Goal: Use online tool/utility: Utilize a website feature to perform a specific function

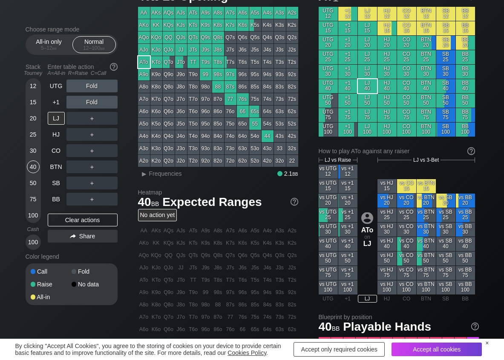
scroll to position [43, 0]
click at [151, 171] on span "Frequencies" at bounding box center [165, 173] width 33 height 7
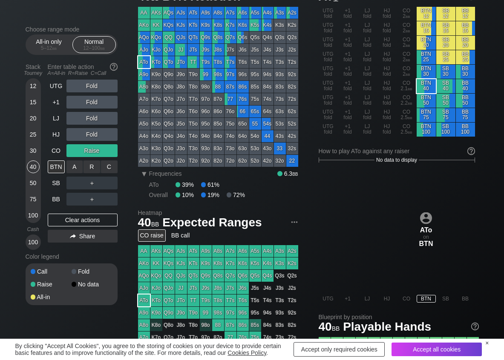
drag, startPoint x: 112, startPoint y: 168, endPoint x: 100, endPoint y: 175, distance: 13.4
click at [111, 168] on div "C ✕" at bounding box center [109, 167] width 17 height 13
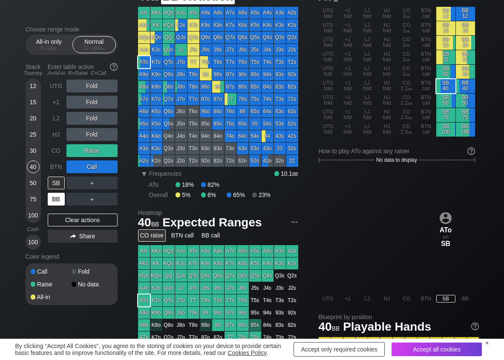
click at [61, 199] on div "BB" at bounding box center [56, 199] width 17 height 13
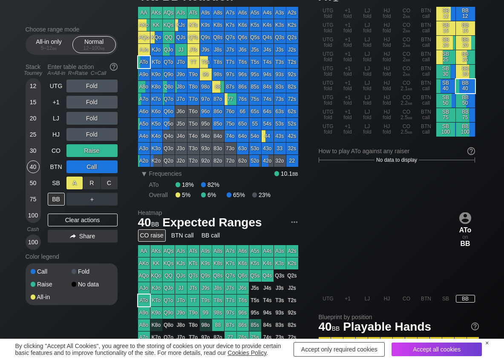
click at [76, 182] on div "A ✕" at bounding box center [74, 183] width 17 height 13
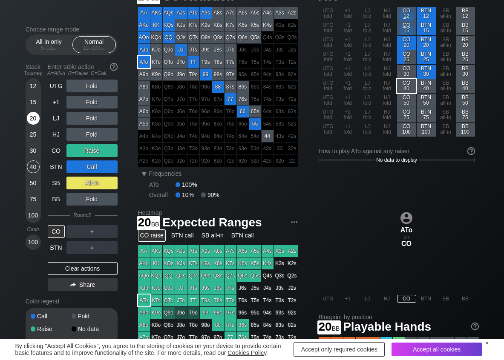
click at [32, 122] on div "20" at bounding box center [33, 118] width 13 height 13
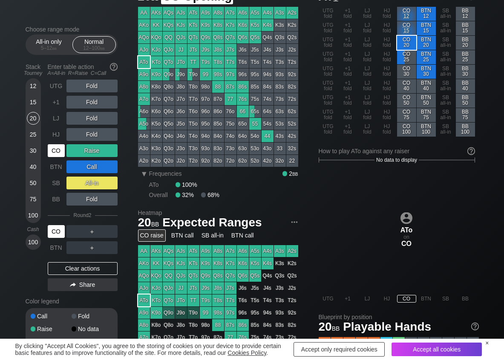
click at [52, 149] on div "CO" at bounding box center [56, 150] width 17 height 13
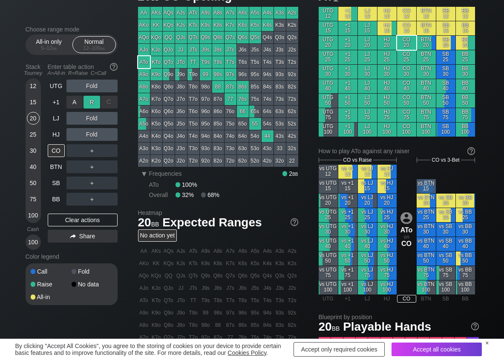
click at [89, 98] on div "R ✕" at bounding box center [92, 102] width 17 height 13
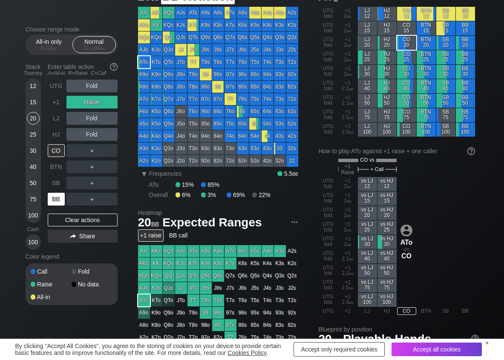
click at [60, 196] on div "BB" at bounding box center [56, 199] width 17 height 13
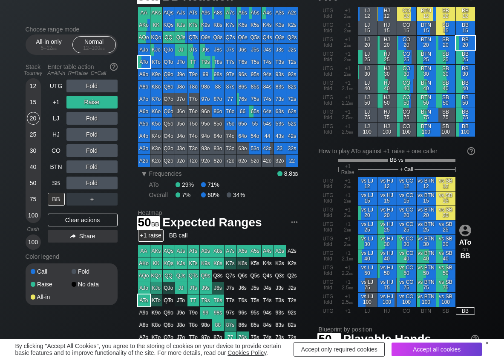
drag, startPoint x: 37, startPoint y: 180, endPoint x: 24, endPoint y: 184, distance: 13.3
click at [35, 181] on div "50" at bounding box center [33, 183] width 13 height 13
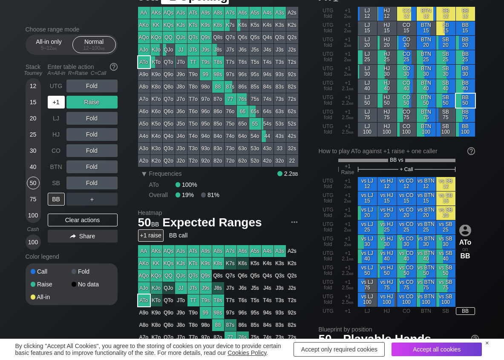
click at [62, 104] on div "+1" at bounding box center [56, 102] width 17 height 13
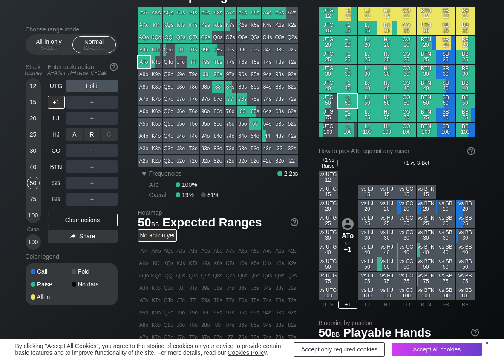
drag, startPoint x: 90, startPoint y: 132, endPoint x: 101, endPoint y: 151, distance: 21.8
click at [91, 134] on div "R ✕" at bounding box center [92, 134] width 17 height 13
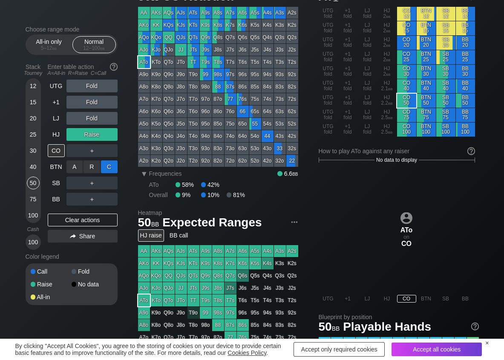
click at [107, 167] on div "C ✕" at bounding box center [109, 167] width 17 height 13
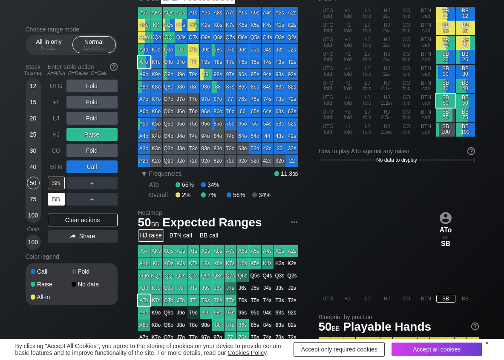
click at [58, 201] on div "BB" at bounding box center [56, 199] width 17 height 13
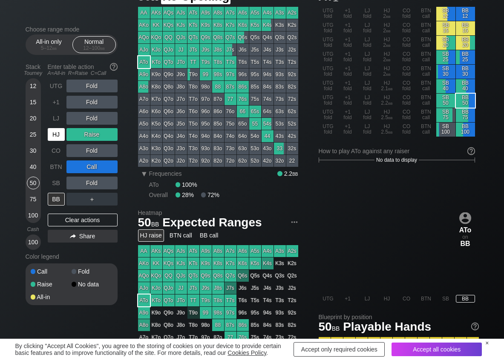
click at [57, 140] on div "HJ" at bounding box center [56, 134] width 17 height 13
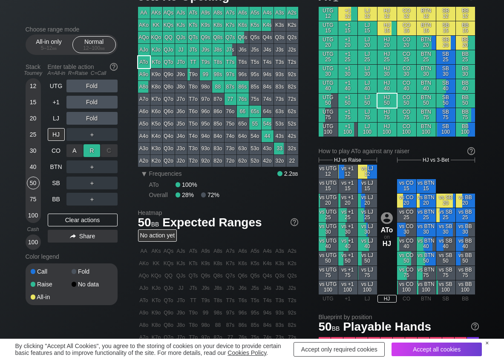
click at [87, 150] on div "R ✕" at bounding box center [92, 150] width 17 height 13
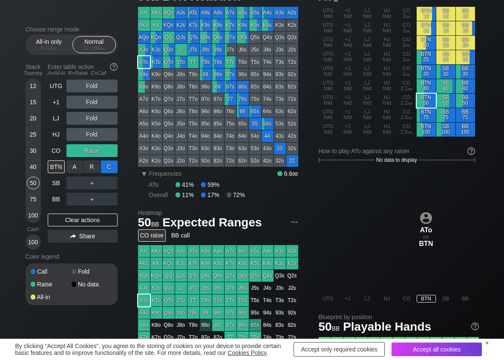
click at [104, 162] on div "C ✕" at bounding box center [109, 167] width 17 height 13
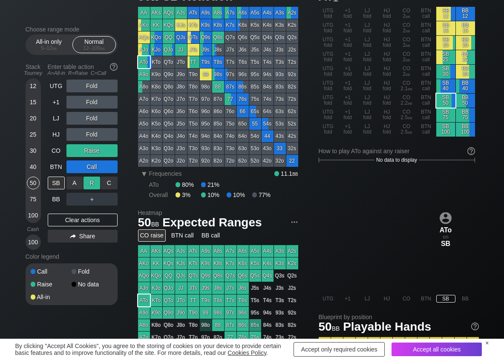
click at [92, 183] on div "R ✕" at bounding box center [92, 183] width 17 height 13
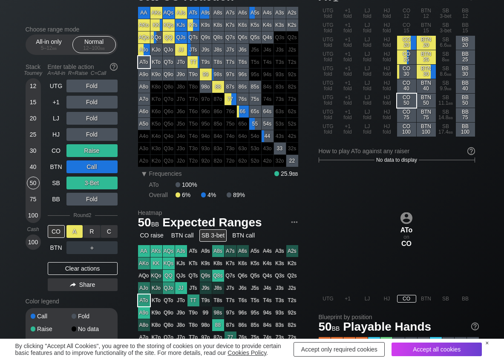
click at [71, 236] on div "A ✕" at bounding box center [74, 231] width 17 height 13
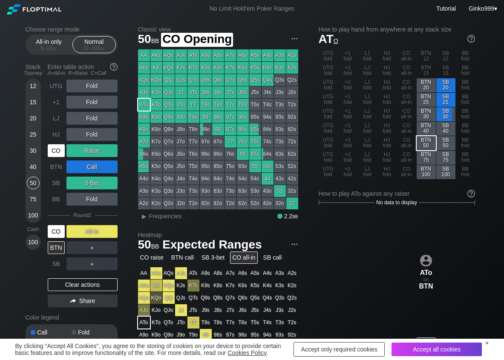
click at [52, 152] on div "CO" at bounding box center [56, 150] width 17 height 13
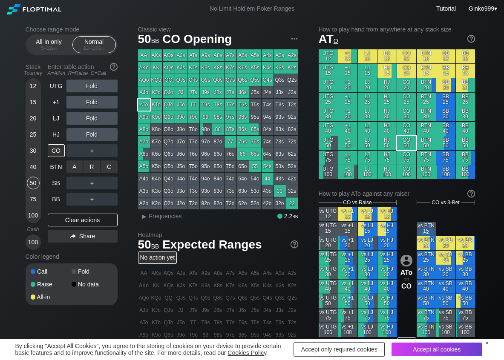
click at [91, 169] on div "R ✕" at bounding box center [92, 167] width 17 height 13
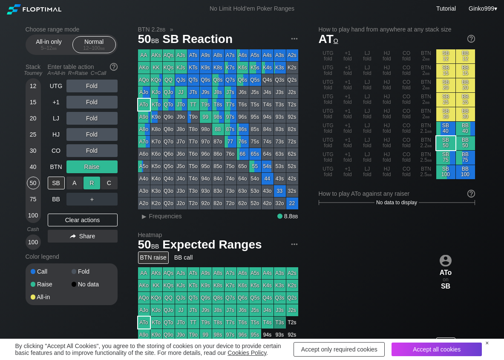
click at [92, 180] on div "R ✕" at bounding box center [92, 183] width 17 height 13
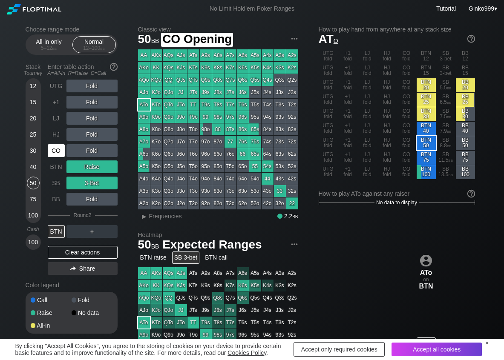
click at [61, 151] on div "CO" at bounding box center [56, 150] width 17 height 13
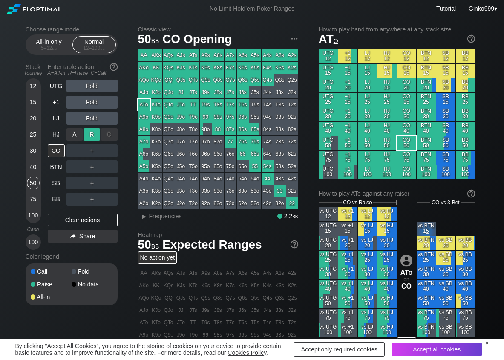
click at [94, 138] on div "R ✕" at bounding box center [92, 134] width 17 height 13
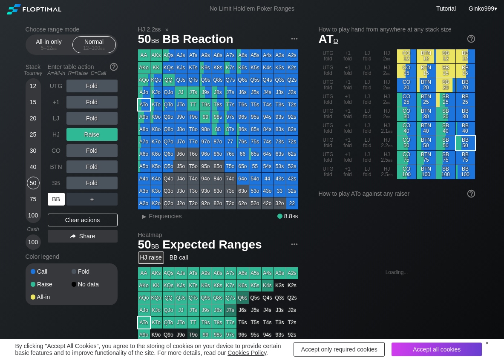
click at [59, 197] on div "BB" at bounding box center [56, 199] width 17 height 13
click at [158, 217] on span "Frequencies" at bounding box center [165, 216] width 33 height 7
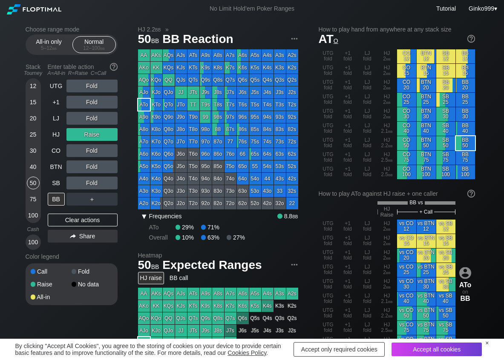
scroll to position [43, 0]
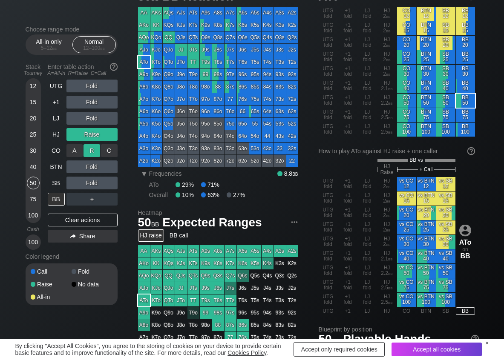
click at [91, 150] on div "R ✕" at bounding box center [92, 150] width 17 height 13
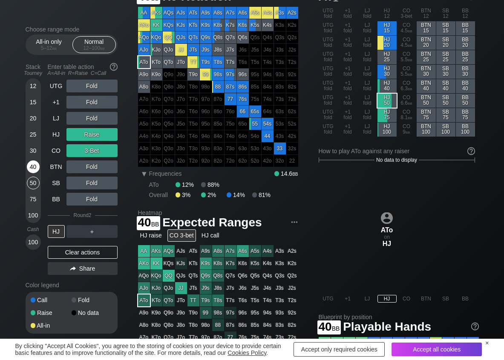
click at [34, 164] on div "40" at bounding box center [33, 167] width 13 height 13
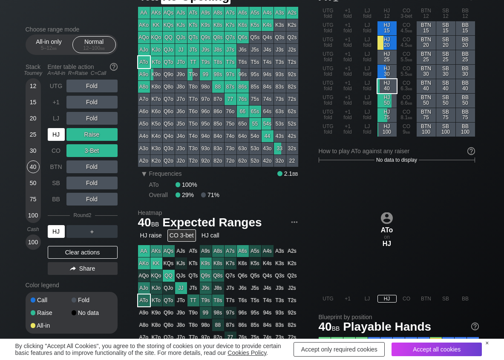
click at [55, 137] on div "HJ" at bounding box center [56, 134] width 17 height 13
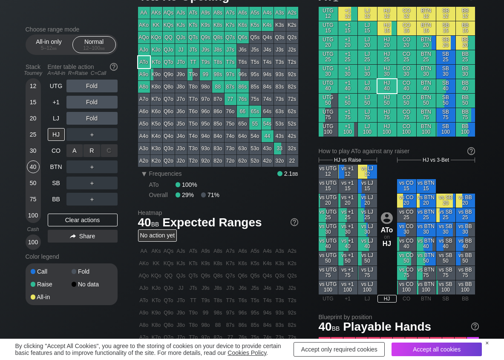
click at [96, 147] on div "R ✕" at bounding box center [92, 150] width 17 height 13
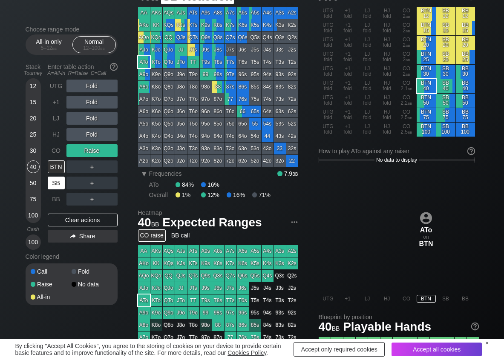
click at [54, 182] on div "SB" at bounding box center [56, 183] width 17 height 13
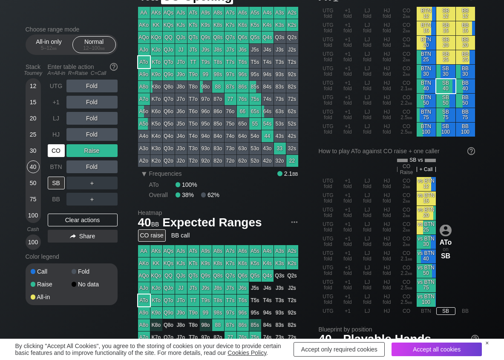
click at [60, 148] on div "CO" at bounding box center [56, 150] width 17 height 13
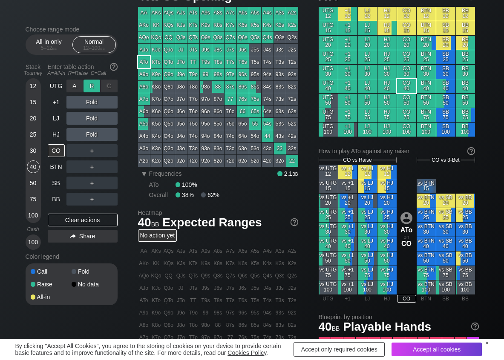
click at [89, 89] on div "R ✕" at bounding box center [92, 86] width 17 height 13
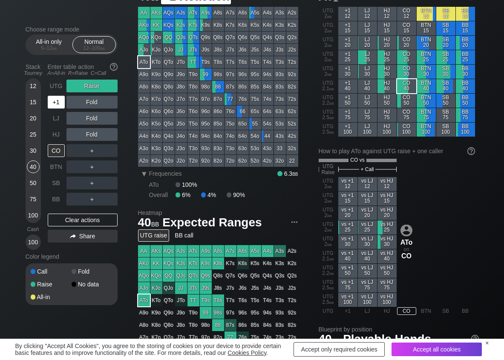
click at [60, 102] on div "+1" at bounding box center [56, 102] width 17 height 13
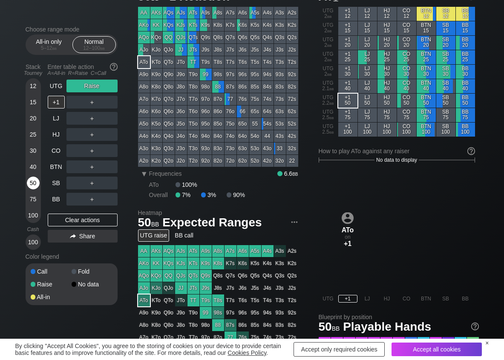
click at [30, 181] on div "50" at bounding box center [33, 183] width 13 height 13
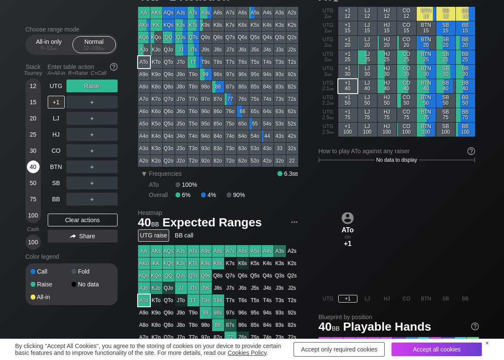
click at [37, 165] on div "40" at bounding box center [33, 167] width 13 height 13
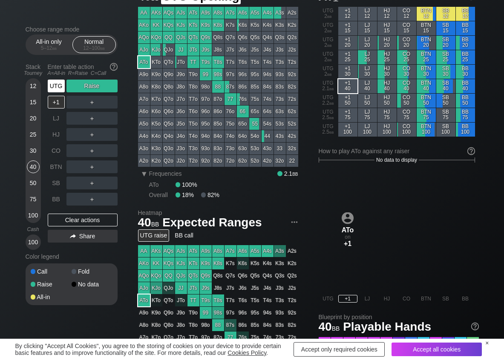
click at [53, 92] on div "UTG" at bounding box center [56, 86] width 17 height 13
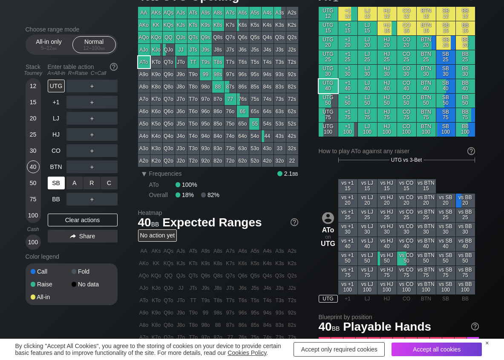
click at [61, 182] on div "SB" at bounding box center [56, 183] width 17 height 13
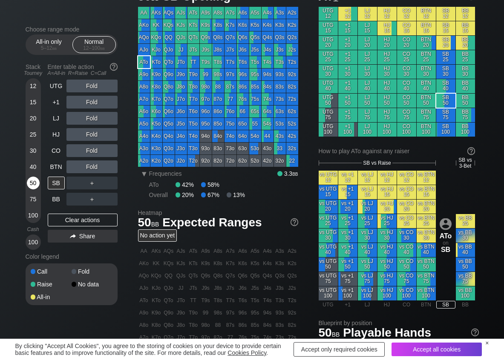
click at [33, 188] on div "50" at bounding box center [33, 183] width 13 height 13
click at [88, 115] on div "R ✕" at bounding box center [92, 118] width 17 height 13
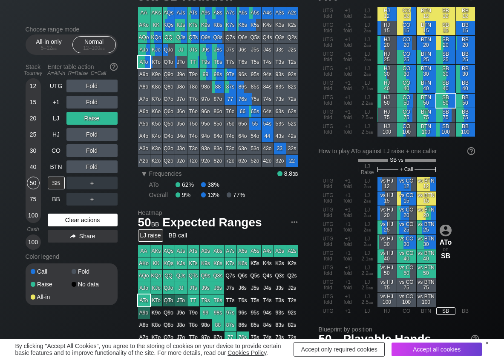
click at [100, 224] on div "Clear actions" at bounding box center [83, 220] width 70 height 13
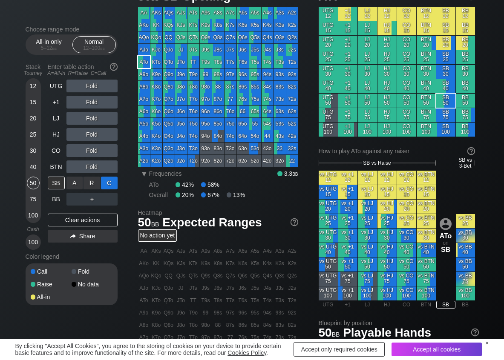
click at [110, 178] on div "C ✕" at bounding box center [109, 183] width 17 height 13
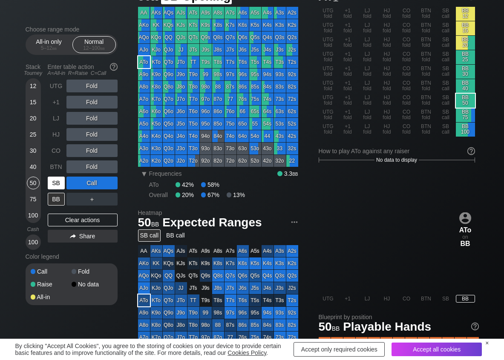
click at [58, 177] on div "SB" at bounding box center [56, 183] width 17 height 13
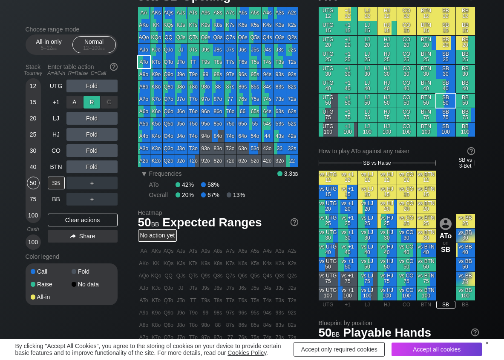
click at [94, 104] on div "R ✕" at bounding box center [92, 102] width 17 height 13
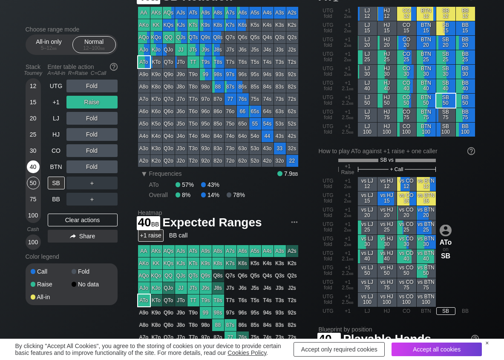
click at [29, 167] on div "40" at bounding box center [33, 167] width 13 height 13
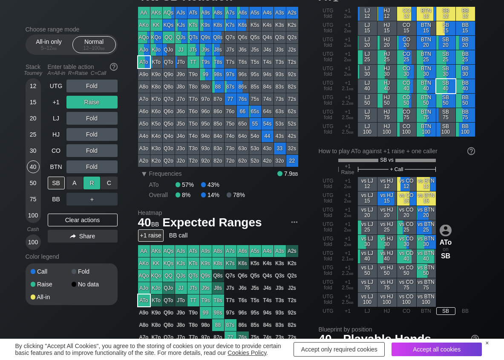
click at [90, 181] on div "R ✕" at bounding box center [92, 183] width 17 height 13
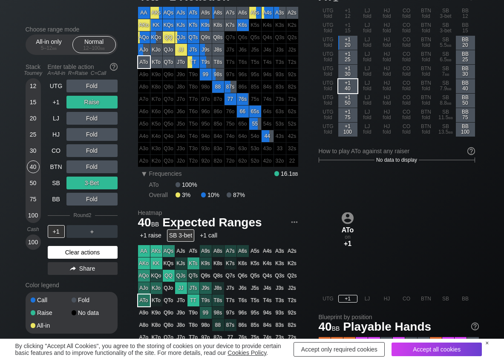
click at [69, 248] on div "Clear actions" at bounding box center [83, 252] width 70 height 13
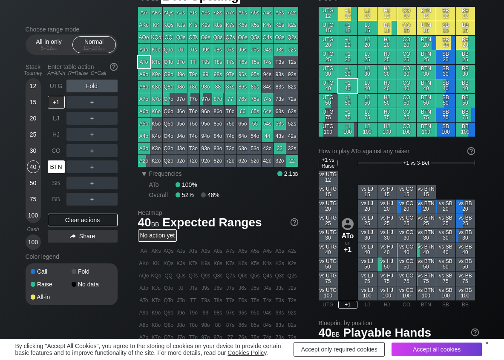
drag, startPoint x: 59, startPoint y: 167, endPoint x: 80, endPoint y: 143, distance: 32.3
click at [59, 166] on div "BTN" at bounding box center [56, 167] width 17 height 13
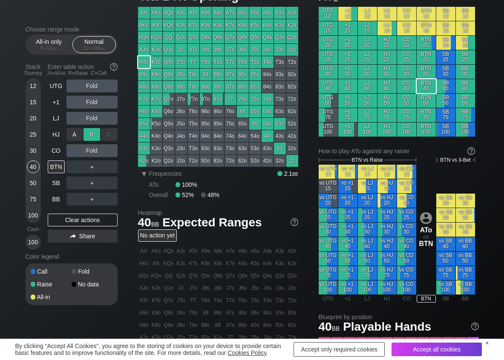
click at [89, 132] on div "R ✕" at bounding box center [92, 134] width 17 height 13
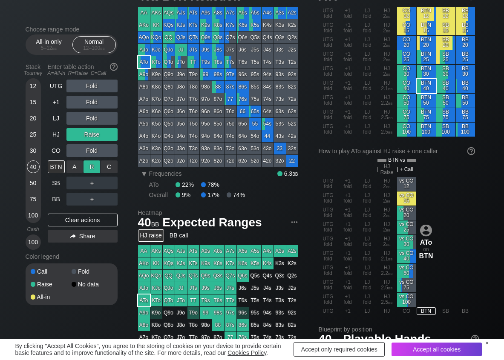
click at [98, 167] on div "R ✕" at bounding box center [92, 167] width 17 height 13
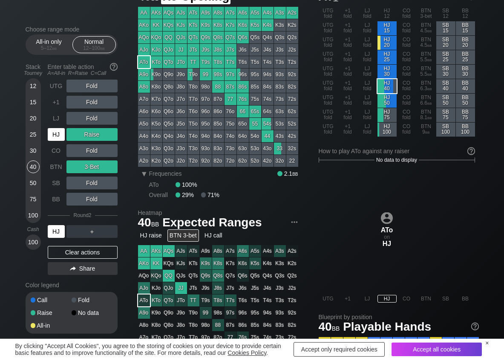
click at [57, 138] on div "HJ" at bounding box center [56, 134] width 17 height 13
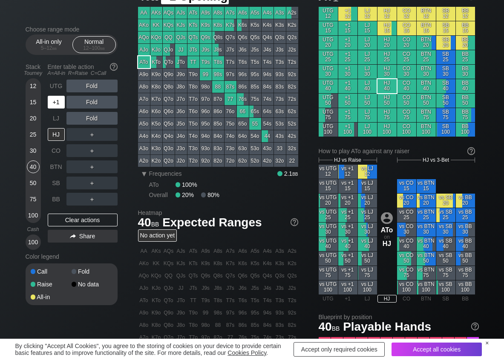
click at [61, 105] on div "+1" at bounding box center [56, 102] width 17 height 13
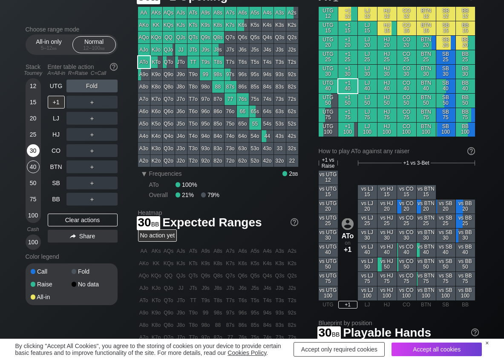
click at [36, 146] on div "30" at bounding box center [33, 150] width 13 height 13
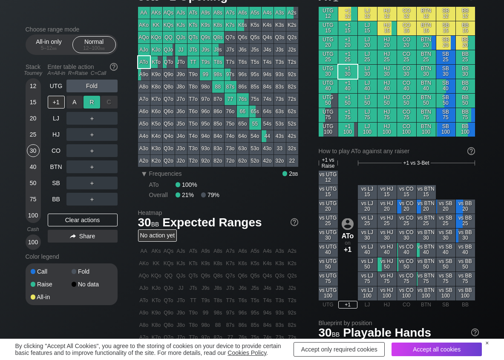
click at [88, 104] on div "R ✕" at bounding box center [92, 102] width 17 height 13
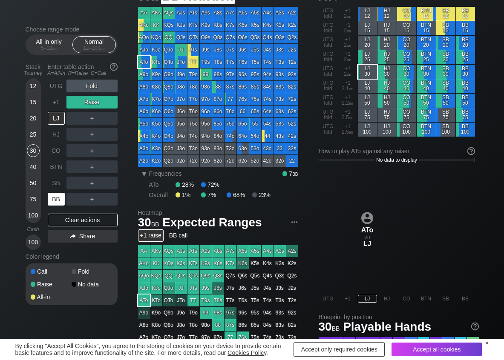
click at [51, 198] on div "BB" at bounding box center [56, 199] width 17 height 13
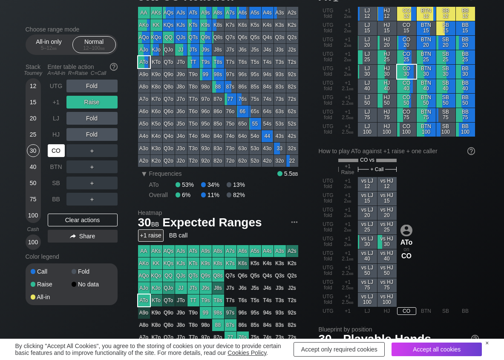
click at [63, 148] on div "CO" at bounding box center [56, 150] width 17 height 13
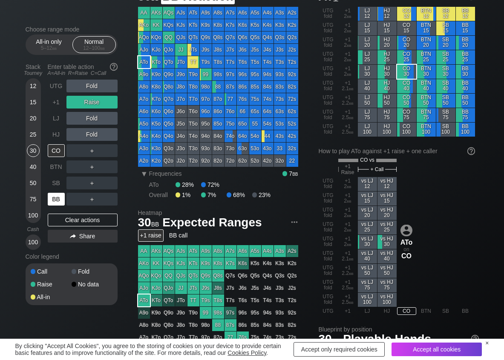
click at [57, 197] on div "BB" at bounding box center [56, 199] width 17 height 13
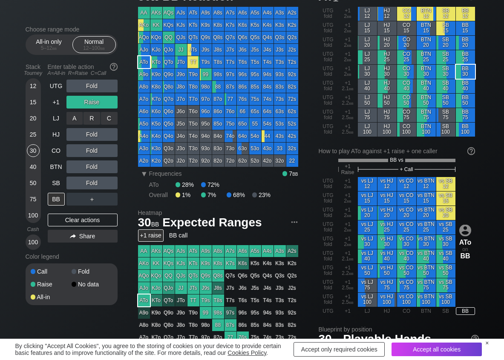
click at [110, 120] on div "C ✕" at bounding box center [109, 118] width 17 height 13
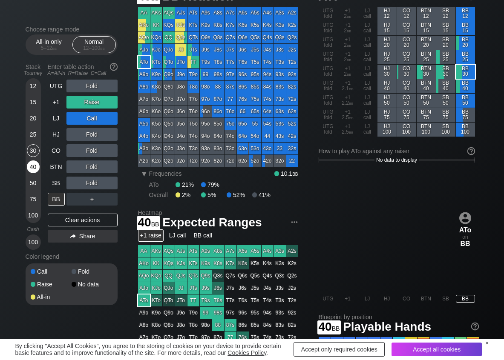
click at [29, 166] on div "40" at bounding box center [33, 167] width 13 height 13
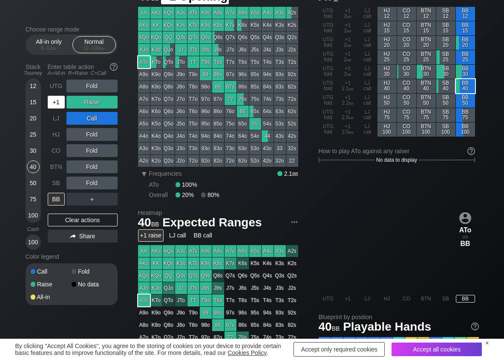
drag, startPoint x: 55, startPoint y: 102, endPoint x: 86, endPoint y: 144, distance: 51.6
click at [55, 103] on div "+1" at bounding box center [56, 102] width 17 height 13
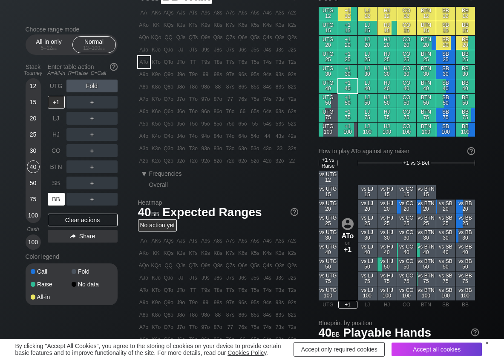
click at [58, 200] on div "BB" at bounding box center [56, 199] width 17 height 13
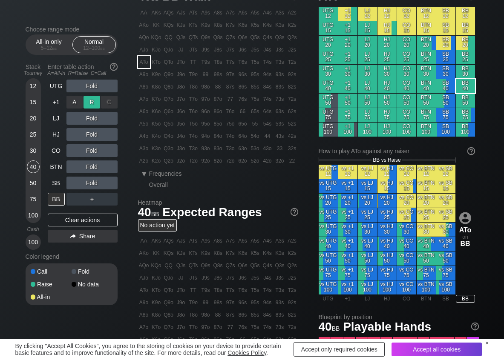
click at [94, 103] on div "R ✕" at bounding box center [92, 102] width 17 height 13
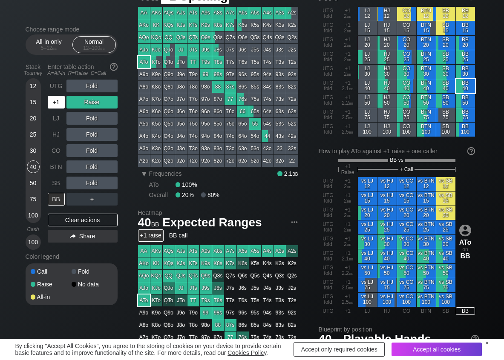
click at [57, 108] on div "+1" at bounding box center [56, 102] width 17 height 13
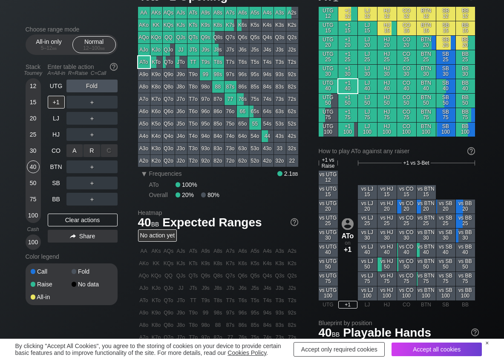
click at [96, 150] on div "R ✕" at bounding box center [92, 150] width 17 height 13
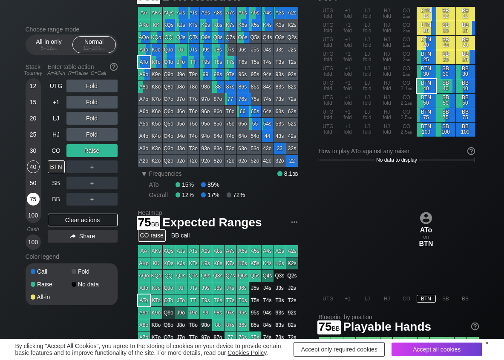
click at [30, 198] on div "75" at bounding box center [33, 199] width 13 height 13
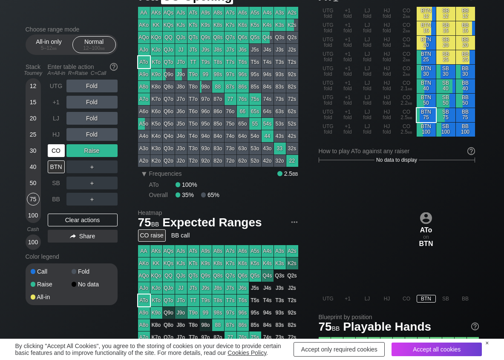
click at [59, 150] on div "CO" at bounding box center [56, 150] width 17 height 13
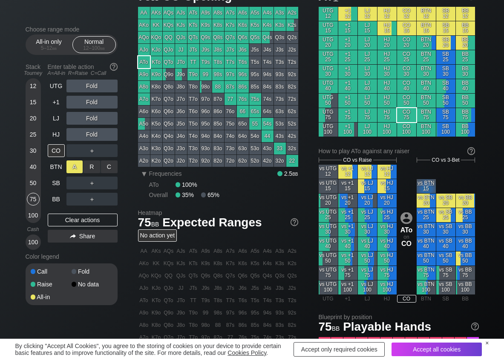
click at [92, 166] on div "R ✕" at bounding box center [92, 167] width 17 height 13
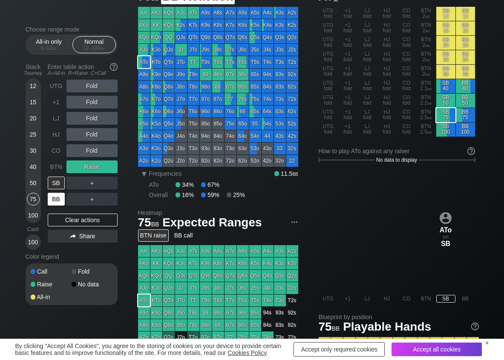
click at [55, 196] on div "BB" at bounding box center [56, 199] width 17 height 13
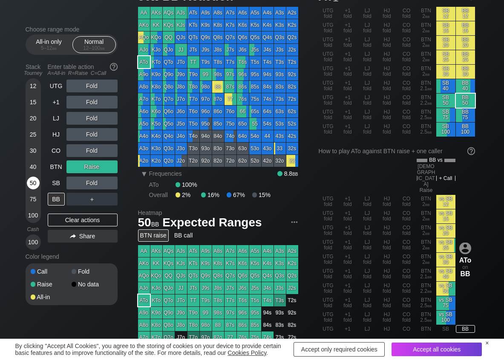
click at [35, 184] on div "50" at bounding box center [33, 183] width 13 height 13
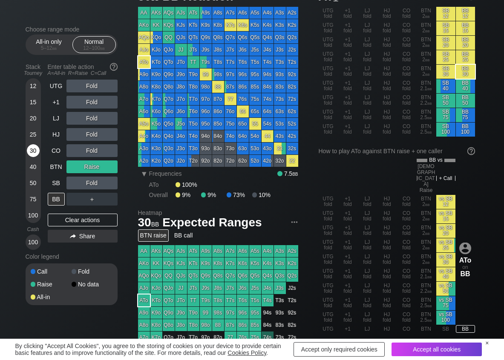
click at [32, 155] on div "30" at bounding box center [33, 150] width 13 height 13
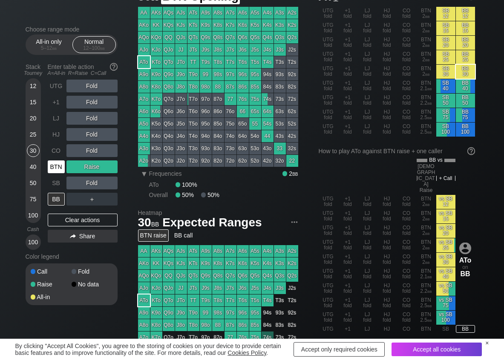
click at [61, 161] on div "BTN" at bounding box center [56, 167] width 17 height 13
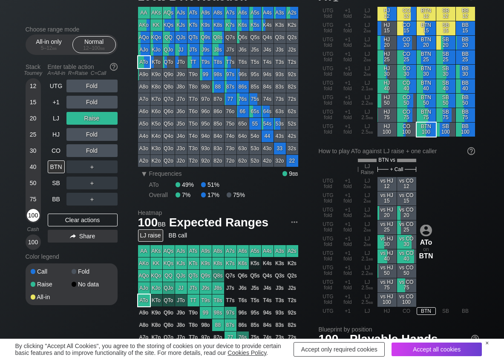
click at [35, 213] on div "100" at bounding box center [33, 215] width 13 height 13
click at [109, 169] on div "C ✕" at bounding box center [109, 167] width 17 height 13
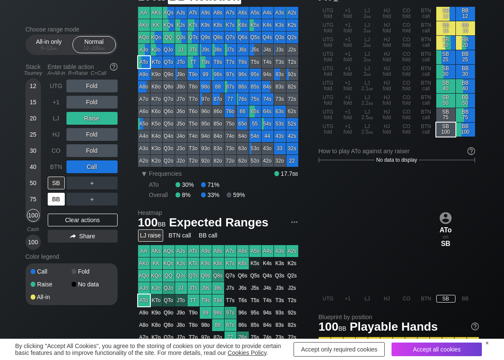
click at [58, 203] on div "BB" at bounding box center [56, 199] width 17 height 13
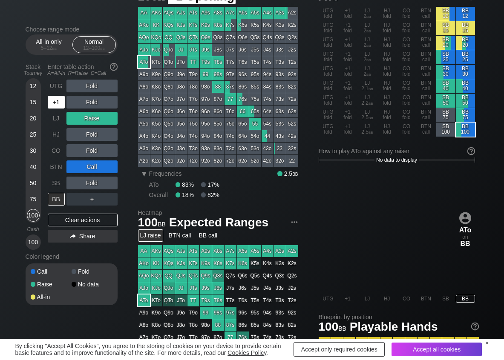
click at [60, 104] on div "+1" at bounding box center [56, 102] width 17 height 13
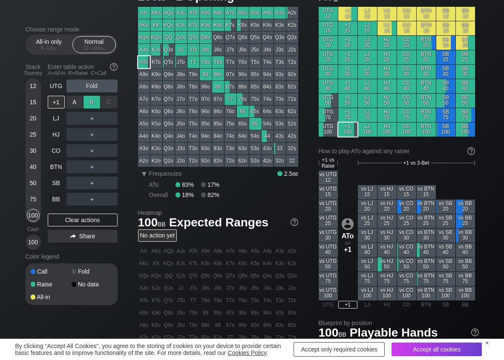
click at [91, 100] on div "R ✕" at bounding box center [92, 102] width 17 height 13
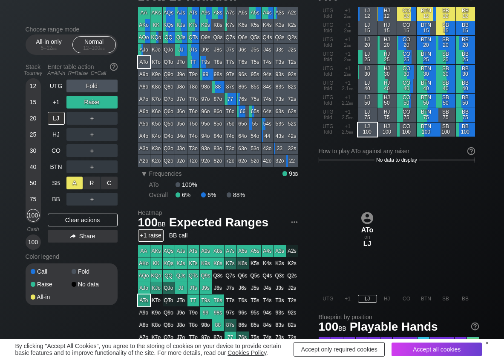
click at [78, 185] on div "A ✕" at bounding box center [74, 183] width 17 height 13
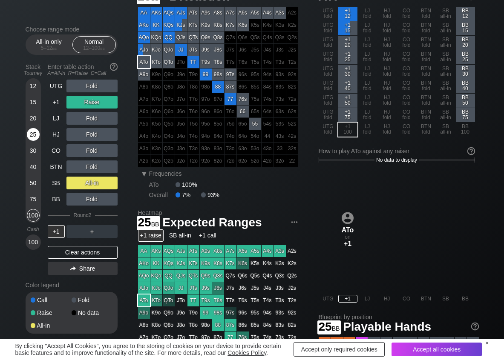
click at [34, 136] on div "25" at bounding box center [33, 134] width 13 height 13
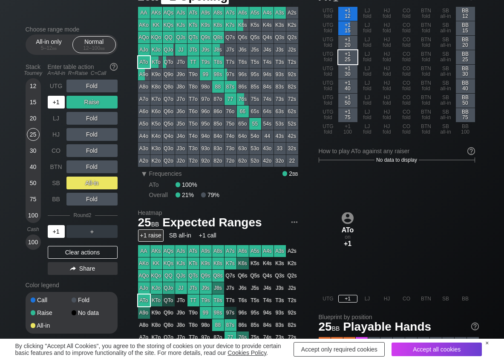
click at [54, 99] on div "+1" at bounding box center [56, 102] width 17 height 13
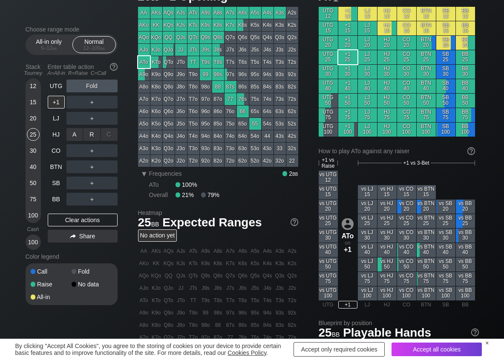
click at [89, 136] on div "R ✕" at bounding box center [92, 134] width 17 height 13
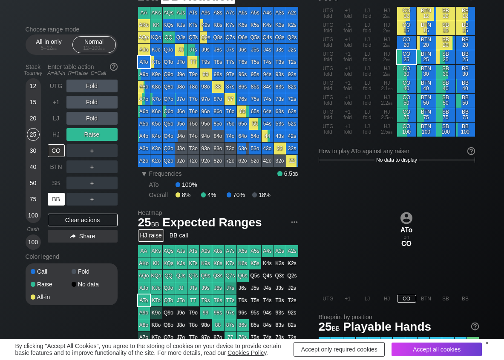
click at [59, 196] on div "BB" at bounding box center [56, 199] width 17 height 13
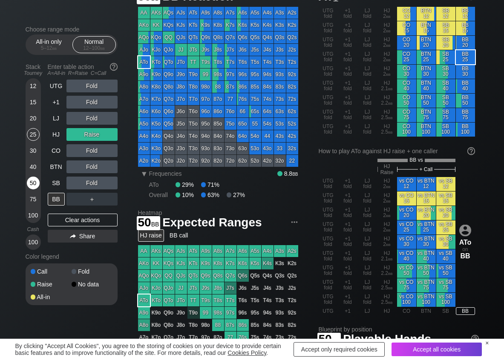
click at [33, 182] on div "50" at bounding box center [33, 183] width 13 height 13
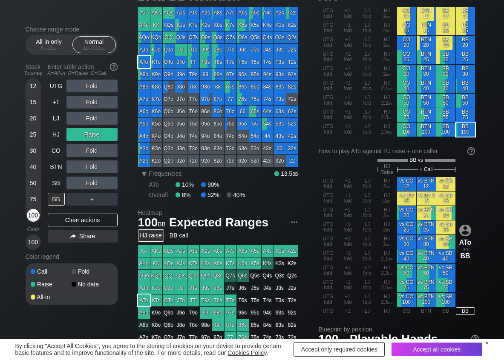
click at [32, 216] on div "100" at bounding box center [33, 215] width 13 height 13
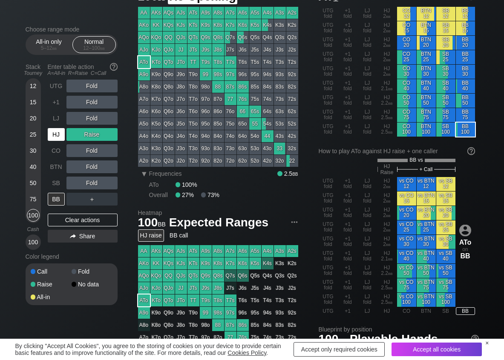
click at [55, 133] on div "HJ" at bounding box center [56, 134] width 17 height 13
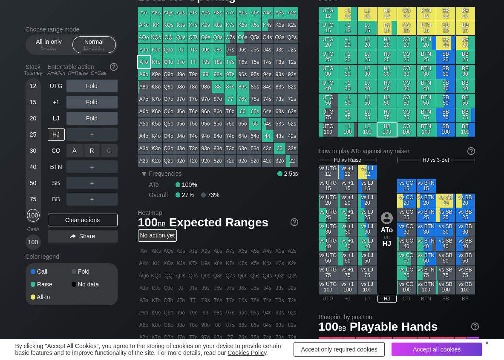
drag, startPoint x: 90, startPoint y: 152, endPoint x: 101, endPoint y: 160, distance: 14.3
click at [92, 153] on div "R ✕" at bounding box center [92, 150] width 17 height 13
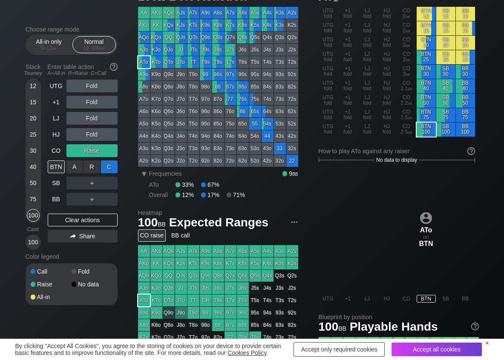
click at [110, 168] on div "C ✕" at bounding box center [109, 167] width 17 height 13
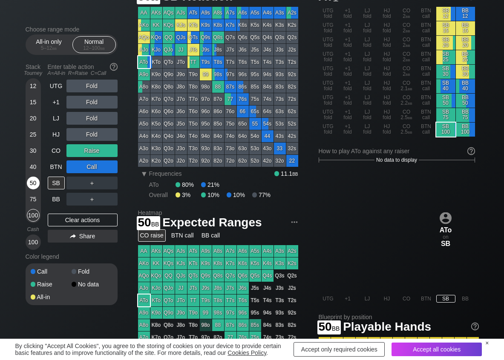
click at [34, 186] on div "50" at bounding box center [33, 183] width 13 height 13
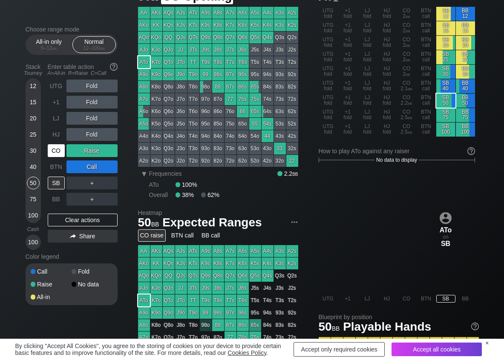
drag, startPoint x: 55, startPoint y: 148, endPoint x: 55, endPoint y: 158, distance: 9.8
click at [55, 149] on div "CO" at bounding box center [56, 150] width 17 height 13
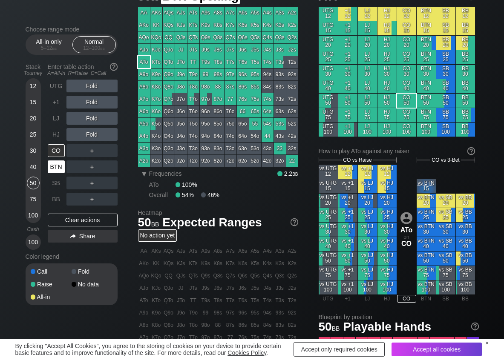
click at [55, 166] on div "BTN" at bounding box center [56, 167] width 17 height 13
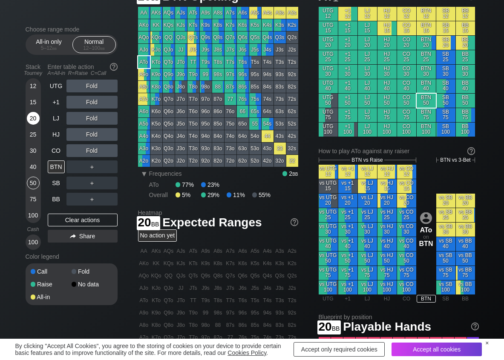
click at [32, 119] on div "20" at bounding box center [33, 118] width 13 height 13
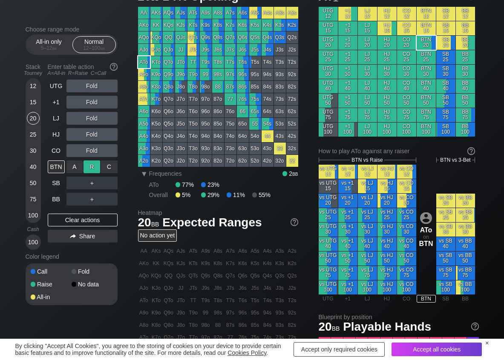
drag, startPoint x: 89, startPoint y: 164, endPoint x: 85, endPoint y: 168, distance: 5.7
click at [89, 164] on div "R ✕" at bounding box center [92, 167] width 17 height 13
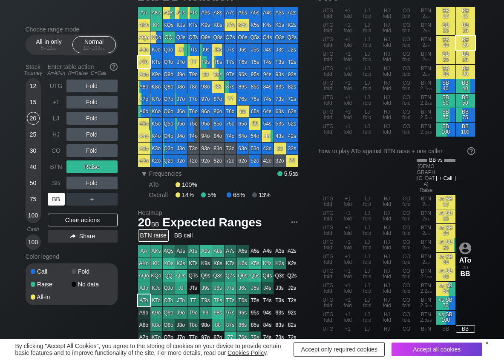
click at [58, 199] on div "BB" at bounding box center [56, 199] width 17 height 13
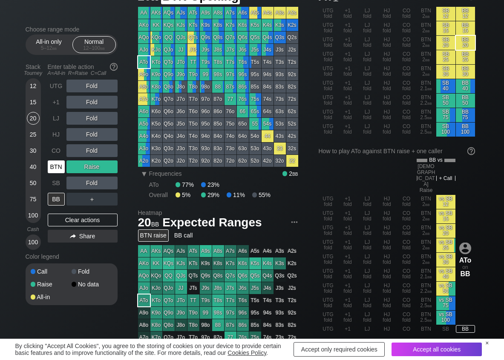
click at [52, 168] on div "BTN" at bounding box center [56, 167] width 17 height 13
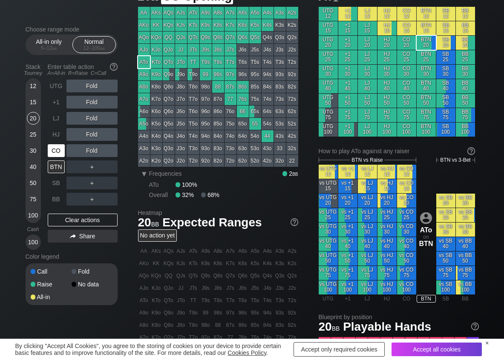
click at [53, 156] on div "CO" at bounding box center [56, 150] width 17 height 13
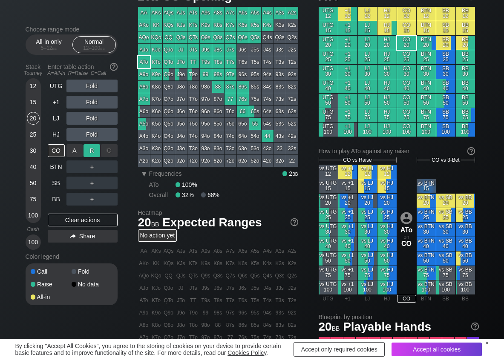
click at [95, 153] on div "R ✕" at bounding box center [92, 150] width 17 height 13
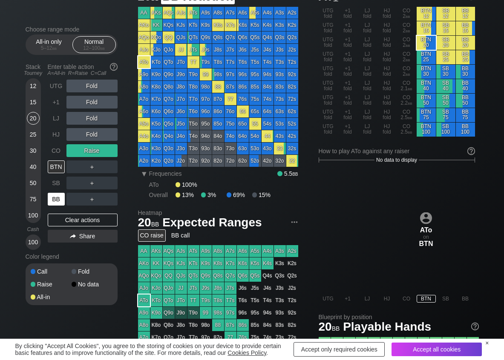
click at [55, 203] on div "BB" at bounding box center [56, 199] width 17 height 13
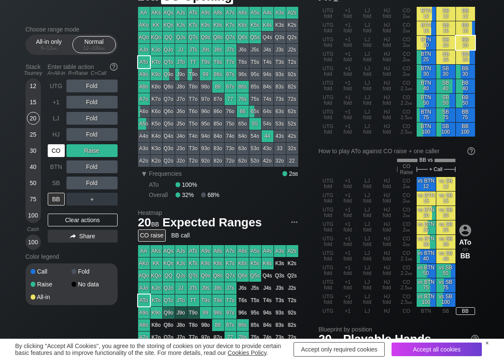
click at [60, 150] on div "CO" at bounding box center [56, 150] width 17 height 13
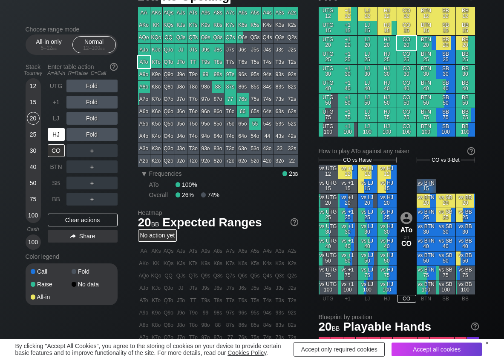
click at [58, 134] on div "HJ" at bounding box center [56, 134] width 17 height 13
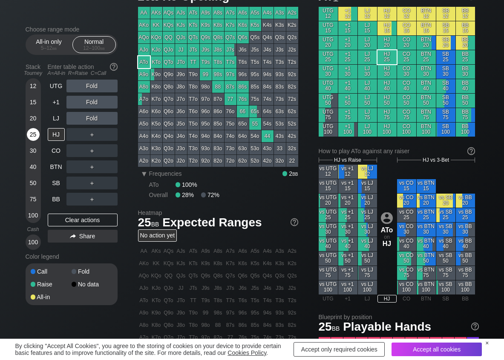
click at [38, 136] on div "25" at bounding box center [33, 134] width 13 height 13
click at [92, 130] on div "R ✕" at bounding box center [92, 134] width 17 height 13
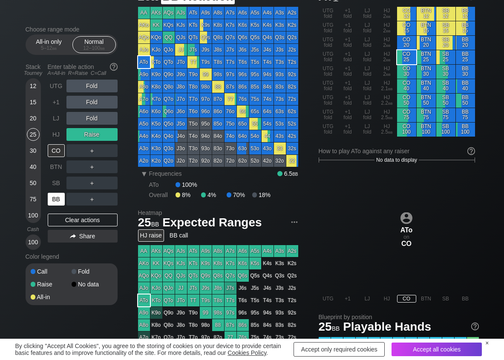
click at [60, 196] on div "BB" at bounding box center [56, 199] width 17 height 13
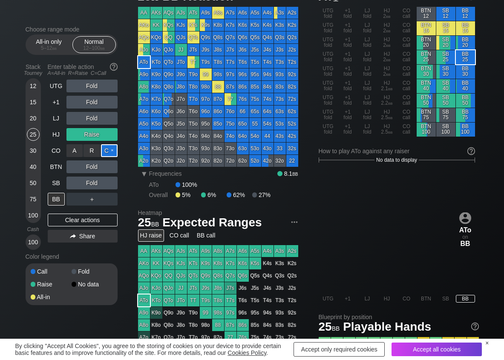
click at [110, 152] on div "C ✕" at bounding box center [109, 150] width 17 height 13
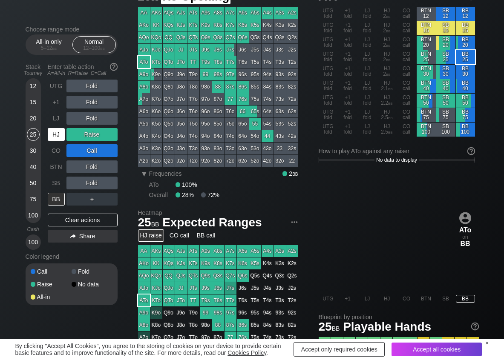
click at [63, 132] on div "HJ" at bounding box center [56, 134] width 17 height 13
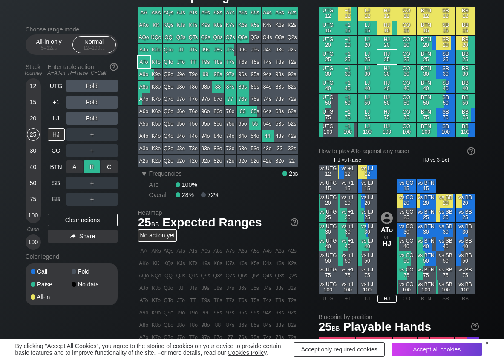
click at [97, 163] on div "R ✕" at bounding box center [92, 167] width 17 height 13
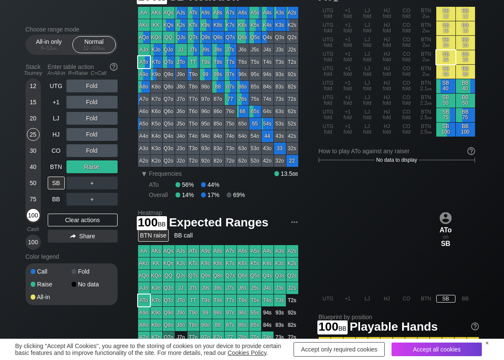
click at [34, 216] on div "100" at bounding box center [33, 215] width 13 height 13
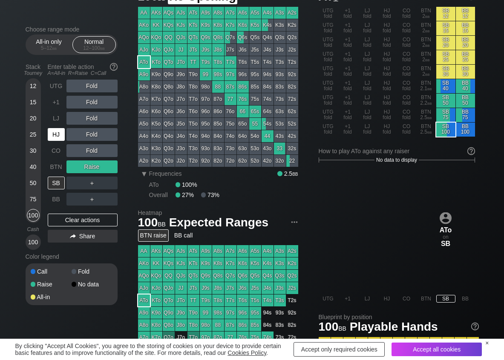
click at [56, 131] on div "HJ" at bounding box center [56, 134] width 17 height 13
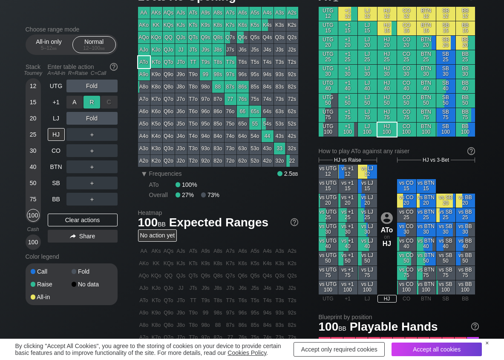
click at [87, 103] on div "R ✕" at bounding box center [92, 102] width 17 height 13
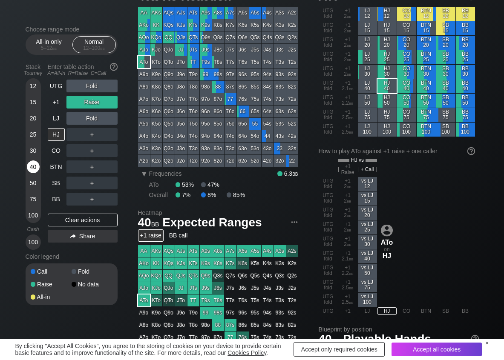
click at [35, 167] on div "40" at bounding box center [33, 167] width 13 height 13
drag, startPoint x: 117, startPoint y: 132, endPoint x: 82, endPoint y: 160, distance: 44.9
click at [117, 133] on div "C ✕" at bounding box center [109, 134] width 17 height 13
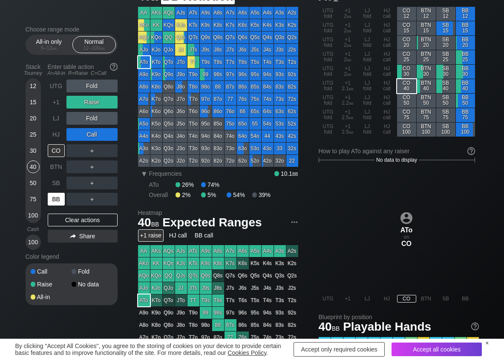
click at [55, 203] on div "BB" at bounding box center [56, 199] width 17 height 13
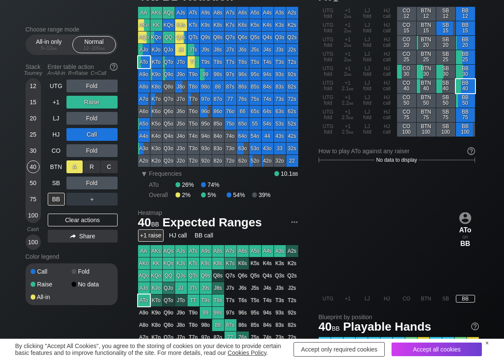
click at [79, 170] on div "A ✕" at bounding box center [74, 167] width 17 height 13
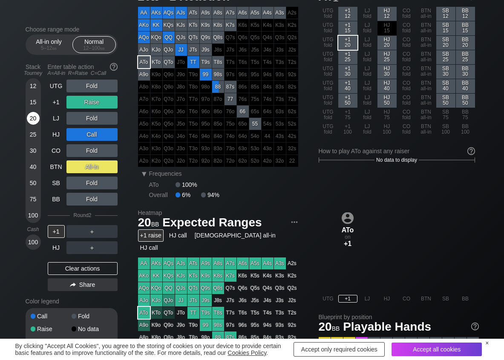
click at [30, 121] on div "20" at bounding box center [33, 118] width 13 height 13
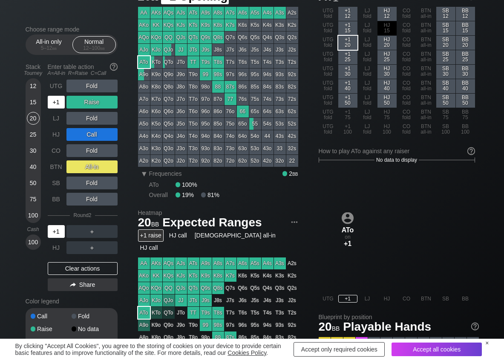
click at [55, 103] on div "+1" at bounding box center [56, 102] width 17 height 13
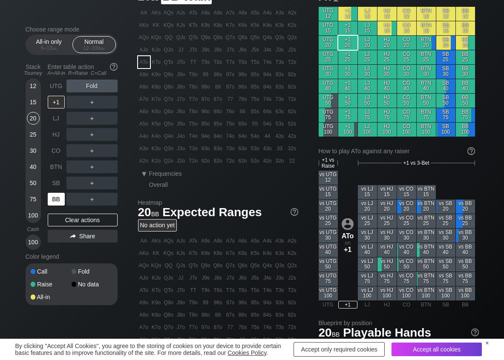
click at [59, 202] on div "BB" at bounding box center [56, 199] width 17 height 13
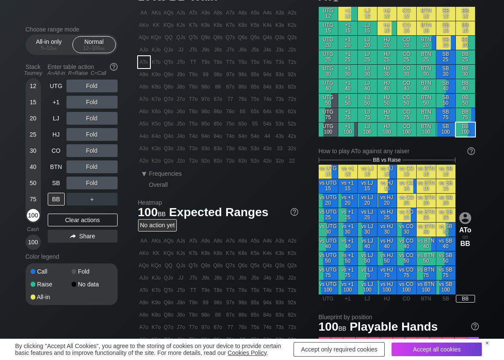
click at [33, 213] on div "100" at bounding box center [33, 215] width 13 height 13
click at [99, 170] on div "R ✕" at bounding box center [92, 167] width 17 height 13
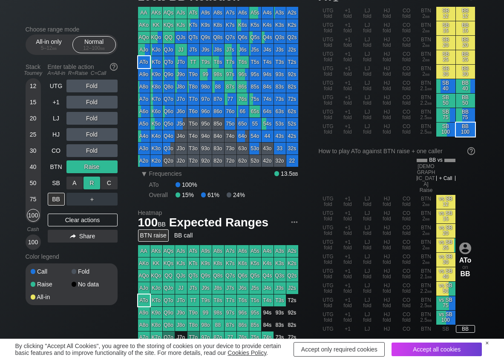
click at [94, 183] on div "R ✕" at bounding box center [92, 183] width 17 height 13
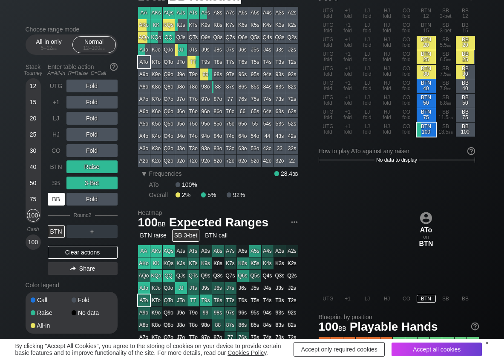
click at [60, 199] on div "BB" at bounding box center [56, 199] width 17 height 13
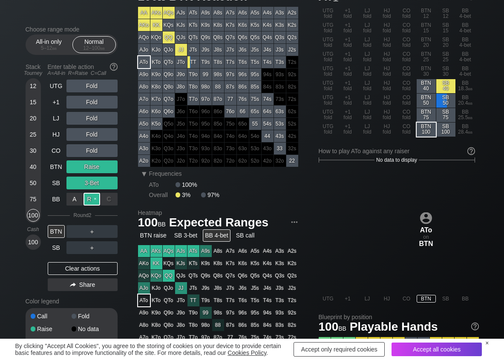
click at [89, 202] on div "R ✕" at bounding box center [92, 199] width 17 height 13
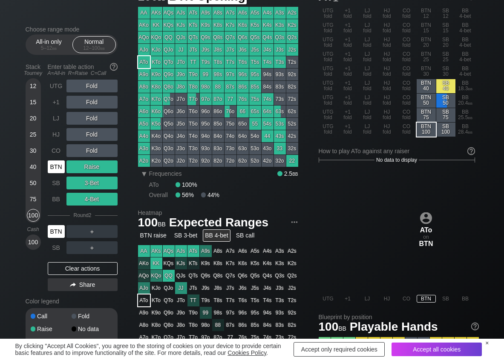
click at [60, 170] on div "BTN" at bounding box center [56, 167] width 17 height 13
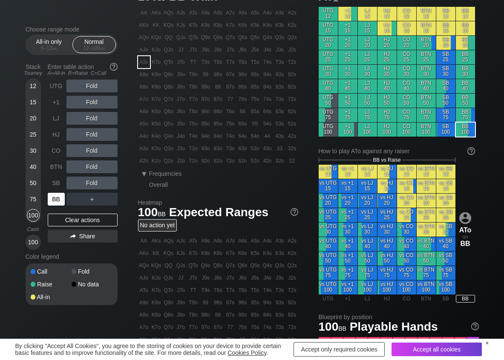
click at [55, 200] on div "BB" at bounding box center [56, 199] width 17 height 13
click at [92, 155] on div "R ✕" at bounding box center [92, 150] width 17 height 13
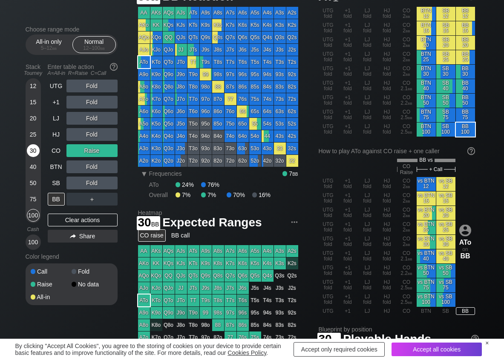
click at [31, 153] on div "30" at bounding box center [33, 150] width 13 height 13
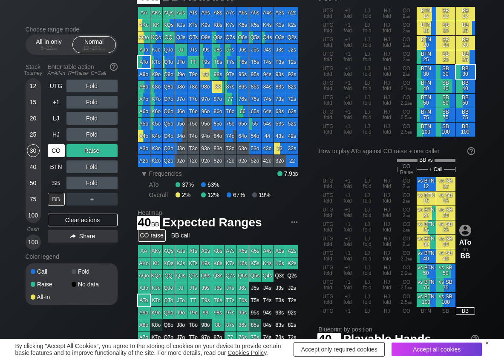
click at [61, 148] on div "CO" at bounding box center [56, 150] width 17 height 13
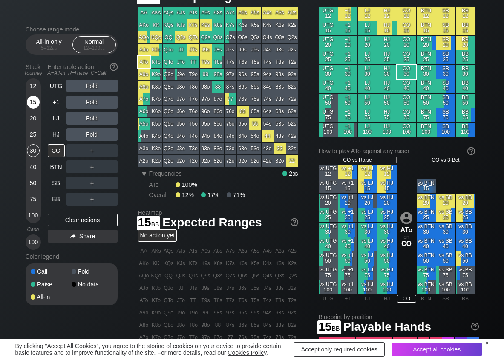
click at [34, 104] on div "15" at bounding box center [33, 102] width 13 height 13
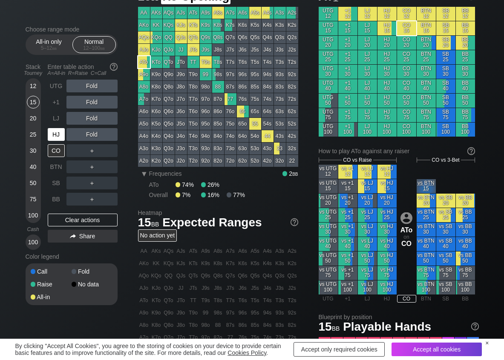
click at [59, 135] on div "HJ" at bounding box center [56, 134] width 17 height 13
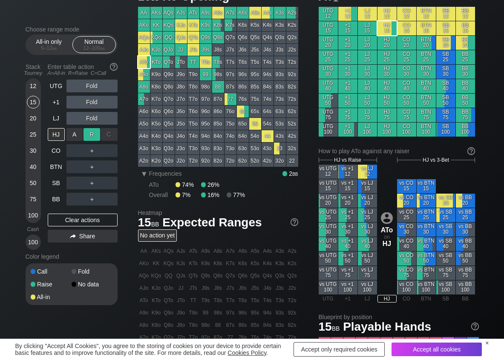
click at [92, 137] on div "R ✕" at bounding box center [92, 134] width 17 height 13
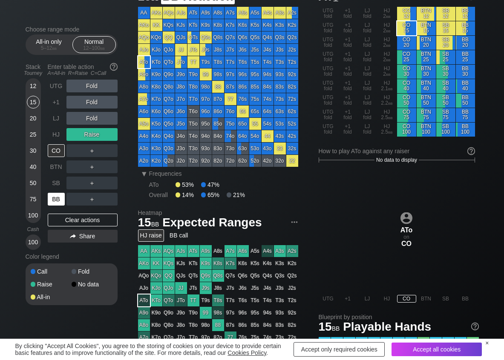
click at [61, 201] on div "BB" at bounding box center [56, 199] width 17 height 13
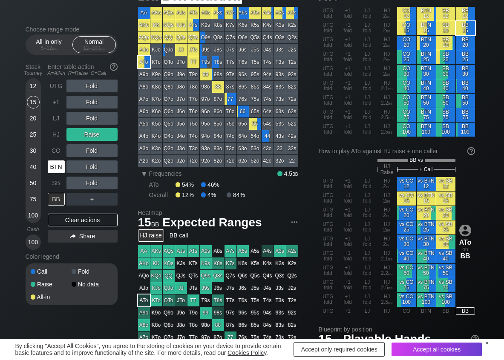
drag, startPoint x: 58, startPoint y: 167, endPoint x: 46, endPoint y: 160, distance: 14.1
click at [58, 167] on div "BTN" at bounding box center [56, 167] width 17 height 13
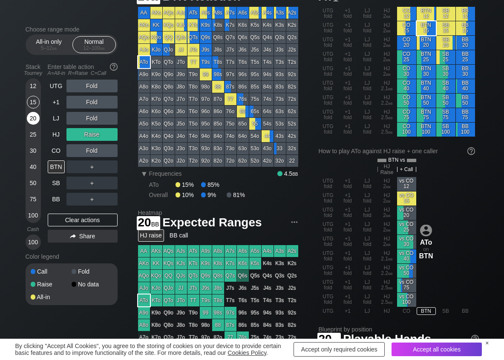
click at [31, 121] on div "20" at bounding box center [33, 118] width 13 height 13
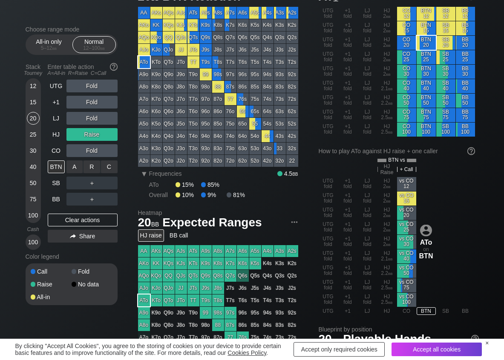
drag, startPoint x: 108, startPoint y: 160, endPoint x: 104, endPoint y: 173, distance: 14.2
click at [109, 168] on div "C ✕" at bounding box center [109, 167] width 17 height 13
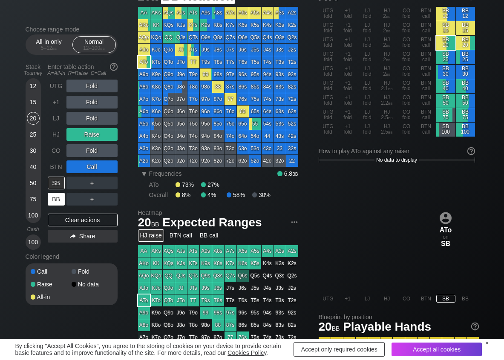
click at [59, 202] on div "BB" at bounding box center [56, 199] width 17 height 13
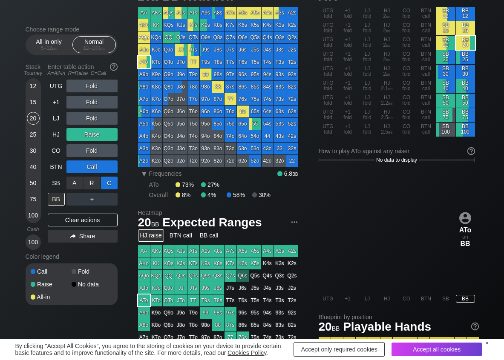
drag, startPoint x: 109, startPoint y: 182, endPoint x: 102, endPoint y: 184, distance: 7.0
click at [108, 184] on div "C ✕" at bounding box center [109, 183] width 17 height 13
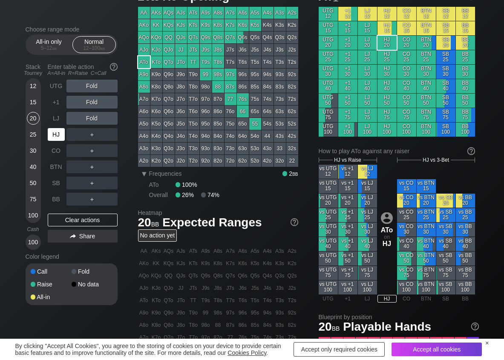
click at [54, 130] on div "HJ" at bounding box center [56, 134] width 17 height 13
drag, startPoint x: 96, startPoint y: 135, endPoint x: 87, endPoint y: 144, distance: 13.3
click at [95, 136] on div "R ✕" at bounding box center [92, 134] width 17 height 13
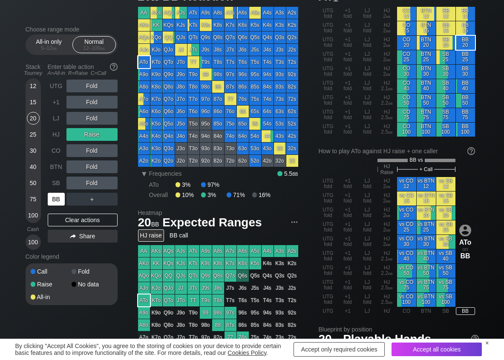
click at [60, 202] on div "BB" at bounding box center [56, 199] width 17 height 13
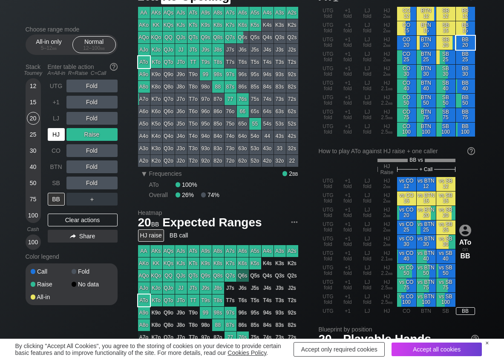
click at [61, 137] on div "HJ" at bounding box center [56, 134] width 17 height 13
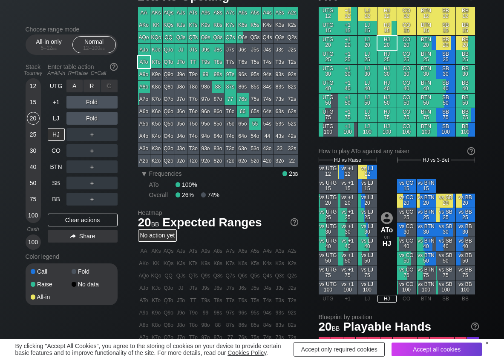
click at [92, 92] on div "R ✕" at bounding box center [92, 86] width 17 height 13
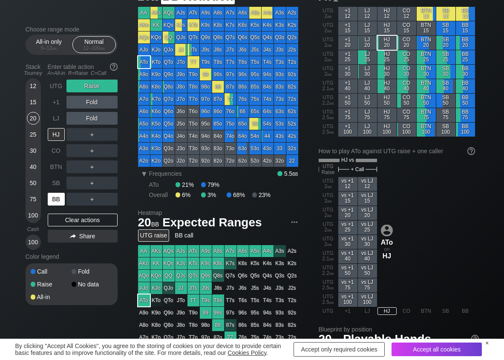
click at [56, 196] on div "BB" at bounding box center [56, 199] width 17 height 13
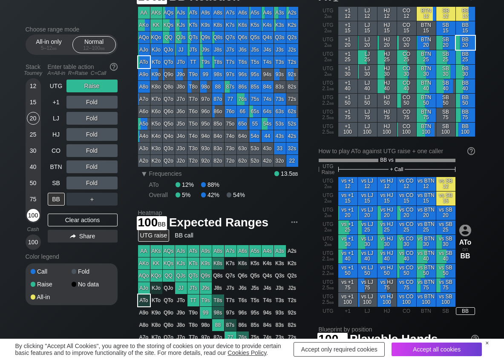
click at [34, 212] on div "100" at bounding box center [33, 215] width 13 height 13
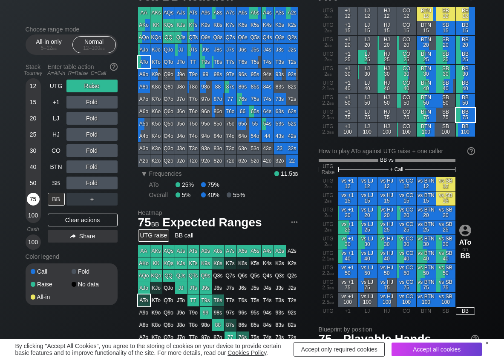
click at [30, 201] on div "75" at bounding box center [33, 199] width 13 height 13
click at [88, 122] on div "R ✕" at bounding box center [92, 118] width 17 height 13
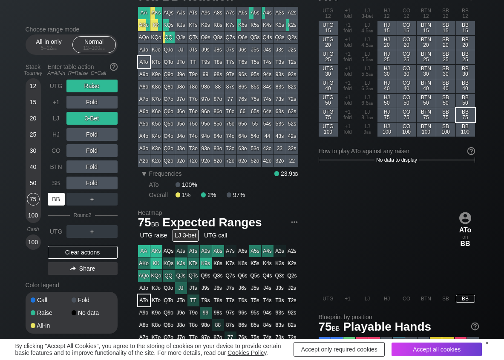
click at [57, 197] on div "BB" at bounding box center [56, 199] width 17 height 13
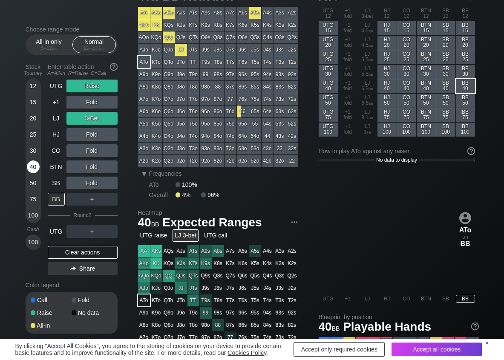
click at [33, 170] on div "40" at bounding box center [33, 167] width 13 height 13
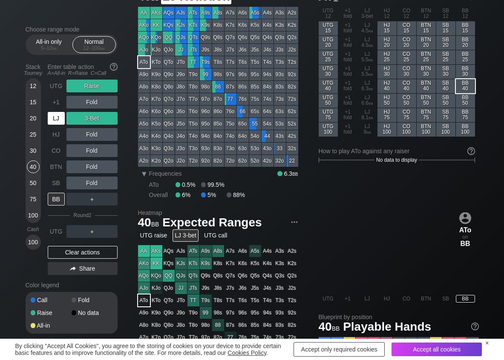
click at [55, 115] on div "LJ" at bounding box center [56, 118] width 17 height 13
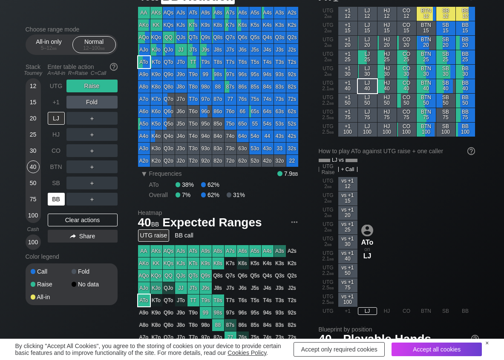
click at [55, 199] on div "BB" at bounding box center [56, 199] width 17 height 13
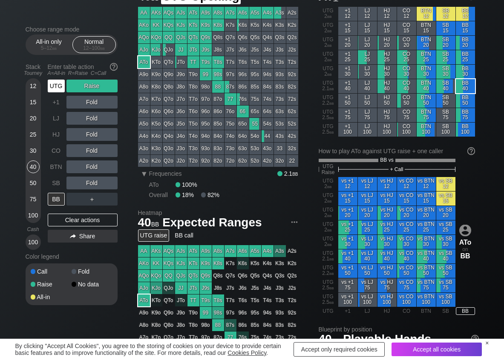
click at [53, 87] on div "UTG" at bounding box center [56, 86] width 17 height 13
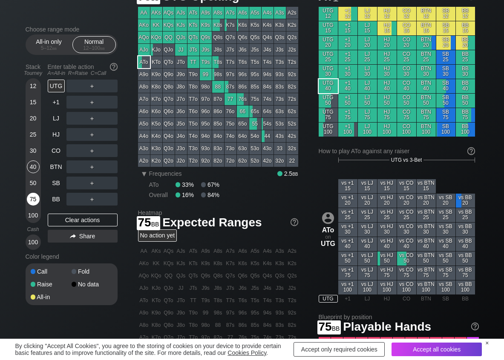
click at [36, 199] on div "75" at bounding box center [33, 199] width 13 height 13
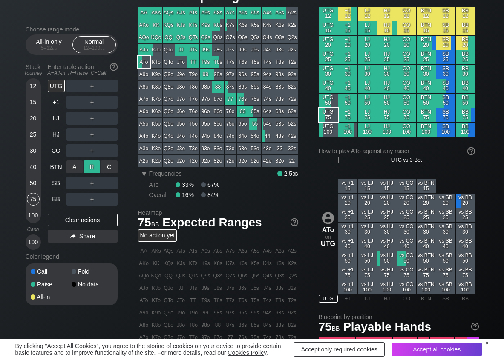
click at [88, 167] on div "R ✕" at bounding box center [92, 167] width 17 height 13
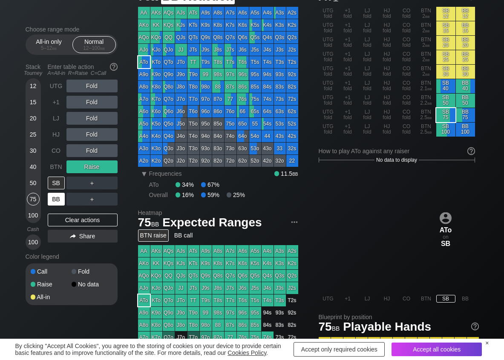
click at [59, 196] on div "BB" at bounding box center [56, 199] width 17 height 13
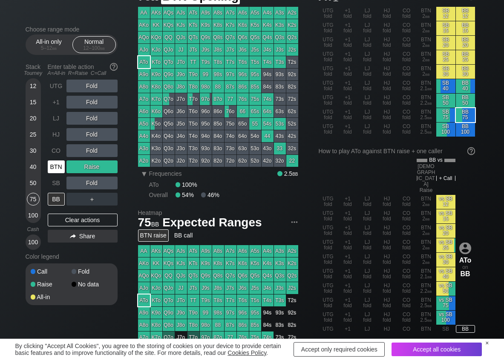
drag, startPoint x: 56, startPoint y: 167, endPoint x: 56, endPoint y: 173, distance: 6.0
click at [56, 169] on div "BTN" at bounding box center [56, 167] width 17 height 13
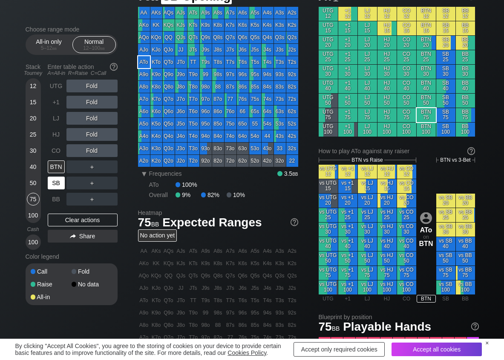
click at [55, 184] on div "SB" at bounding box center [56, 183] width 17 height 13
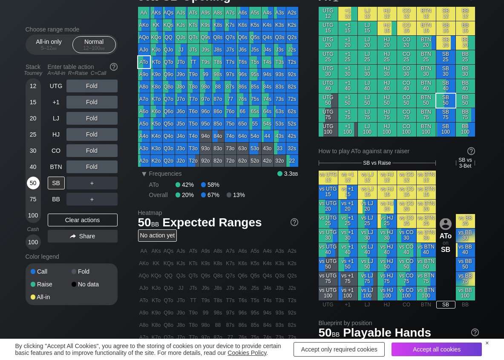
click at [34, 186] on div "50" at bounding box center [33, 183] width 13 height 13
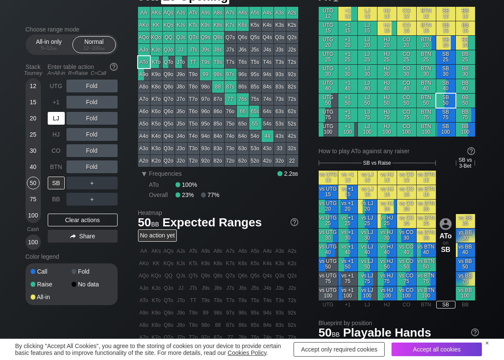
click at [64, 115] on div "LJ" at bounding box center [56, 118] width 17 height 13
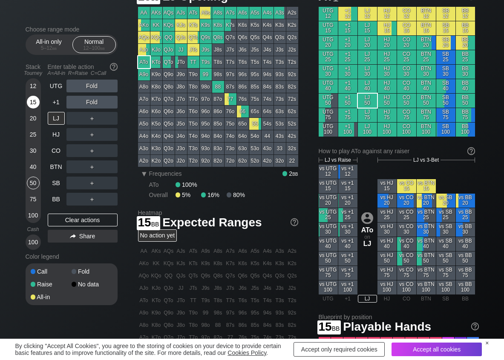
drag, startPoint x: 36, startPoint y: 105, endPoint x: 30, endPoint y: 107, distance: 6.2
click at [35, 104] on div "15" at bounding box center [33, 102] width 13 height 13
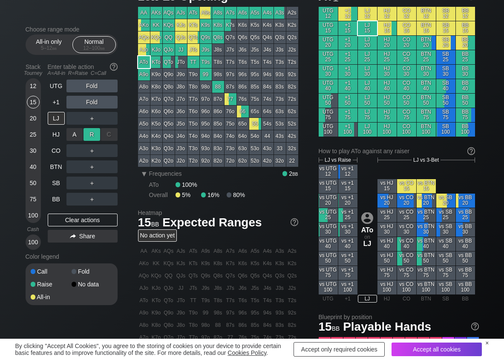
click at [88, 133] on div "R ✕" at bounding box center [92, 134] width 17 height 13
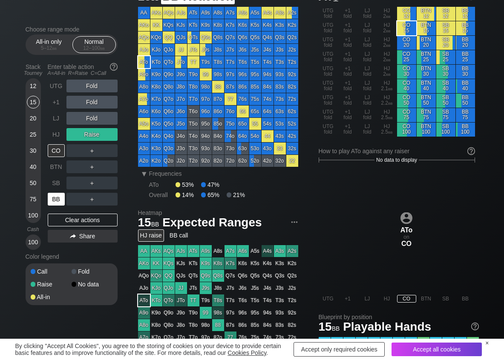
click at [55, 202] on div "BB" at bounding box center [56, 199] width 17 height 13
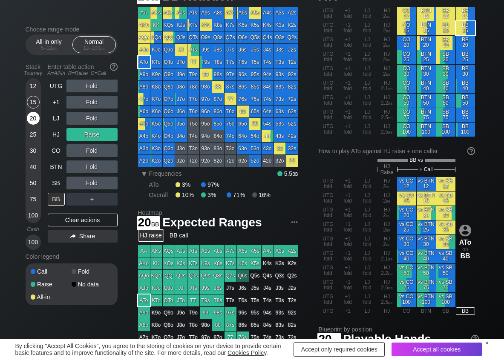
click at [32, 115] on div "20" at bounding box center [33, 118] width 13 height 13
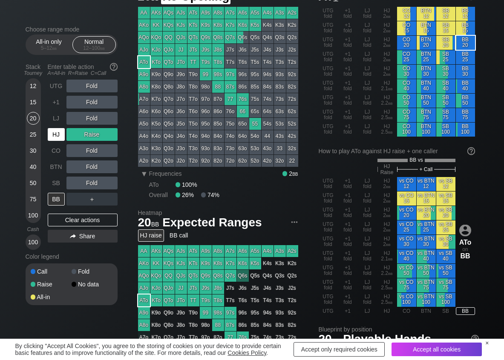
click at [58, 136] on div "HJ" at bounding box center [56, 134] width 17 height 13
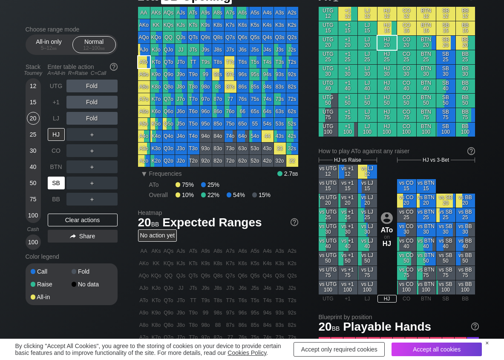
click at [55, 187] on div "SB" at bounding box center [56, 183] width 17 height 13
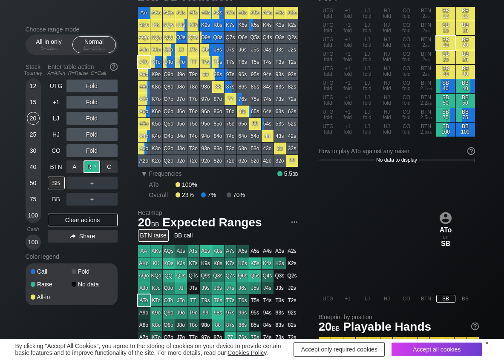
click at [88, 166] on div "R ✕" at bounding box center [92, 167] width 17 height 13
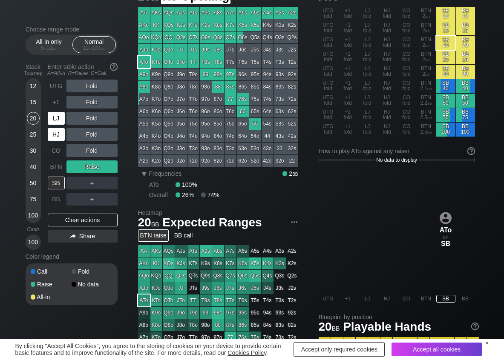
click at [59, 124] on div "LJ" at bounding box center [56, 118] width 17 height 13
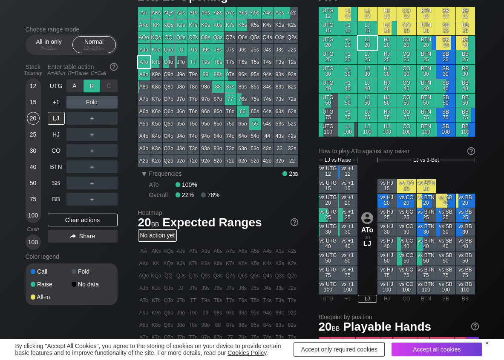
click at [92, 84] on div "R ✕" at bounding box center [92, 86] width 17 height 13
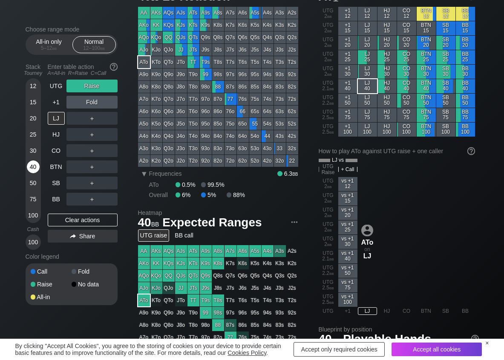
click at [30, 164] on div "40" at bounding box center [33, 167] width 13 height 13
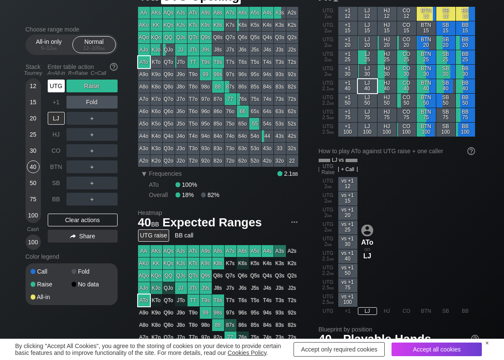
click at [56, 93] on div "UTG" at bounding box center [57, 86] width 19 height 16
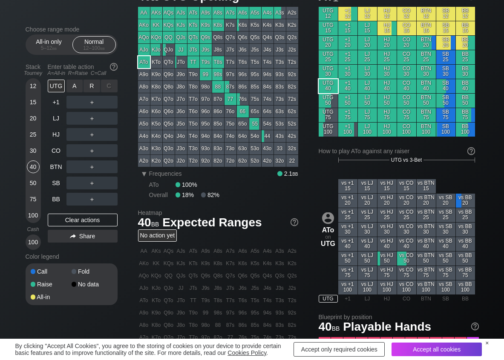
click at [91, 89] on div "R ✕" at bounding box center [92, 86] width 17 height 13
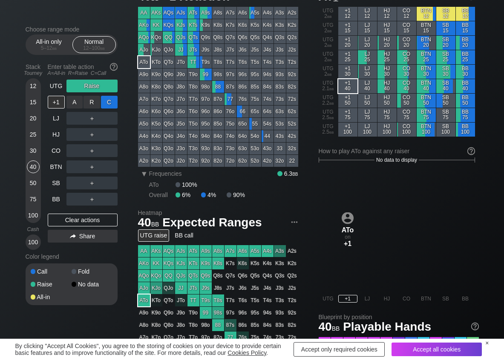
click at [109, 101] on div "C ✕" at bounding box center [109, 102] width 17 height 13
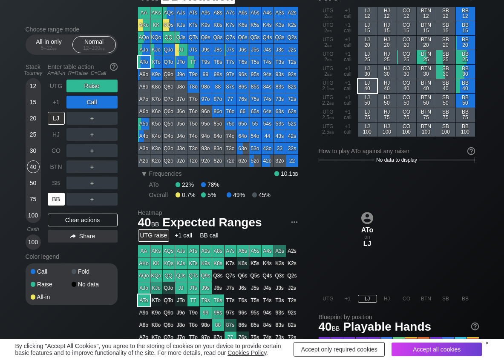
click at [57, 194] on div "BB" at bounding box center [56, 199] width 17 height 13
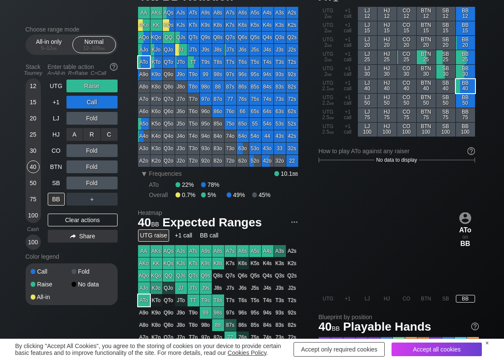
drag, startPoint x: 98, startPoint y: 126, endPoint x: 98, endPoint y: 134, distance: 8.1
click at [98, 134] on div "R ✕" at bounding box center [92, 134] width 17 height 13
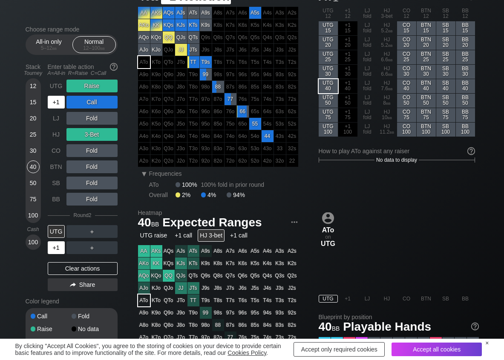
click at [53, 249] on div "+1" at bounding box center [56, 248] width 17 height 13
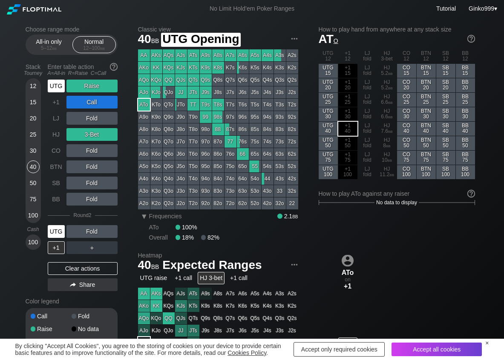
click at [62, 89] on div "UTG" at bounding box center [56, 86] width 17 height 13
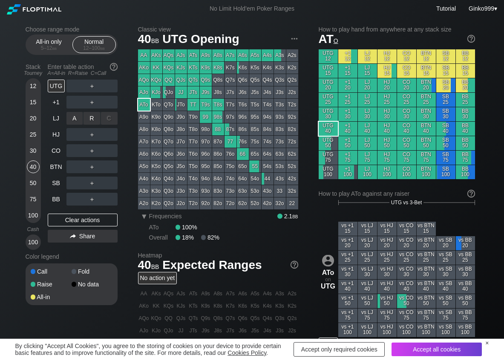
click at [92, 121] on div "R ✕" at bounding box center [92, 118] width 17 height 13
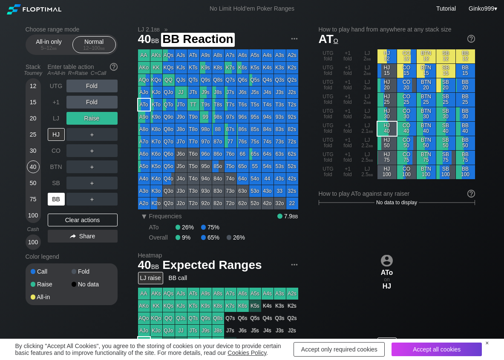
click at [55, 202] on div "BB" at bounding box center [56, 199] width 17 height 13
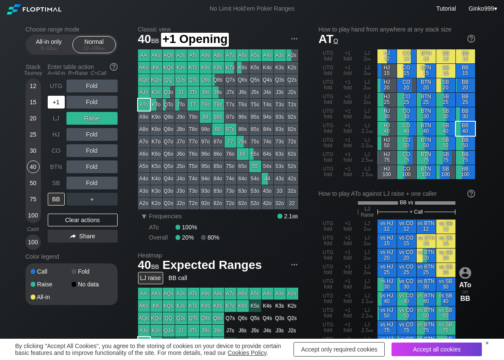
click at [61, 105] on div "+1" at bounding box center [56, 102] width 17 height 13
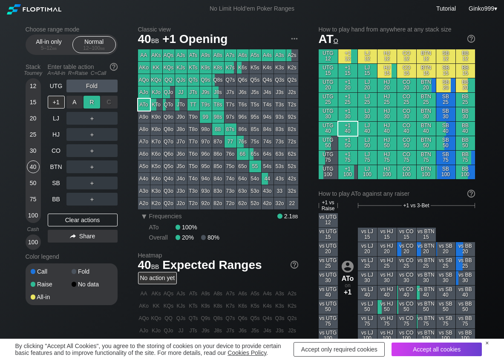
click at [92, 101] on div "R ✕" at bounding box center [92, 102] width 17 height 13
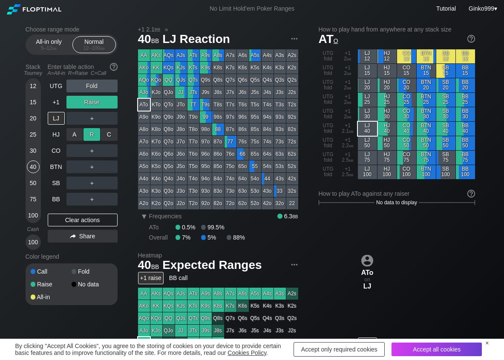
click at [90, 133] on div "R ✕" at bounding box center [92, 134] width 17 height 13
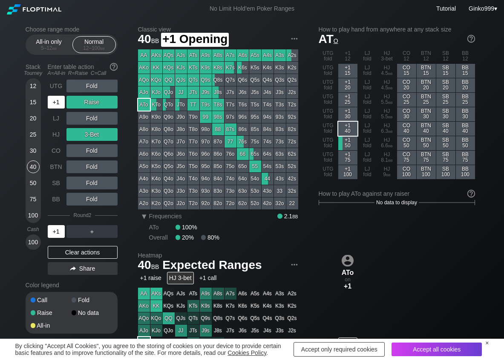
click at [61, 103] on div "+1" at bounding box center [56, 102] width 17 height 13
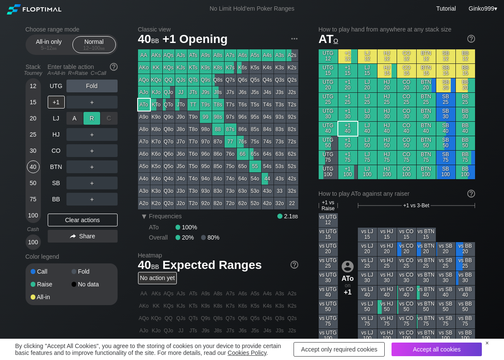
drag, startPoint x: 91, startPoint y: 116, endPoint x: 89, endPoint y: 122, distance: 6.1
click at [91, 118] on div "R ✕" at bounding box center [92, 118] width 17 height 13
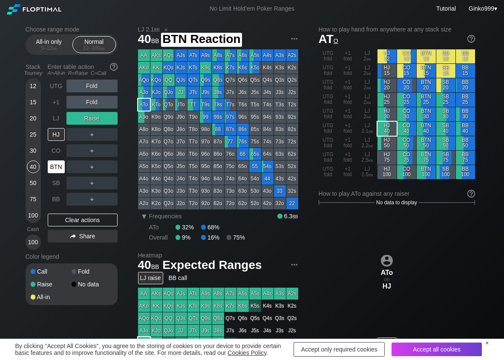
click at [57, 167] on div "BTN" at bounding box center [56, 167] width 17 height 13
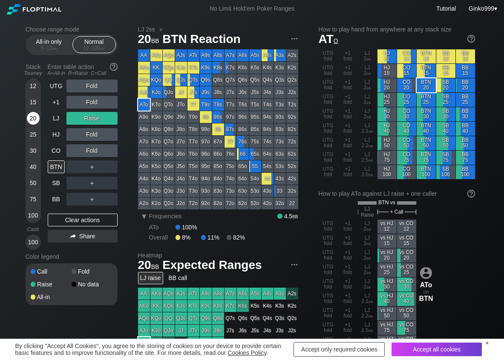
click at [36, 121] on div "20" at bounding box center [33, 118] width 13 height 13
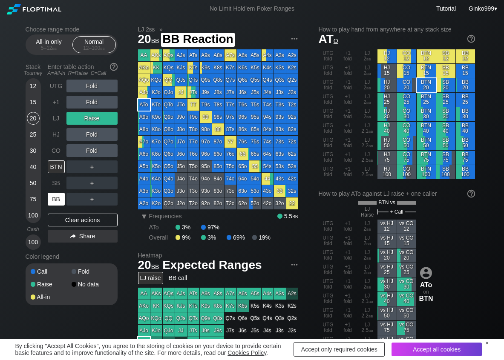
click at [54, 198] on div "BB" at bounding box center [56, 199] width 17 height 13
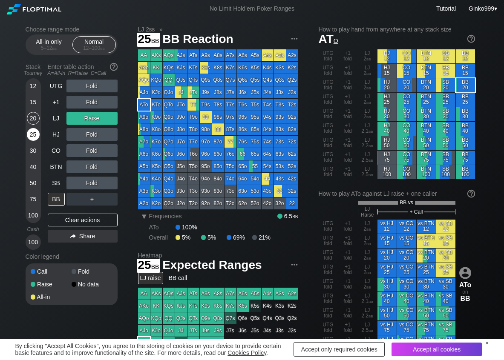
click at [31, 137] on div "25" at bounding box center [33, 134] width 13 height 13
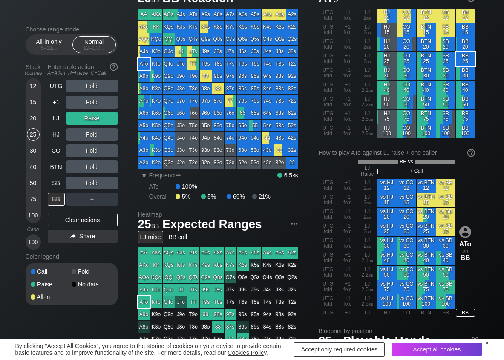
scroll to position [43, 0]
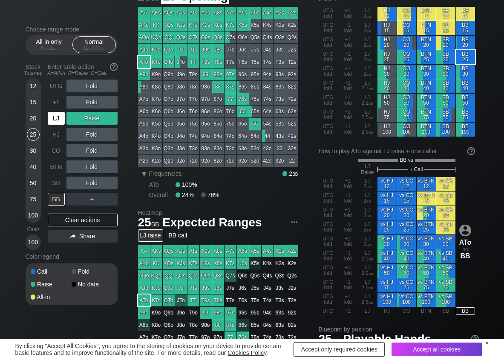
click at [52, 118] on div "LJ" at bounding box center [56, 118] width 17 height 13
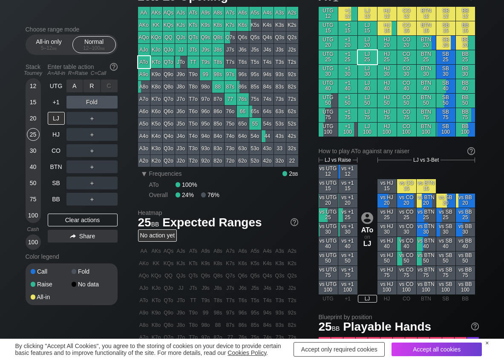
click at [89, 85] on div "R ✕" at bounding box center [92, 86] width 17 height 13
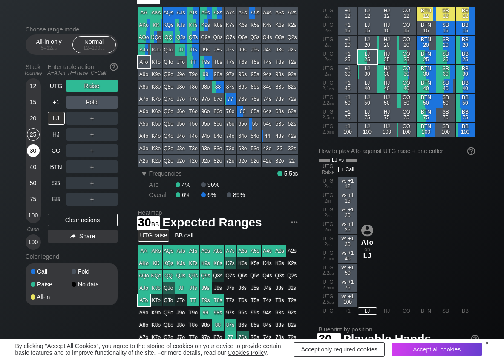
click at [32, 146] on div "30" at bounding box center [33, 150] width 13 height 13
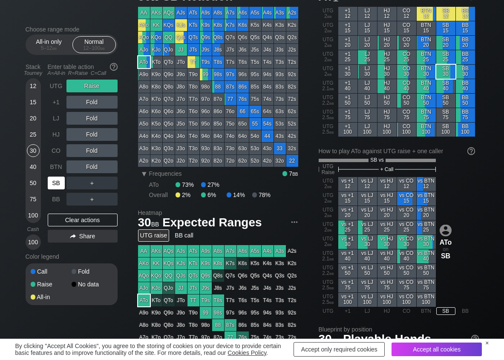
click at [55, 185] on div "SB" at bounding box center [56, 183] width 17 height 13
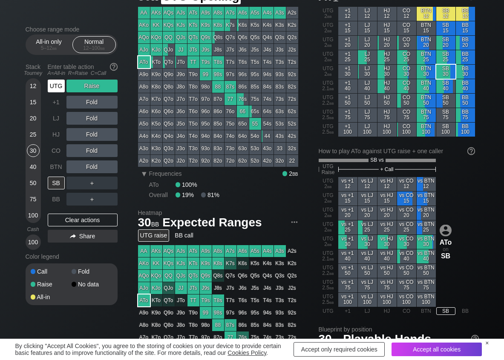
click at [49, 91] on div "UTG" at bounding box center [56, 86] width 17 height 13
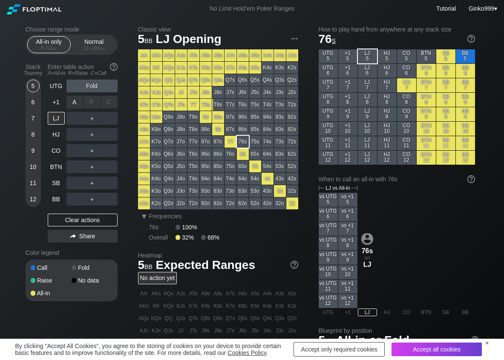
scroll to position [43, 0]
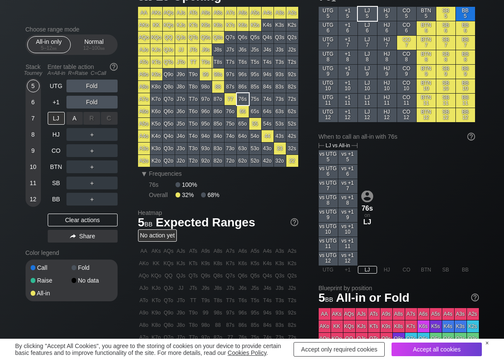
drag, startPoint x: 70, startPoint y: 111, endPoint x: 37, endPoint y: 105, distance: 32.9
click at [71, 116] on div "A ✕" at bounding box center [74, 118] width 17 height 13
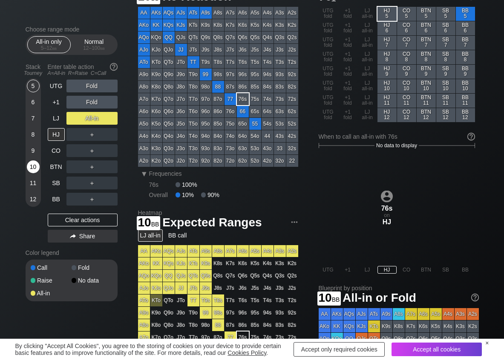
click at [35, 165] on div "10" at bounding box center [33, 167] width 13 height 13
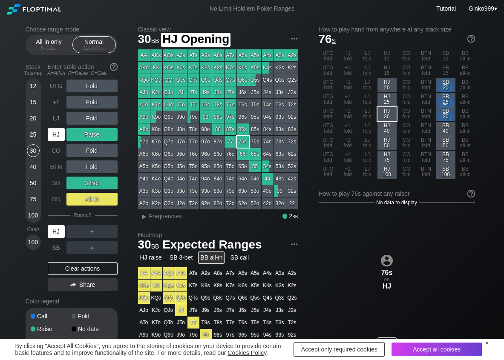
click at [52, 138] on div "HJ" at bounding box center [56, 134] width 17 height 13
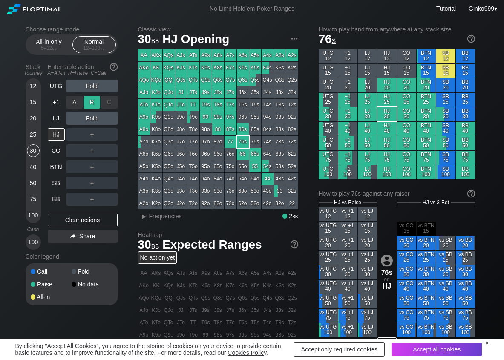
click at [96, 104] on div "R ✕" at bounding box center [92, 102] width 17 height 13
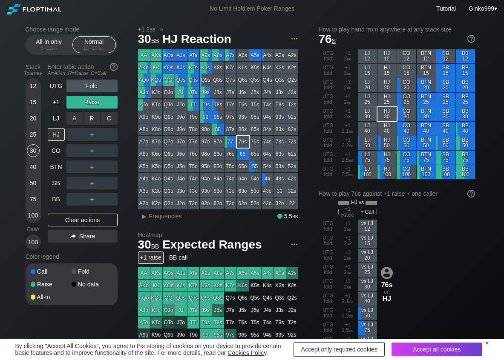
drag, startPoint x: 109, startPoint y: 115, endPoint x: 98, endPoint y: 128, distance: 17.0
click at [109, 115] on div "C ✕" at bounding box center [109, 118] width 17 height 13
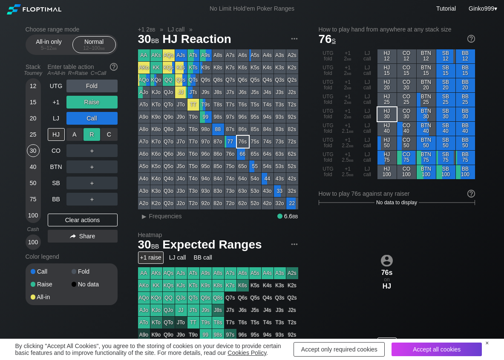
click at [92, 131] on div "R ✕" at bounding box center [92, 134] width 17 height 13
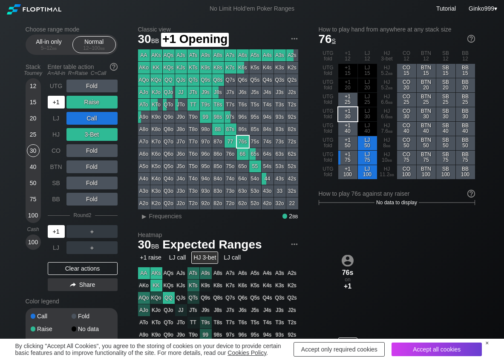
click at [54, 107] on div "+1" at bounding box center [56, 102] width 17 height 13
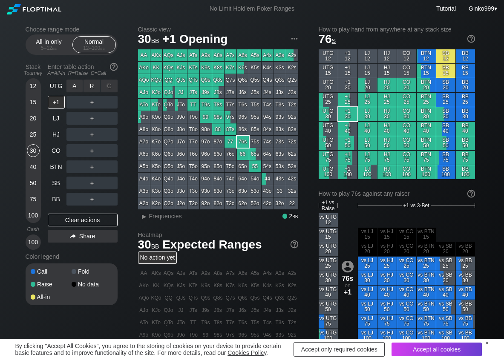
click at [97, 87] on div "R ✕" at bounding box center [92, 86] width 17 height 13
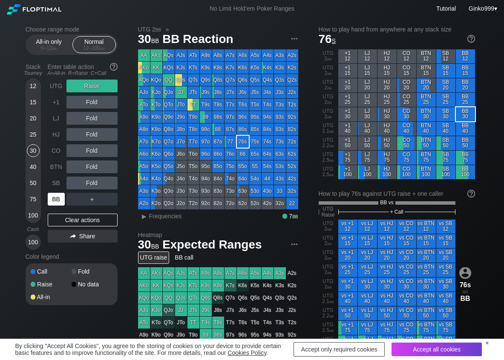
click at [51, 198] on div "BB" at bounding box center [56, 199] width 17 height 13
click at [30, 151] on div "30" at bounding box center [33, 150] width 13 height 13
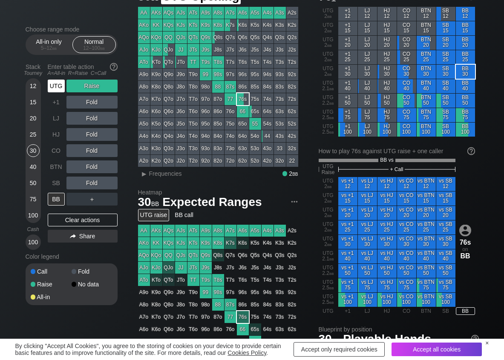
click at [57, 86] on div "UTG" at bounding box center [56, 86] width 17 height 13
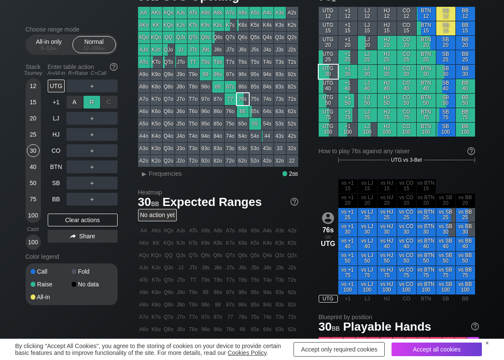
click at [89, 99] on div "R ✕" at bounding box center [92, 102] width 17 height 13
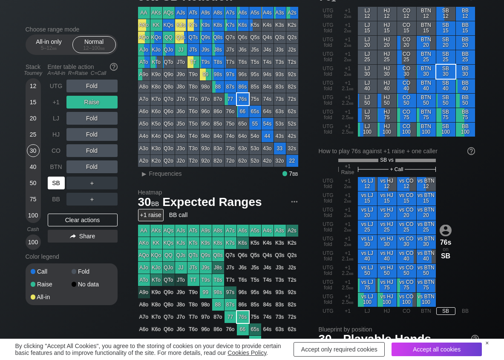
click at [57, 181] on div "SB" at bounding box center [56, 183] width 17 height 13
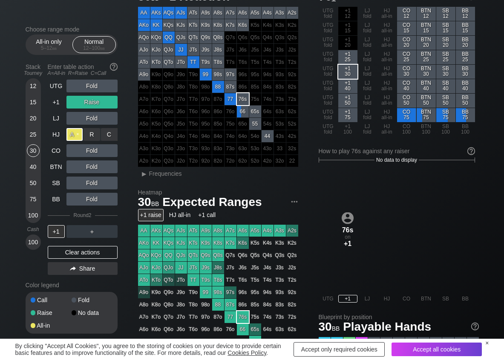
click at [73, 132] on div "A ✕" at bounding box center [74, 134] width 17 height 13
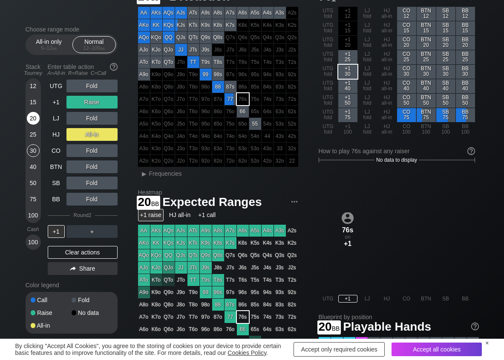
click at [29, 117] on div "20" at bounding box center [33, 118] width 13 height 13
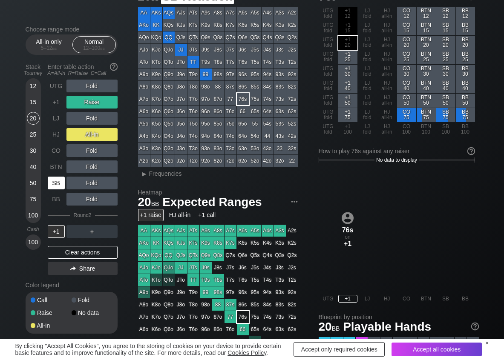
click at [57, 179] on div "SB" at bounding box center [56, 183] width 17 height 13
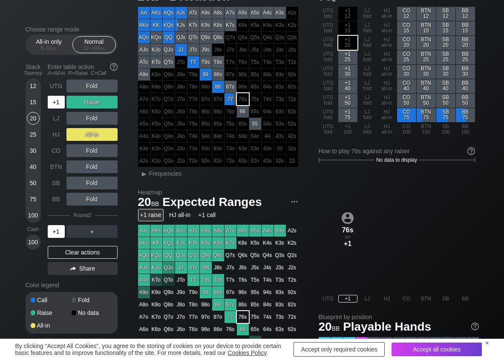
click at [53, 231] on div "+1" at bounding box center [56, 231] width 17 height 13
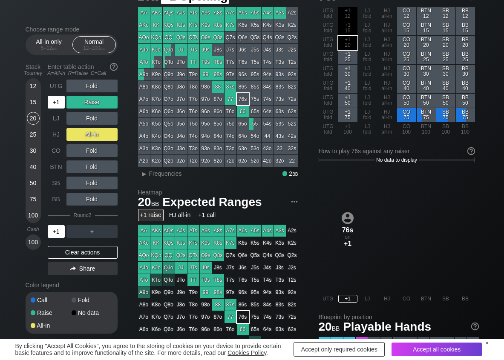
click at [52, 103] on div "+1" at bounding box center [56, 102] width 17 height 13
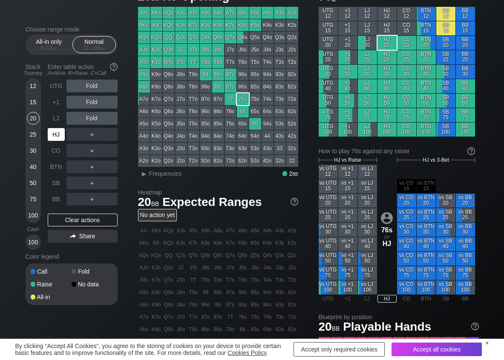
click at [51, 138] on div "HJ" at bounding box center [56, 134] width 17 height 13
click at [95, 136] on div "R ✕" at bounding box center [92, 134] width 17 height 13
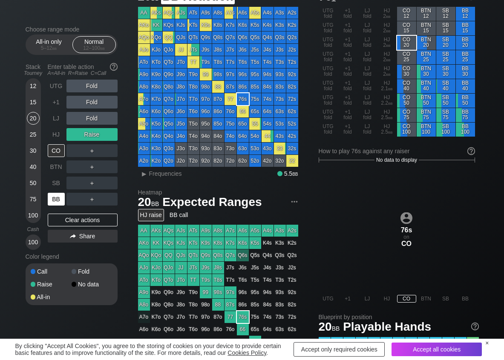
click at [57, 199] on div "BB" at bounding box center [56, 199] width 17 height 13
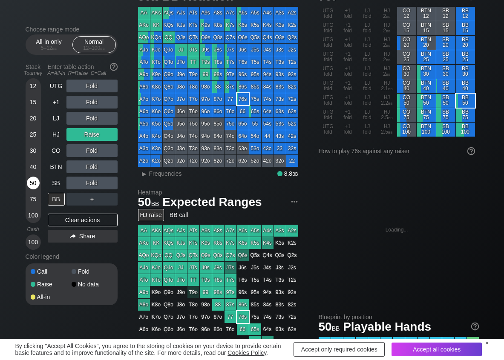
click at [29, 184] on div "50" at bounding box center [33, 183] width 13 height 13
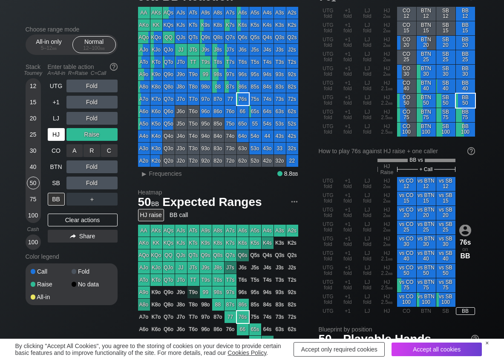
drag, startPoint x: 75, startPoint y: 150, endPoint x: 59, endPoint y: 139, distance: 19.2
click at [75, 150] on div "A ✕" at bounding box center [74, 150] width 17 height 13
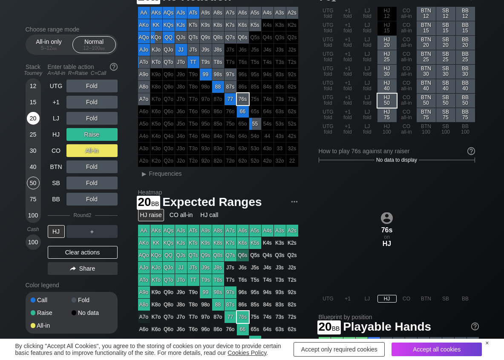
click at [33, 122] on div "20" at bounding box center [33, 118] width 13 height 13
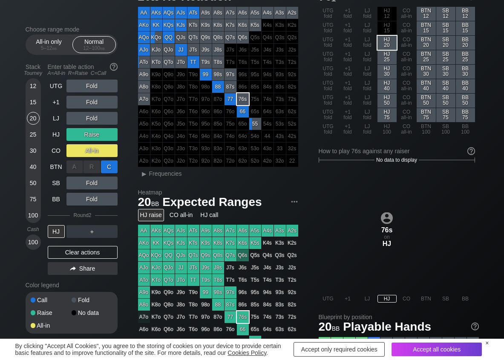
click at [112, 167] on div "C ✕" at bounding box center [109, 167] width 17 height 13
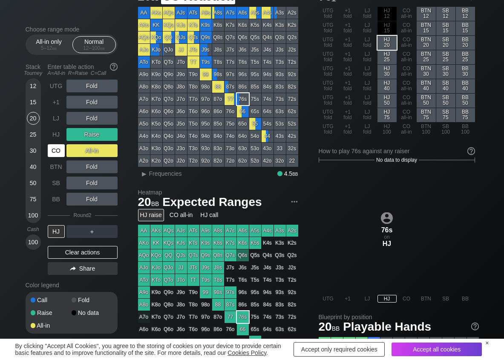
click at [52, 153] on div "CO" at bounding box center [56, 150] width 17 height 13
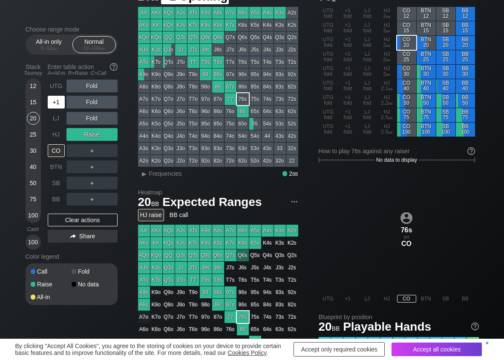
click at [56, 101] on div "+1" at bounding box center [56, 102] width 17 height 13
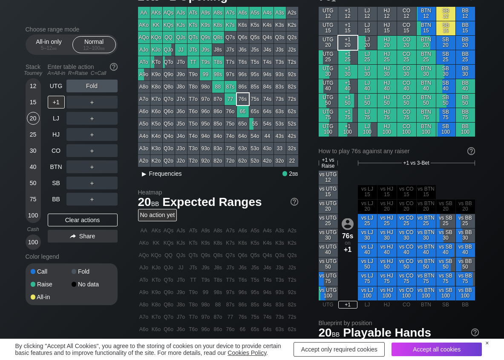
click at [149, 173] on div "▸" at bounding box center [144, 174] width 11 height 10
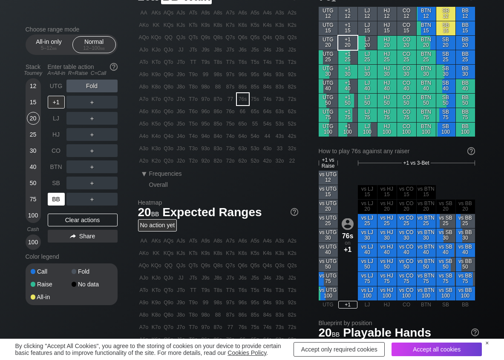
click at [61, 199] on div "BB" at bounding box center [56, 199] width 17 height 13
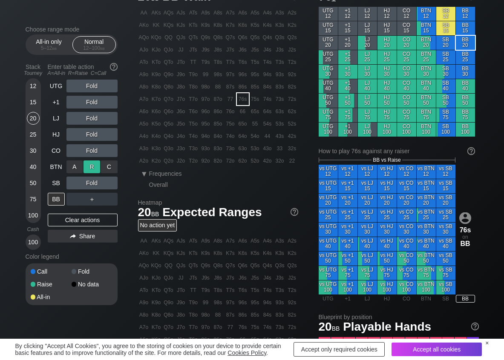
click at [88, 165] on div "R ✕" at bounding box center [92, 167] width 17 height 13
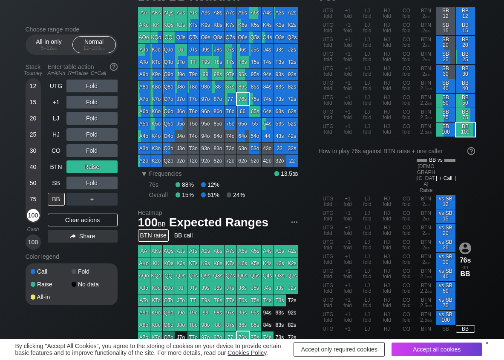
click at [35, 216] on div "100" at bounding box center [33, 215] width 13 height 13
click at [58, 105] on div "+1" at bounding box center [56, 102] width 17 height 13
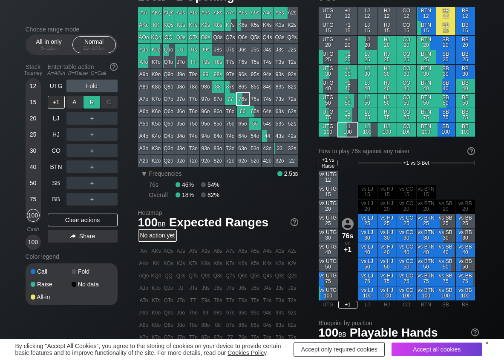
click at [91, 101] on div "R ✕" at bounding box center [92, 102] width 17 height 13
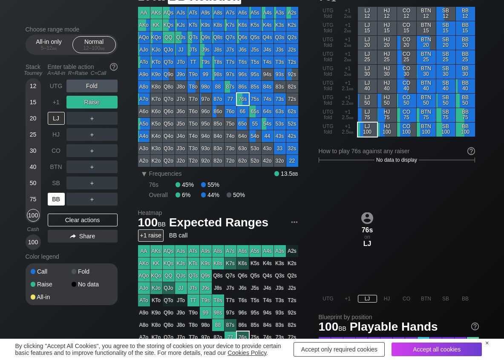
click at [58, 198] on div "BB" at bounding box center [56, 199] width 17 height 13
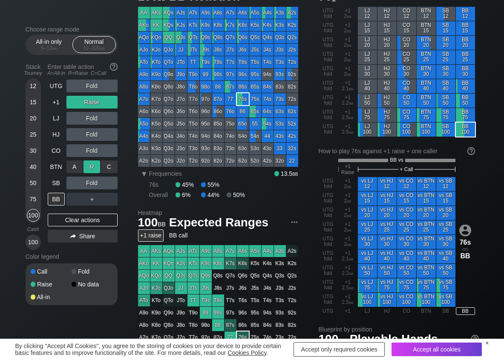
drag, startPoint x: 110, startPoint y: 168, endPoint x: 95, endPoint y: 170, distance: 14.3
click at [107, 168] on div "C ✕" at bounding box center [109, 167] width 17 height 13
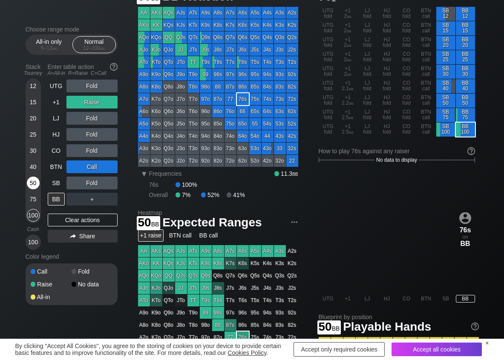
click at [34, 184] on div "50" at bounding box center [33, 183] width 13 height 13
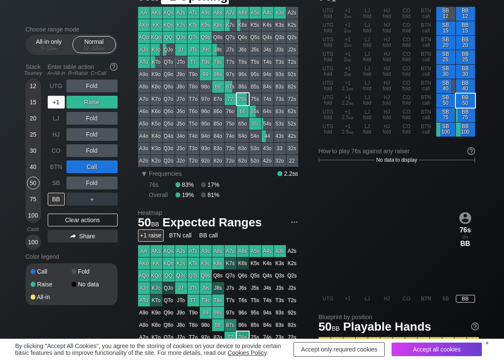
drag, startPoint x: 59, startPoint y: 105, endPoint x: 77, endPoint y: 131, distance: 31.8
click at [58, 106] on div "+1" at bounding box center [56, 102] width 17 height 13
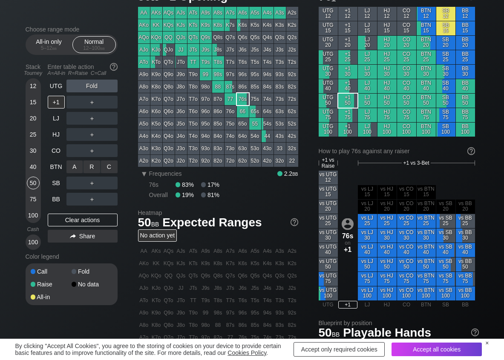
drag, startPoint x: 91, startPoint y: 166, endPoint x: 87, endPoint y: 174, distance: 9.1
click at [90, 169] on div "R ✕" at bounding box center [92, 167] width 17 height 13
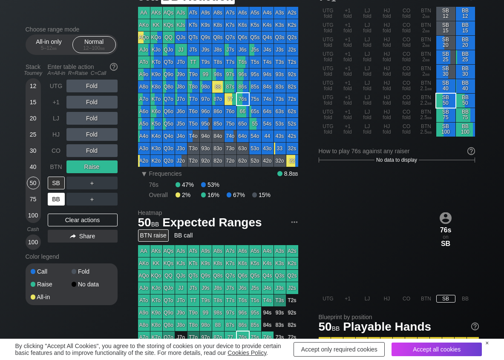
click at [58, 200] on div "BB" at bounding box center [56, 199] width 17 height 13
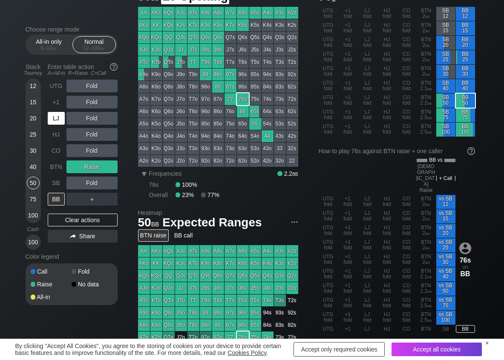
click at [58, 117] on div "LJ" at bounding box center [56, 118] width 17 height 13
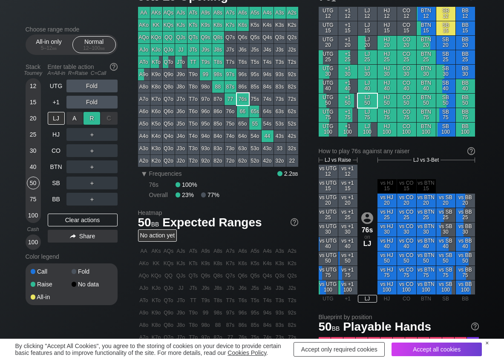
click at [91, 117] on div "R ✕" at bounding box center [92, 118] width 17 height 13
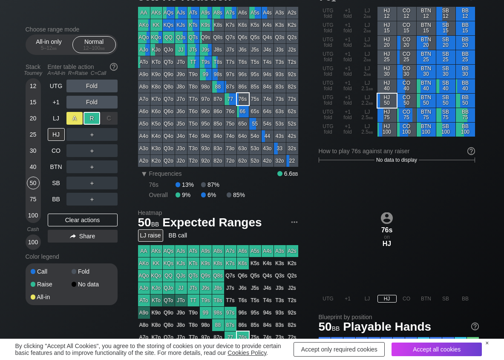
click at [71, 118] on div "A ✕" at bounding box center [74, 118] width 17 height 13
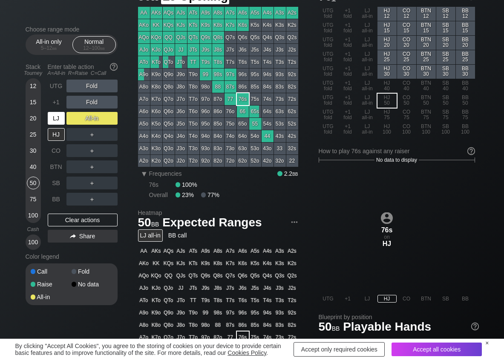
click at [56, 118] on div "LJ" at bounding box center [56, 118] width 17 height 13
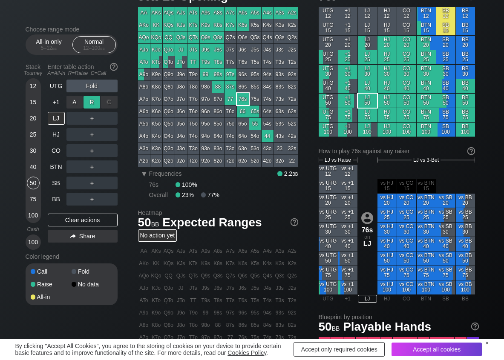
click at [93, 104] on div "R ✕" at bounding box center [92, 102] width 17 height 13
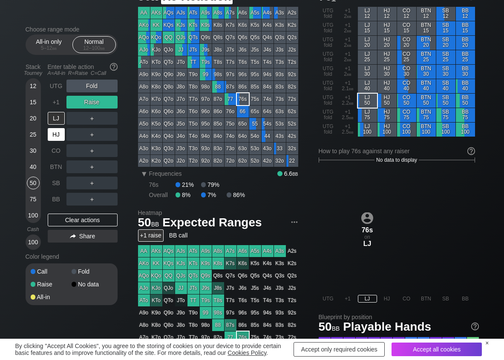
click at [61, 131] on div "HJ" at bounding box center [56, 134] width 17 height 13
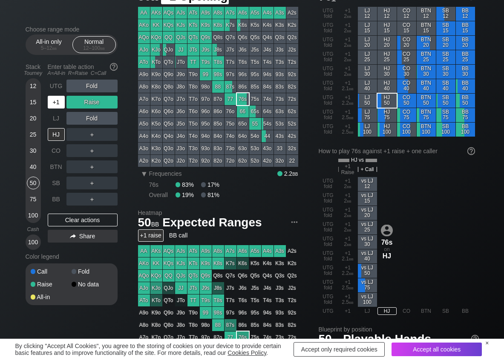
click at [53, 104] on div "+1" at bounding box center [56, 102] width 17 height 13
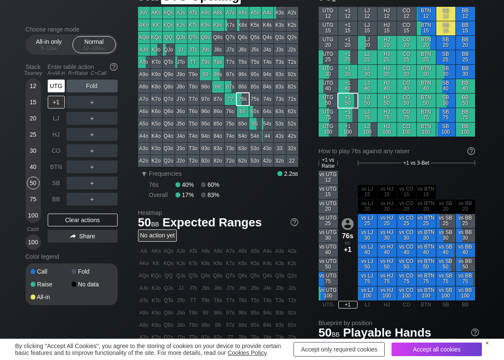
click at [53, 89] on div "UTG" at bounding box center [56, 86] width 17 height 13
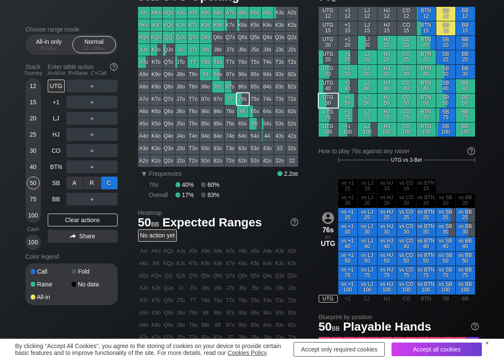
drag, startPoint x: 109, startPoint y: 187, endPoint x: 65, endPoint y: 166, distance: 49.0
click at [105, 185] on div "C ✕" at bounding box center [109, 183] width 17 height 13
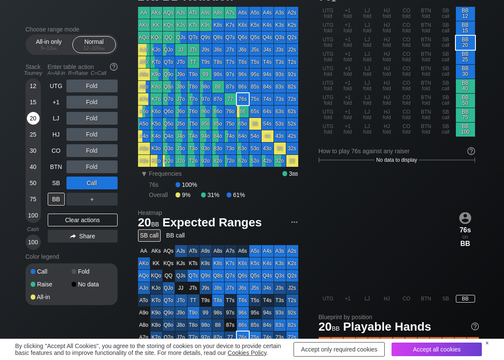
click at [32, 115] on div "20" at bounding box center [33, 118] width 13 height 13
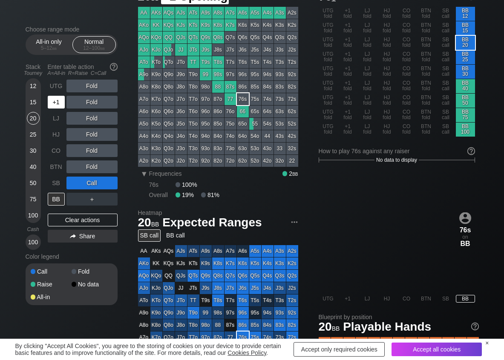
click at [56, 103] on div "+1" at bounding box center [56, 102] width 17 height 13
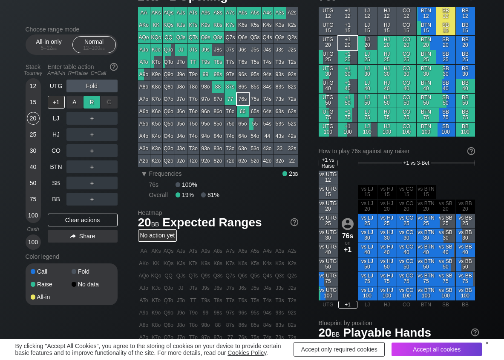
click at [95, 100] on div "R ✕" at bounding box center [92, 102] width 17 height 13
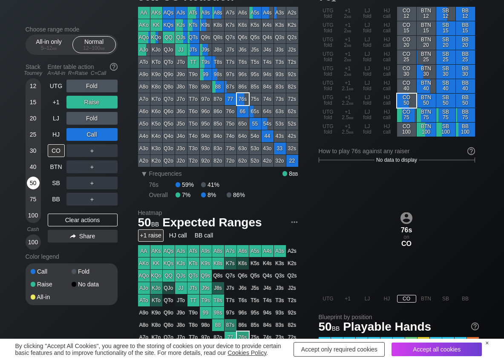
click at [33, 182] on div "50" at bounding box center [33, 183] width 13 height 13
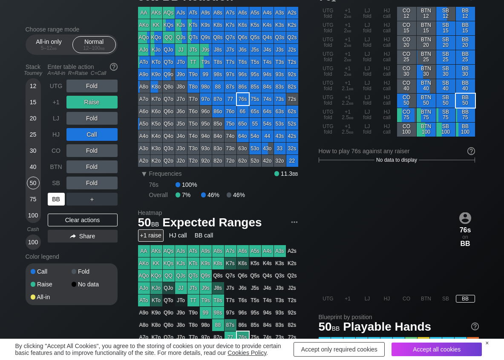
click at [55, 199] on div "BB" at bounding box center [56, 199] width 17 height 13
click at [107, 152] on div "C ✕" at bounding box center [109, 150] width 17 height 13
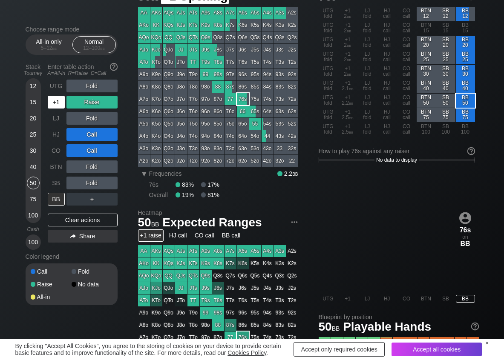
click at [59, 104] on div "+1" at bounding box center [56, 102] width 17 height 13
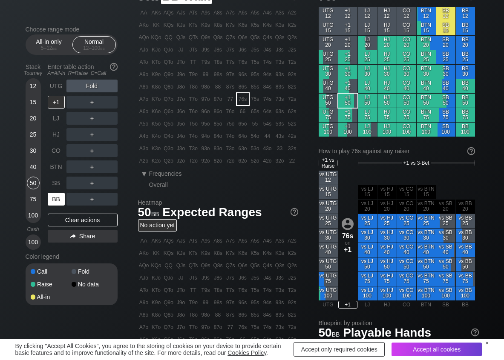
click at [55, 201] on div "BB" at bounding box center [56, 199] width 17 height 13
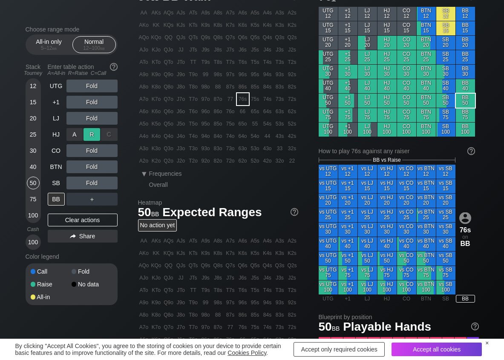
click at [94, 137] on div "R ✕" at bounding box center [92, 134] width 17 height 13
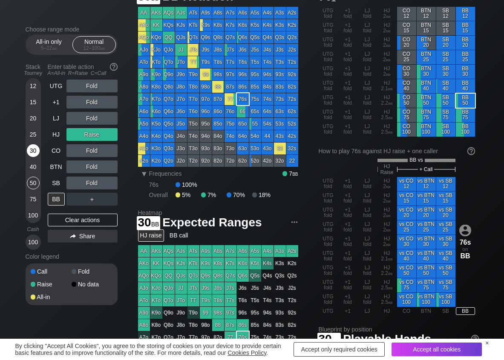
click at [33, 152] on div "30" at bounding box center [33, 150] width 13 height 13
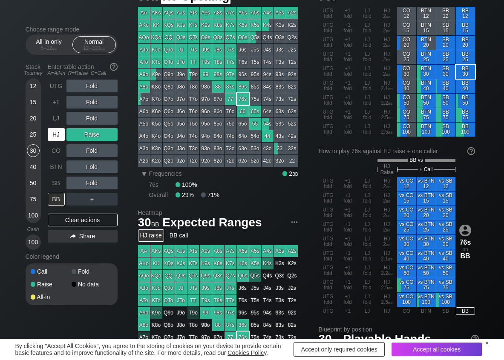
click at [57, 136] on div "HJ" at bounding box center [56, 134] width 17 height 13
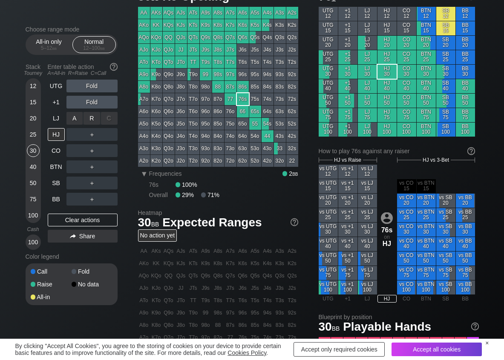
click at [92, 117] on div "R ✕" at bounding box center [92, 118] width 17 height 13
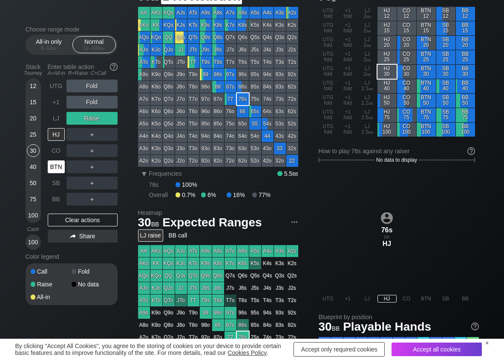
click at [56, 169] on div "BTN" at bounding box center [56, 167] width 17 height 13
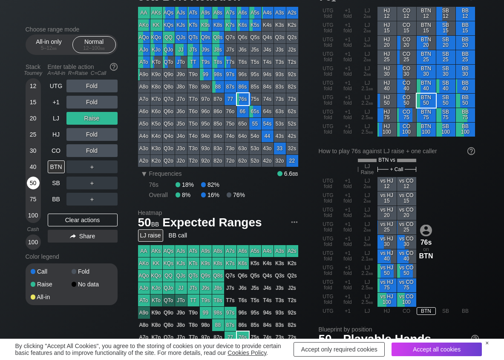
click at [33, 180] on div "50" at bounding box center [33, 183] width 13 height 13
click at [90, 166] on div "R ✕" at bounding box center [92, 167] width 17 height 13
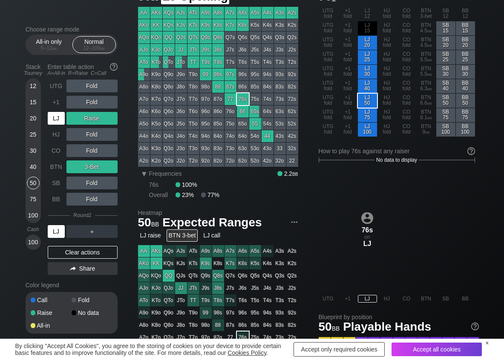
click at [58, 118] on div "LJ" at bounding box center [56, 118] width 17 height 13
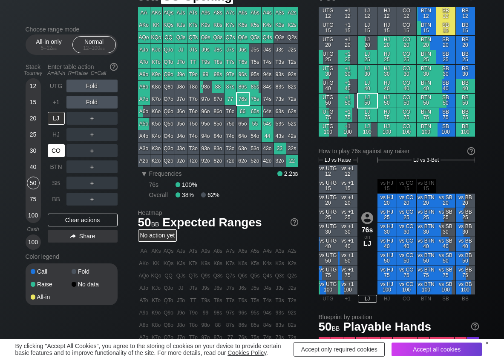
click at [58, 152] on div "CO" at bounding box center [56, 150] width 17 height 13
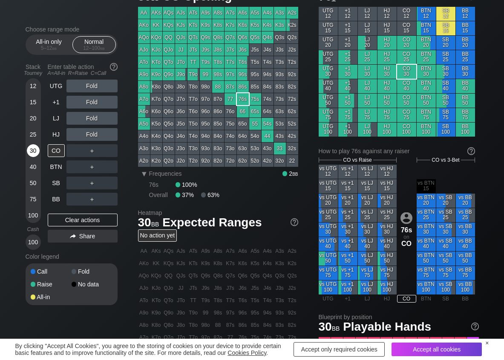
click at [36, 152] on div "30" at bounding box center [33, 150] width 13 height 13
click at [87, 151] on div "R ✕" at bounding box center [92, 150] width 17 height 13
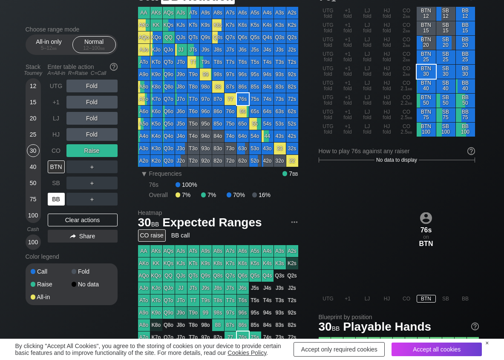
click at [55, 202] on div "BB" at bounding box center [56, 199] width 17 height 13
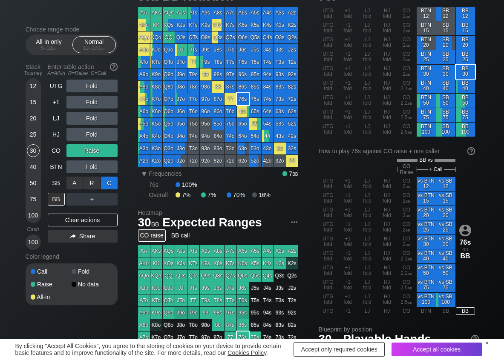
click at [115, 185] on div "C ✕" at bounding box center [109, 183] width 17 height 13
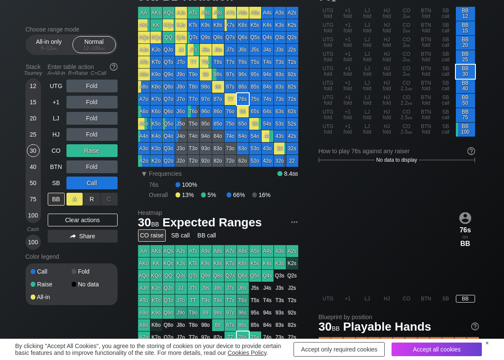
click at [76, 201] on div "A ✕" at bounding box center [74, 199] width 17 height 13
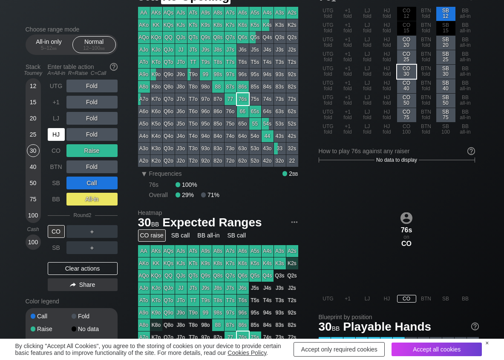
click at [59, 136] on div "HJ" at bounding box center [56, 134] width 17 height 13
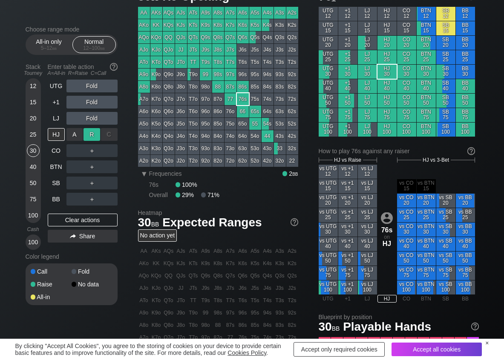
click at [89, 133] on div "R ✕" at bounding box center [92, 134] width 17 height 13
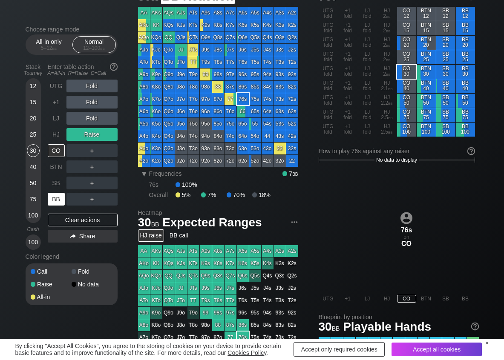
click at [58, 196] on div "BB" at bounding box center [56, 199] width 17 height 13
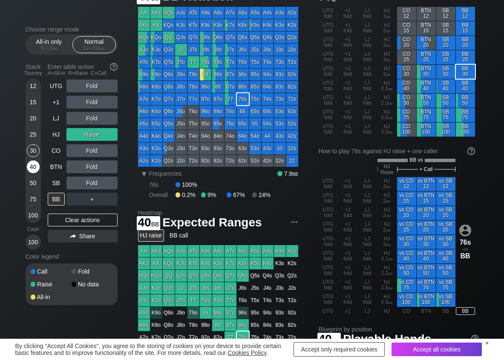
click at [35, 169] on div "40" at bounding box center [33, 167] width 13 height 13
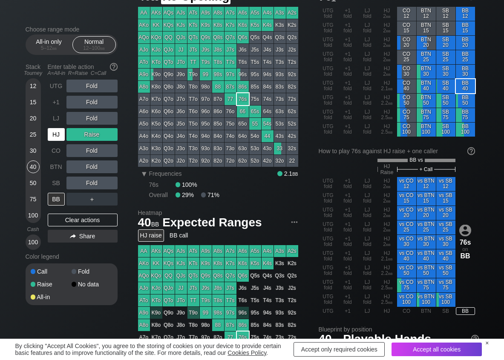
click at [51, 132] on div "HJ" at bounding box center [56, 134] width 17 height 13
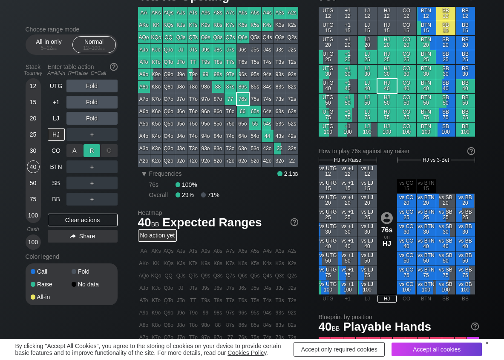
click at [90, 149] on div "R ✕" at bounding box center [92, 150] width 17 height 13
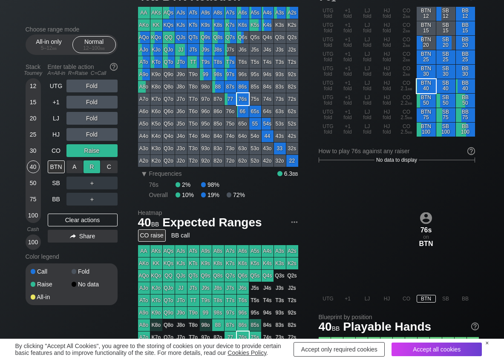
click at [91, 164] on div "R ✕" at bounding box center [92, 167] width 17 height 13
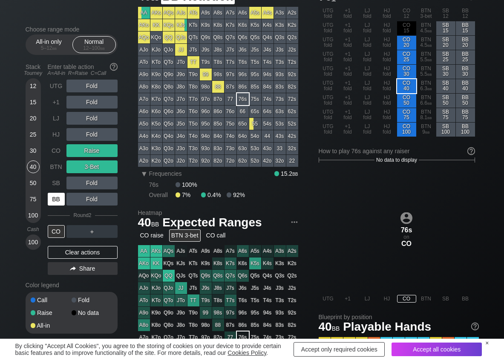
click at [58, 195] on div "BB" at bounding box center [56, 199] width 17 height 13
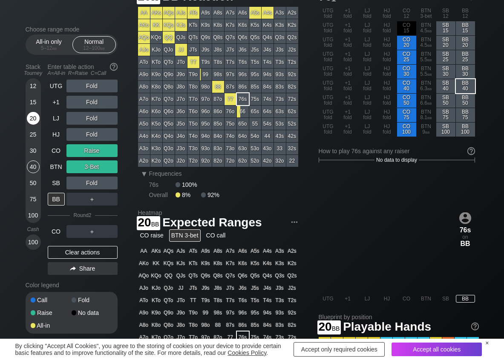
click at [33, 120] on div "20" at bounding box center [33, 118] width 13 height 13
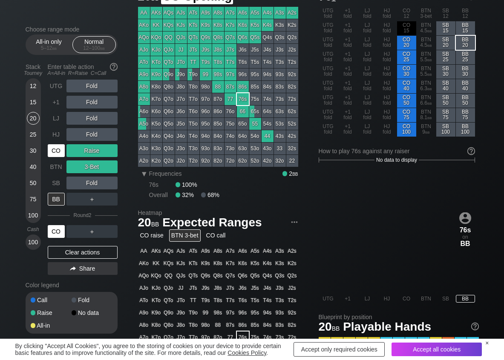
click at [50, 151] on div "CO" at bounding box center [56, 150] width 17 height 13
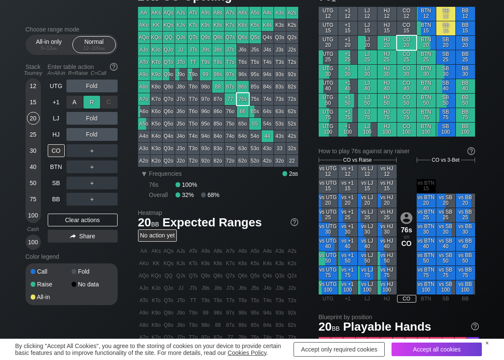
click at [94, 100] on div "R ✕" at bounding box center [92, 102] width 17 height 13
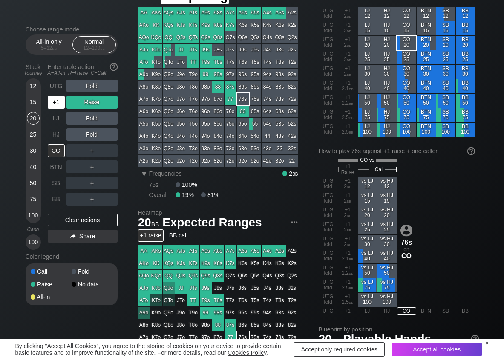
click at [62, 96] on div "+1" at bounding box center [56, 102] width 17 height 13
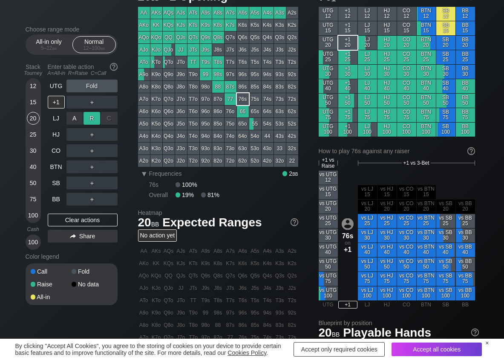
click at [96, 116] on div "R ✕" at bounding box center [92, 118] width 17 height 13
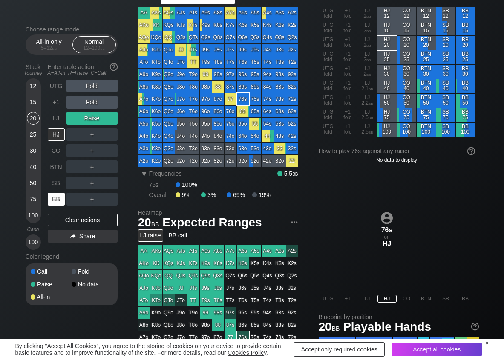
click at [60, 199] on div "BB" at bounding box center [56, 199] width 17 height 13
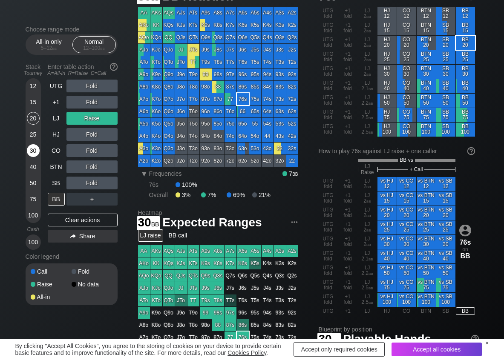
click at [32, 147] on div "30" at bounding box center [33, 150] width 13 height 13
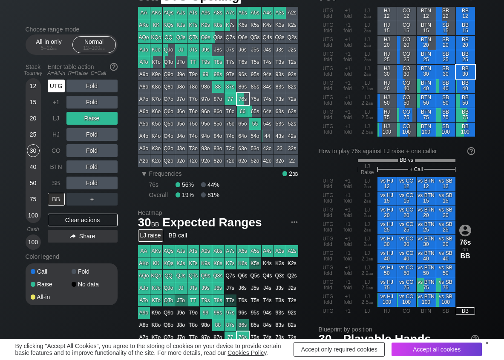
click at [55, 85] on div "UTG" at bounding box center [56, 86] width 17 height 13
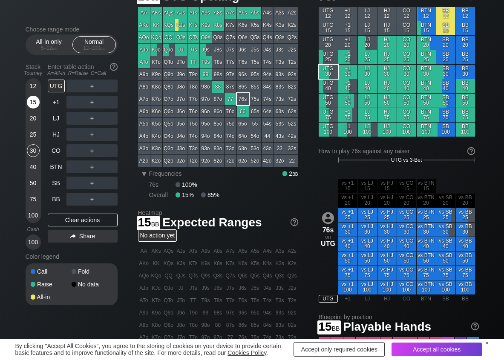
click at [37, 103] on div "15" at bounding box center [33, 102] width 13 height 13
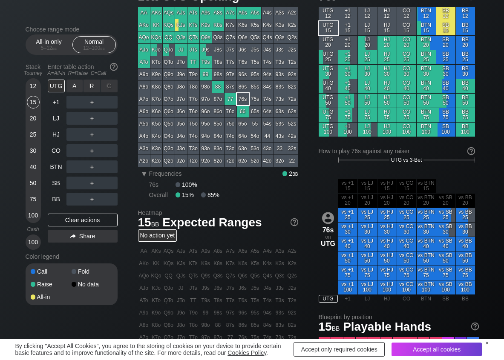
drag, startPoint x: 95, startPoint y: 84, endPoint x: 87, endPoint y: 93, distance: 12.4
click at [94, 84] on div "R ✕" at bounding box center [92, 86] width 17 height 13
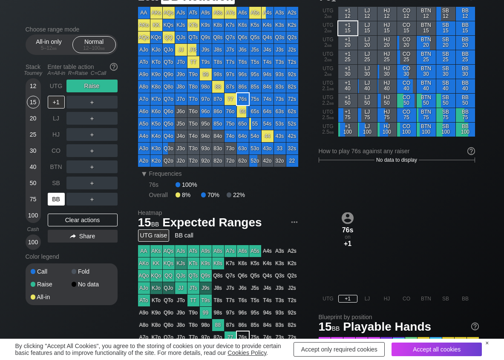
click at [55, 198] on div "BB" at bounding box center [56, 199] width 17 height 13
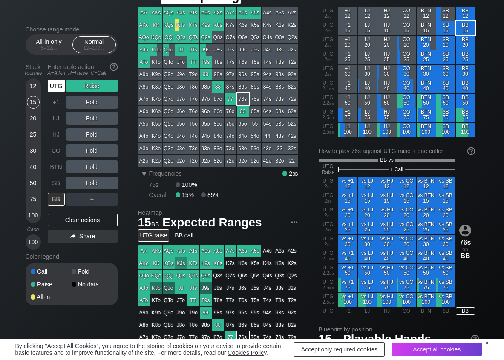
click at [62, 90] on div "UTG" at bounding box center [56, 86] width 17 height 13
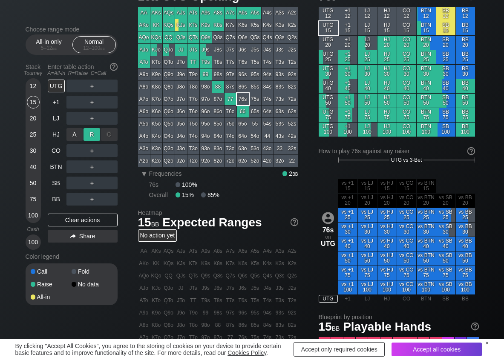
drag, startPoint x: 92, startPoint y: 131, endPoint x: 86, endPoint y: 135, distance: 7.2
click at [92, 132] on div "R ✕" at bounding box center [92, 134] width 17 height 13
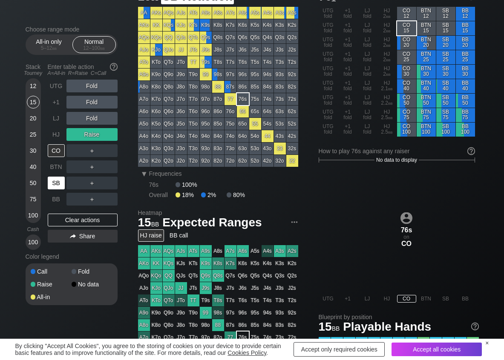
click at [57, 183] on div "SB" at bounding box center [56, 183] width 17 height 13
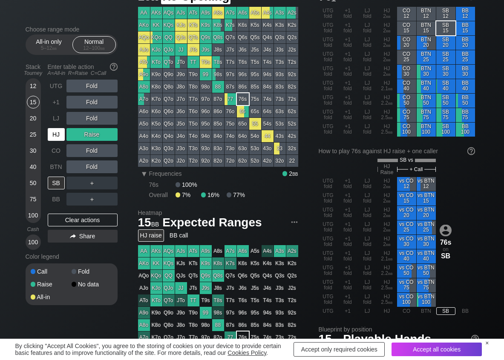
click at [52, 132] on div "HJ" at bounding box center [56, 134] width 17 height 13
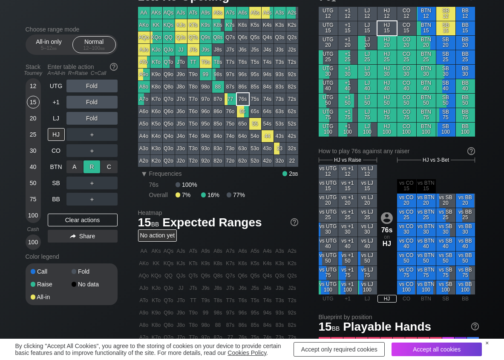
click at [98, 169] on div "R ✕" at bounding box center [92, 167] width 17 height 13
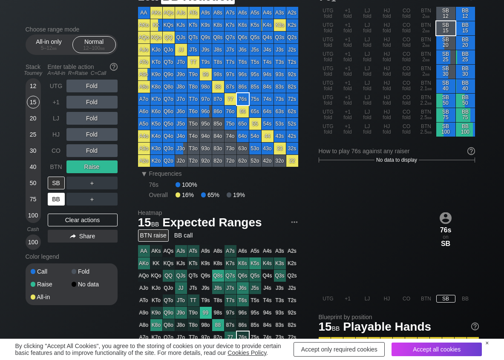
click at [55, 202] on div "BB" at bounding box center [56, 199] width 17 height 13
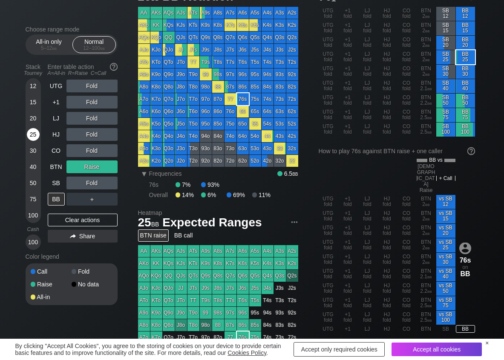
click at [32, 132] on div "25" at bounding box center [33, 134] width 13 height 13
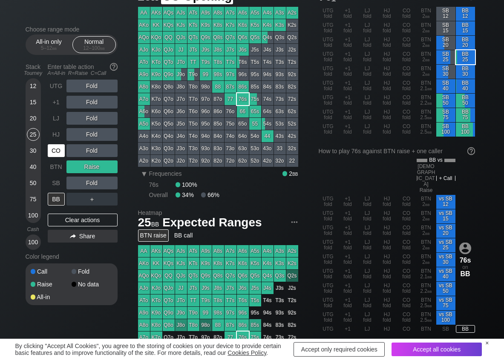
click at [61, 155] on div "CO" at bounding box center [56, 150] width 17 height 13
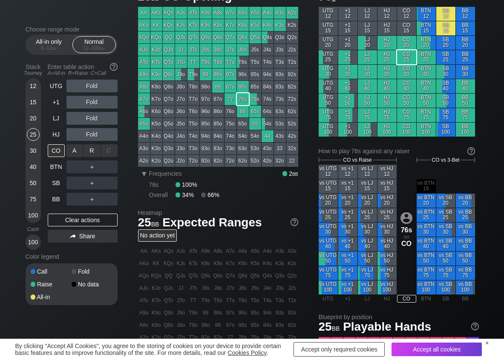
click at [93, 155] on div "R ✕" at bounding box center [92, 150] width 17 height 13
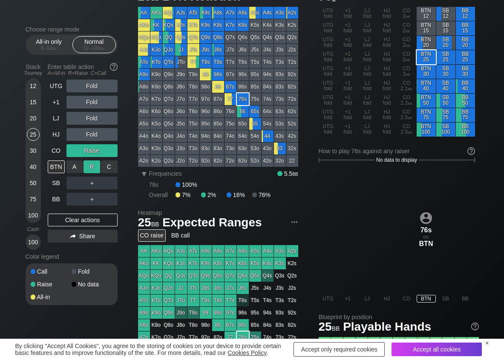
click at [94, 167] on div "R ✕" at bounding box center [92, 167] width 17 height 13
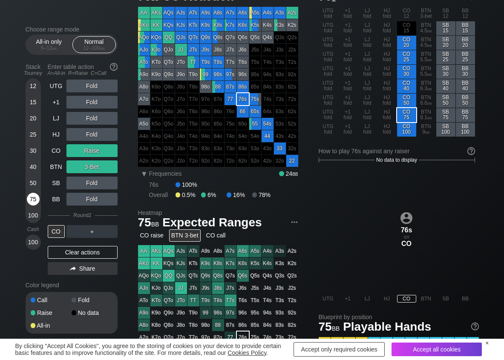
click at [32, 200] on div "75" at bounding box center [33, 199] width 13 height 13
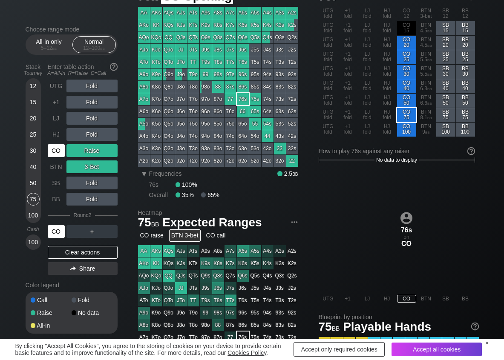
click at [63, 148] on div "CO" at bounding box center [56, 150] width 17 height 13
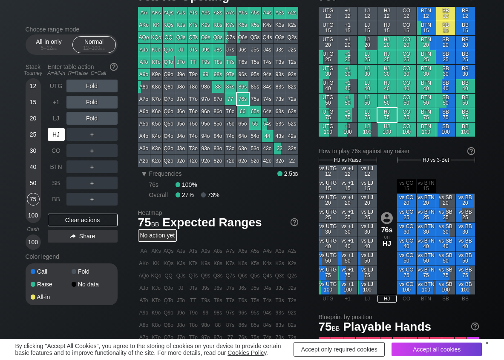
click at [57, 136] on div "HJ" at bounding box center [56, 134] width 17 height 13
click at [93, 102] on div "R ✕" at bounding box center [92, 102] width 17 height 13
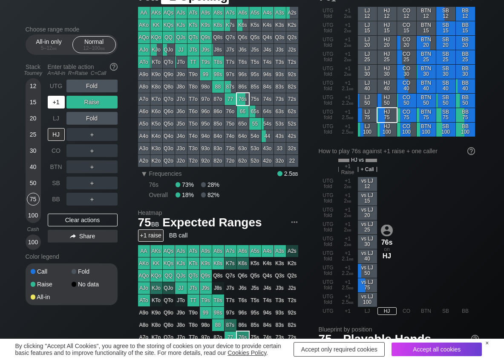
click at [52, 104] on div "+1" at bounding box center [56, 102] width 17 height 13
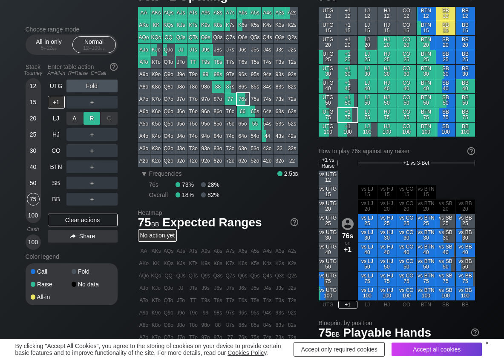
click at [86, 119] on div "R ✕" at bounding box center [92, 118] width 17 height 13
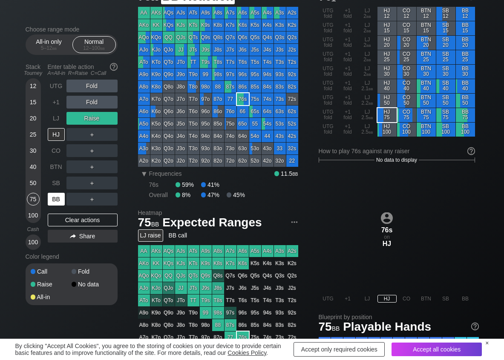
click at [55, 197] on div "BB" at bounding box center [56, 199] width 17 height 13
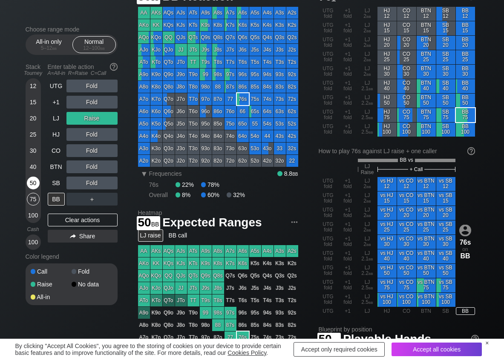
click at [36, 184] on div "50" at bounding box center [33, 183] width 13 height 13
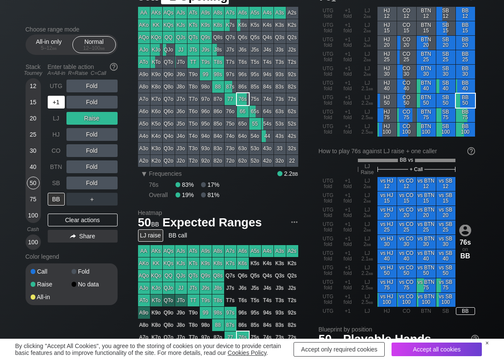
click at [58, 102] on div "+1" at bounding box center [56, 102] width 17 height 13
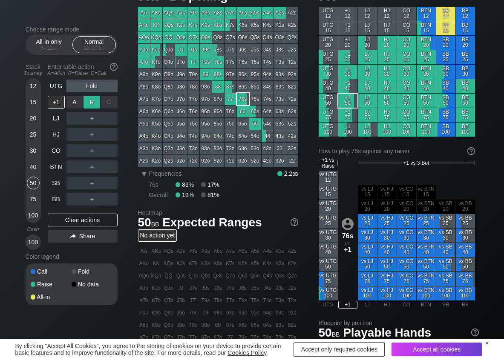
click at [92, 103] on div "R ✕" at bounding box center [92, 102] width 17 height 13
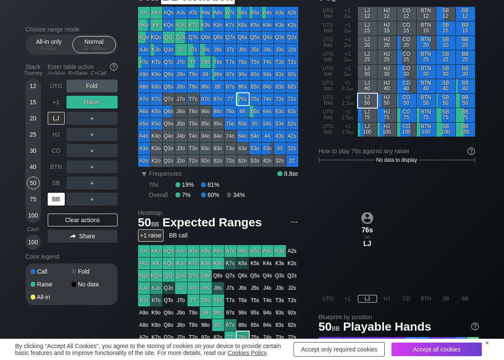
click at [52, 197] on div "BB" at bounding box center [56, 199] width 17 height 13
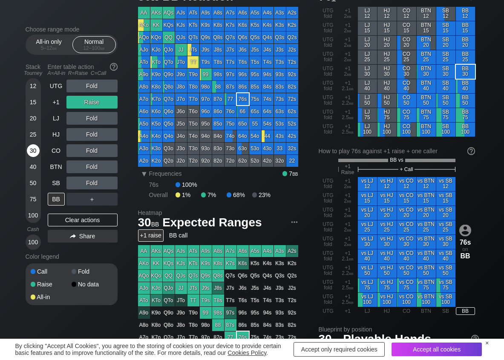
click at [30, 151] on div "30" at bounding box center [33, 150] width 13 height 13
click at [88, 182] on div "R ✕" at bounding box center [92, 183] width 17 height 13
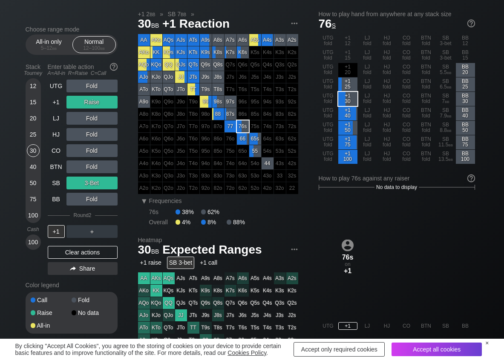
scroll to position [43, 0]
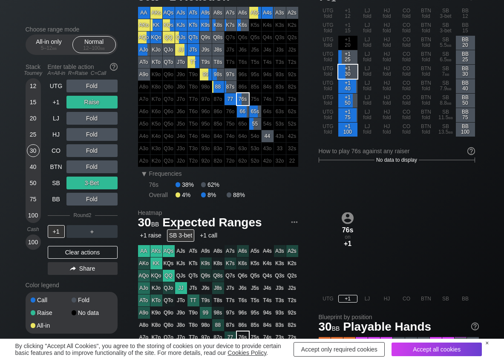
click at [62, 245] on div "UTG Fold +1 Raise LJ Fold HJ Fold CO Fold BTN Fold SB 3-Bet BB Fold Round 2 +1 …" at bounding box center [83, 179] width 70 height 199
click at [62, 246] on div "Clear actions" at bounding box center [83, 252] width 70 height 13
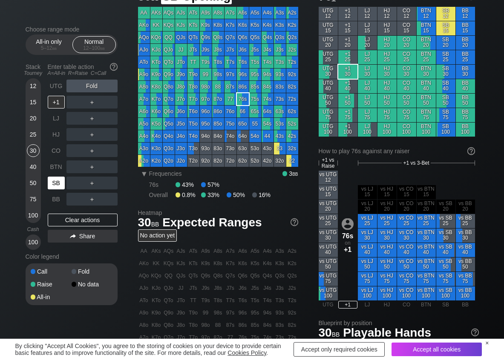
click at [57, 186] on div "SB" at bounding box center [56, 183] width 17 height 13
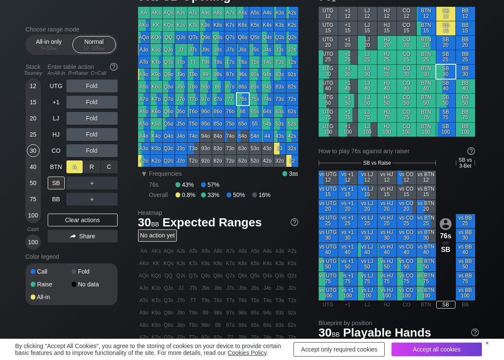
click at [71, 170] on div "A ✕" at bounding box center [74, 167] width 17 height 13
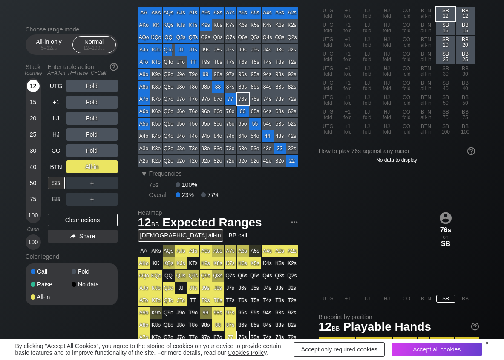
click at [35, 87] on div "12" at bounding box center [33, 86] width 13 height 13
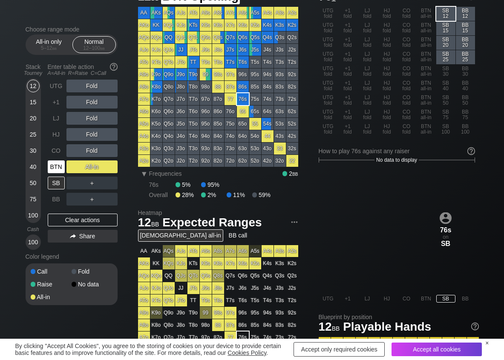
click at [53, 165] on div "BTN" at bounding box center [56, 167] width 17 height 13
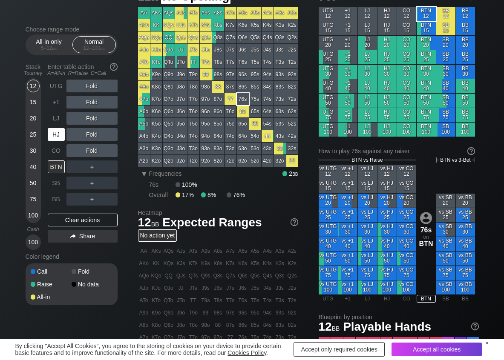
click at [59, 134] on div "HJ" at bounding box center [56, 134] width 17 height 13
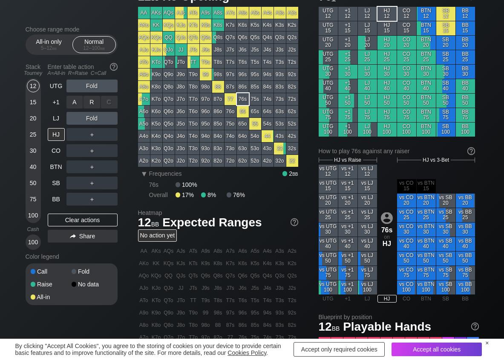
click at [92, 104] on div "R ✕" at bounding box center [92, 102] width 17 height 13
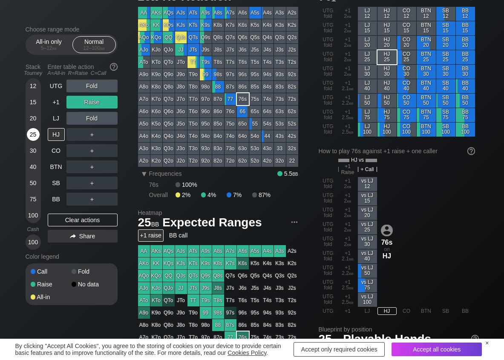
click at [30, 136] on div "25" at bounding box center [33, 134] width 13 height 13
click at [112, 138] on div "C ✕" at bounding box center [109, 134] width 17 height 13
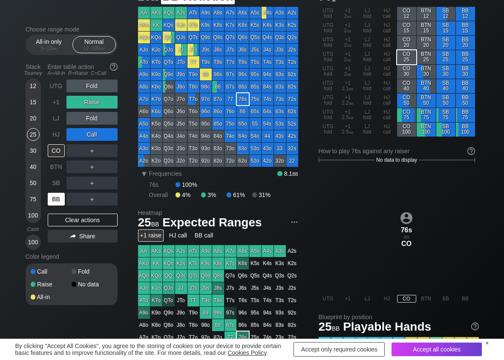
click at [63, 201] on div "BB" at bounding box center [56, 199] width 17 height 13
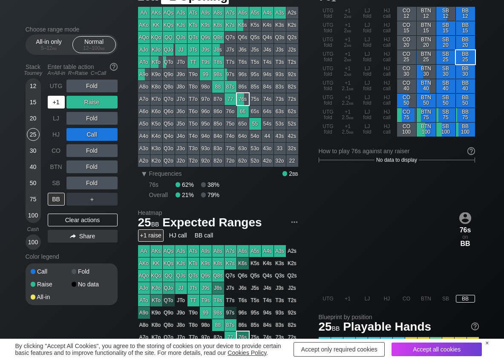
click at [61, 100] on div "+1" at bounding box center [56, 102] width 17 height 13
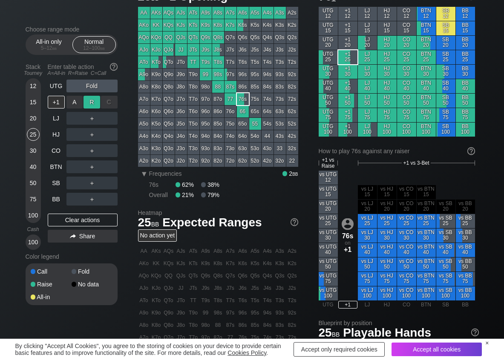
click at [89, 101] on div "R ✕" at bounding box center [92, 102] width 17 height 13
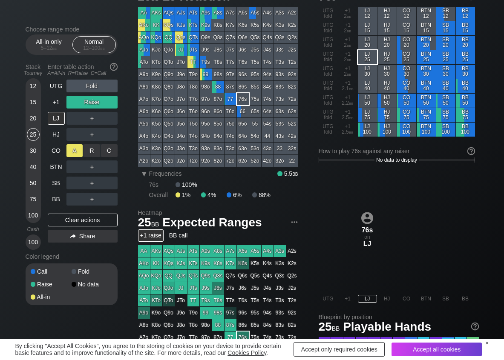
click at [72, 151] on div "A ✕" at bounding box center [74, 150] width 17 height 13
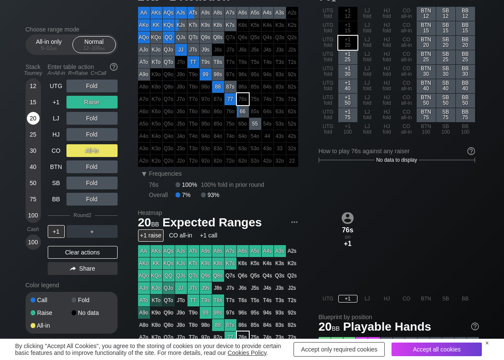
click at [28, 121] on div "20" at bounding box center [33, 118] width 13 height 13
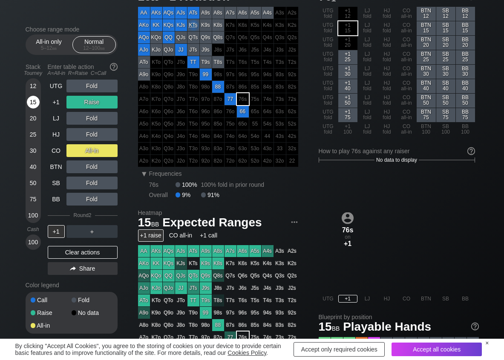
click at [33, 107] on div "15" at bounding box center [33, 102] width 13 height 13
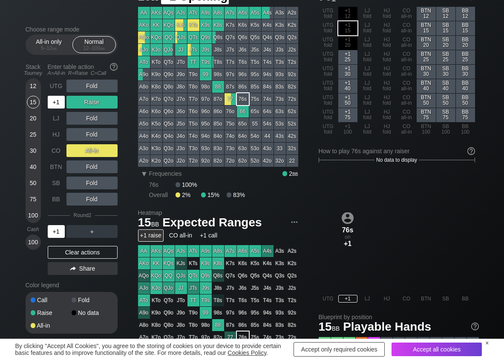
click at [57, 101] on div "+1" at bounding box center [56, 102] width 17 height 13
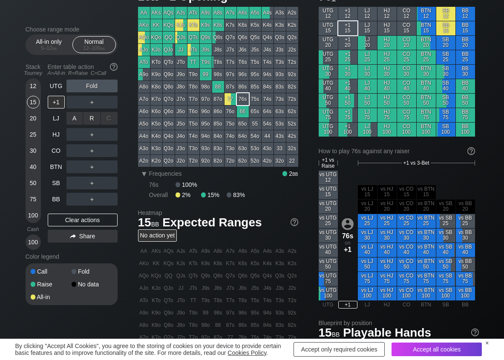
click at [93, 119] on div "R ✕" at bounding box center [92, 118] width 17 height 13
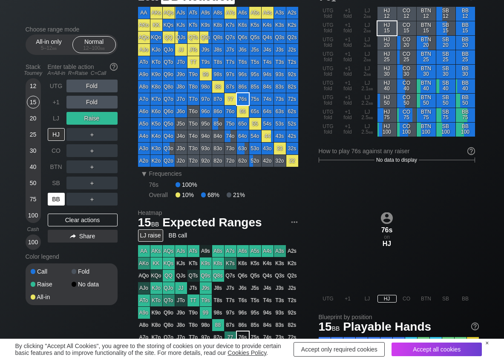
click at [56, 199] on div "BB" at bounding box center [56, 199] width 17 height 13
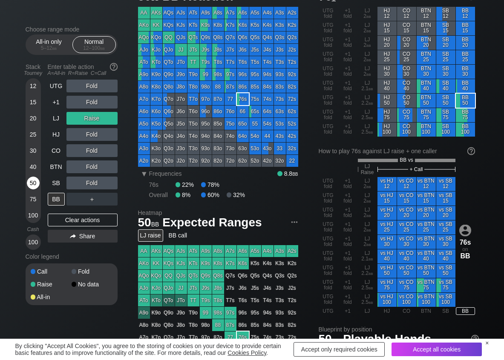
click at [33, 184] on div "50" at bounding box center [33, 183] width 13 height 13
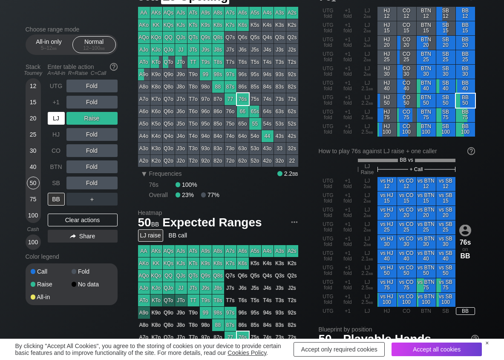
click at [56, 121] on div "LJ" at bounding box center [56, 118] width 17 height 13
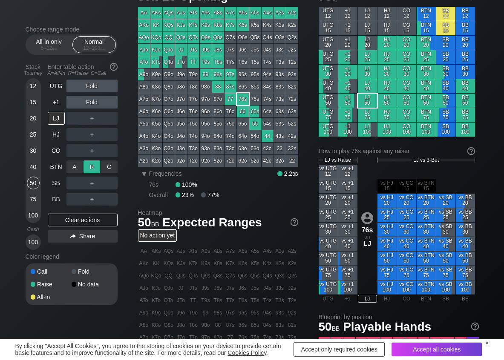
click at [89, 165] on div "R ✕" at bounding box center [92, 167] width 17 height 13
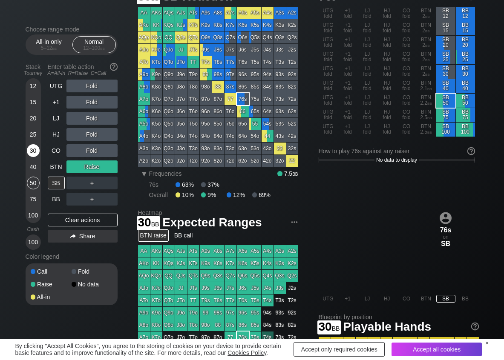
click at [34, 153] on div "30" at bounding box center [33, 150] width 13 height 13
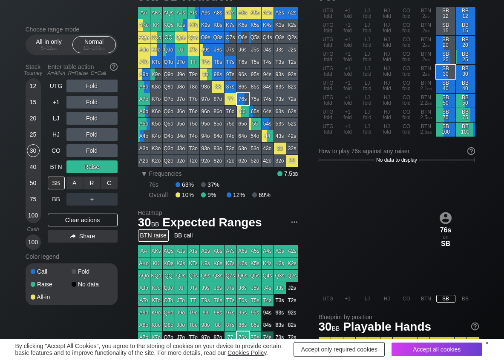
click at [90, 184] on div "R ✕" at bounding box center [92, 183] width 17 height 13
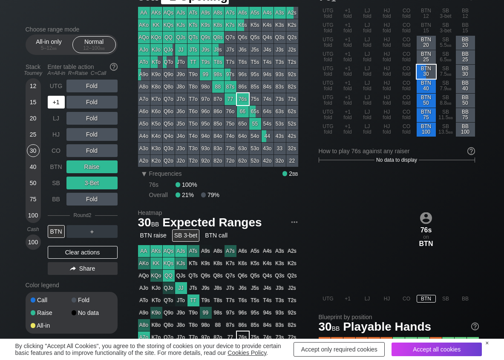
click at [63, 106] on div "+1" at bounding box center [56, 102] width 17 height 13
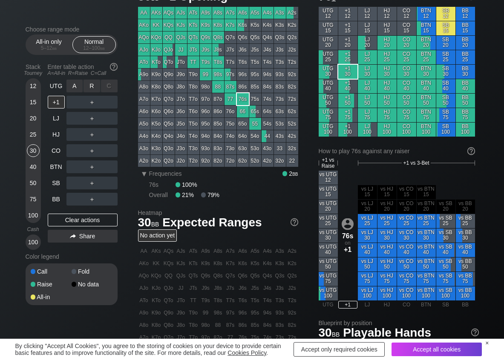
click at [92, 87] on div "R ✕" at bounding box center [92, 86] width 17 height 13
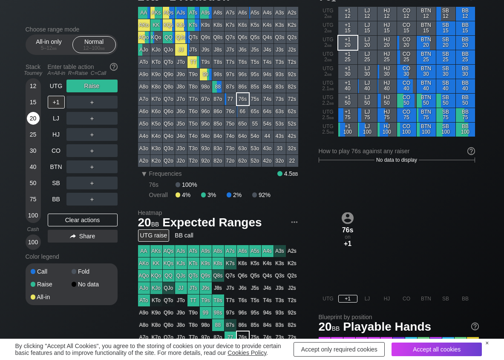
click at [32, 120] on div "20" at bounding box center [33, 118] width 13 height 13
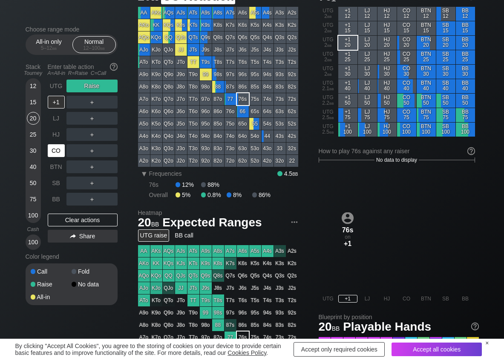
click at [55, 151] on div "CO" at bounding box center [56, 150] width 17 height 13
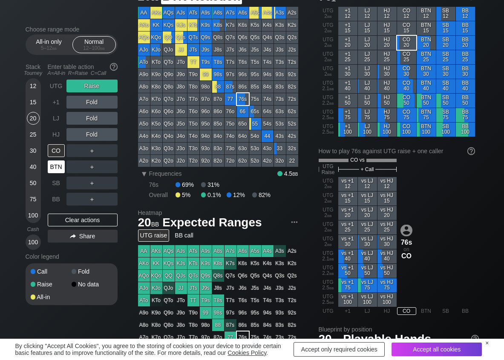
click at [54, 165] on div "BTN" at bounding box center [56, 167] width 17 height 13
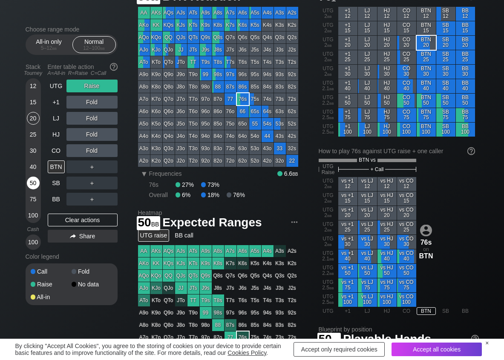
click at [33, 180] on div "50" at bounding box center [33, 183] width 13 height 13
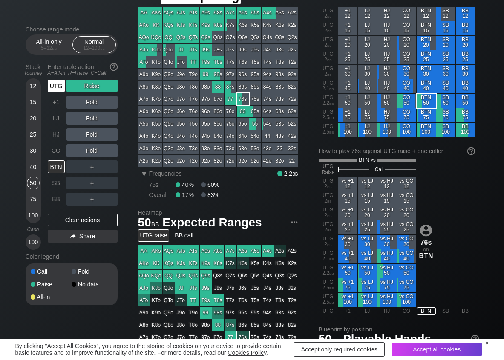
click at [51, 88] on div "UTG" at bounding box center [56, 86] width 17 height 13
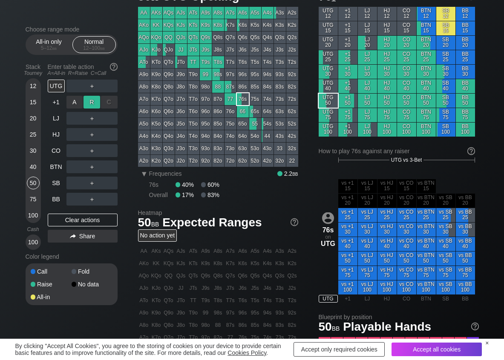
click at [93, 102] on div "R ✕" at bounding box center [92, 102] width 17 height 13
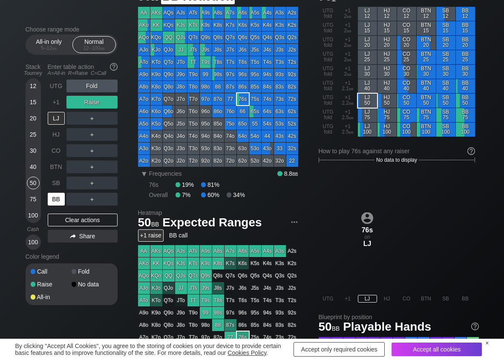
click at [56, 198] on div "BB" at bounding box center [56, 199] width 17 height 13
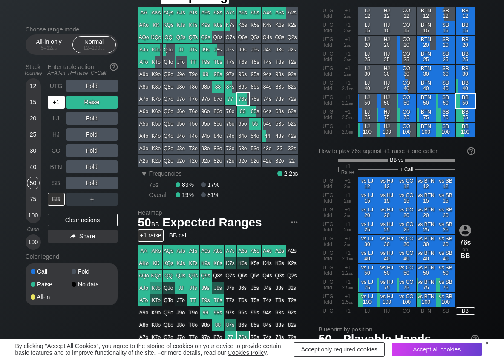
drag, startPoint x: 55, startPoint y: 101, endPoint x: 53, endPoint y: 112, distance: 11.6
click at [55, 102] on div "+1" at bounding box center [56, 102] width 17 height 13
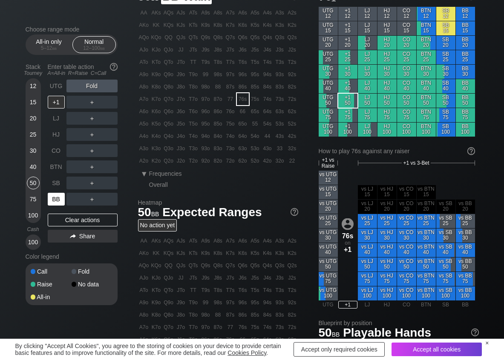
click at [53, 196] on div "BB" at bounding box center [56, 199] width 17 height 13
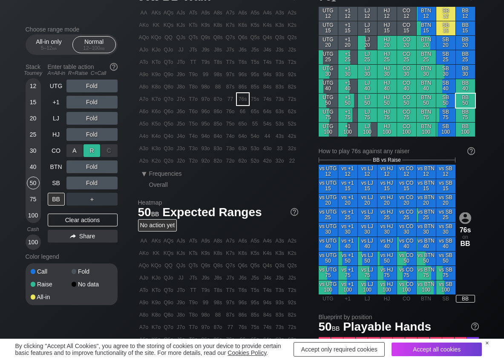
click at [94, 153] on div "R ✕" at bounding box center [92, 150] width 17 height 13
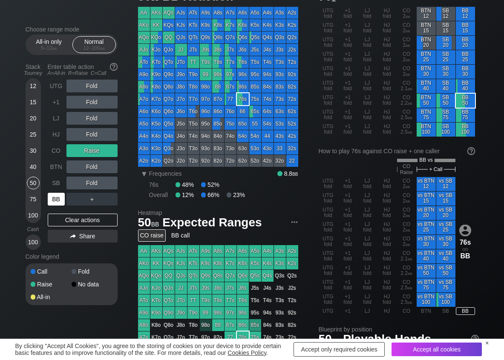
click at [57, 196] on div "BB" at bounding box center [56, 199] width 17 height 13
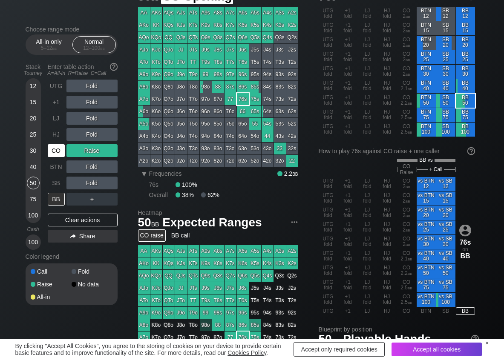
click at [57, 151] on div "CO" at bounding box center [56, 150] width 17 height 13
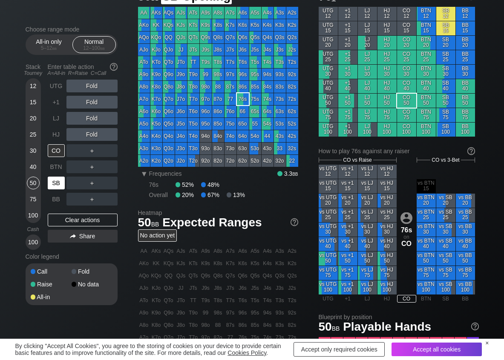
click at [56, 183] on div "SB" at bounding box center [56, 183] width 17 height 13
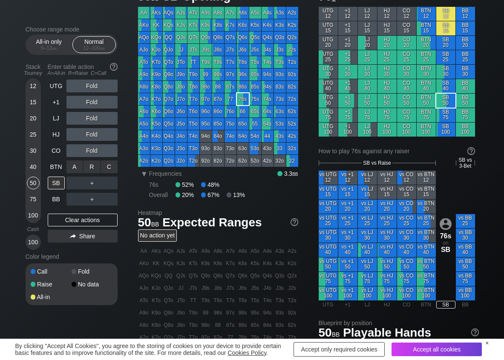
click at [100, 167] on div "R ✕" at bounding box center [92, 167] width 17 height 13
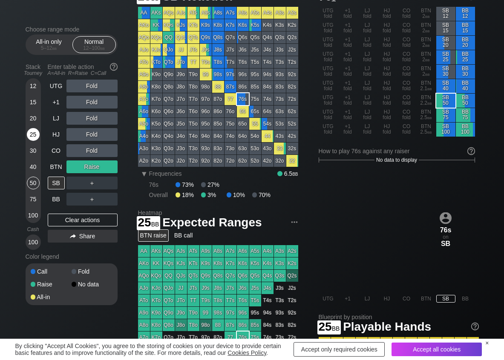
click at [29, 136] on div "25" at bounding box center [33, 134] width 13 height 13
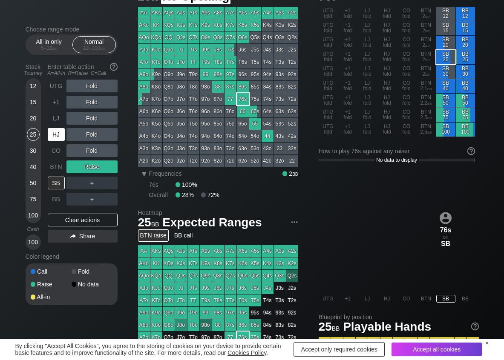
drag, startPoint x: 54, startPoint y: 136, endPoint x: 72, endPoint y: 122, distance: 23.2
click at [56, 135] on div "HJ" at bounding box center [56, 134] width 17 height 13
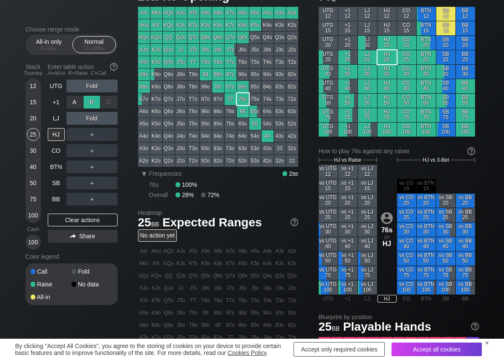
click at [92, 103] on div "R ✕" at bounding box center [92, 102] width 17 height 13
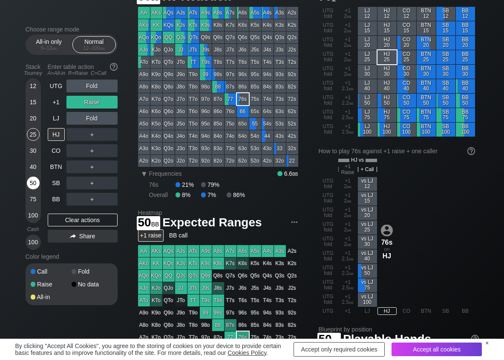
click at [36, 185] on div "50" at bounding box center [33, 183] width 13 height 13
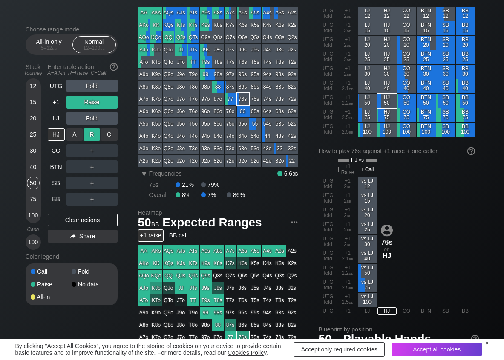
click at [89, 133] on div "R ✕" at bounding box center [92, 134] width 17 height 13
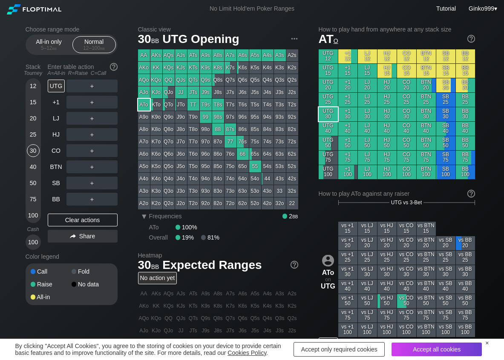
scroll to position [43, 0]
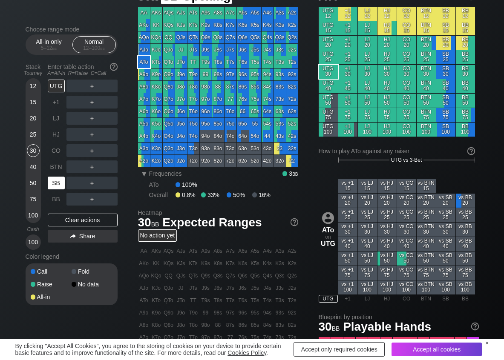
click at [56, 184] on div "SB" at bounding box center [56, 183] width 17 height 13
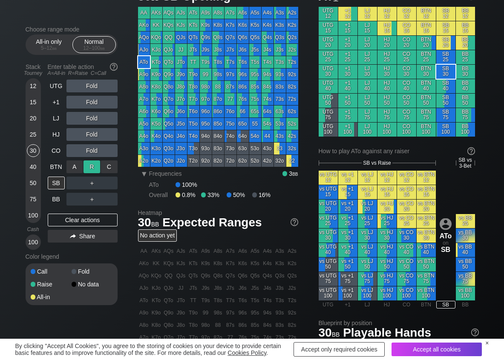
drag, startPoint x: 93, startPoint y: 168, endPoint x: 61, endPoint y: 176, distance: 33.4
click at [90, 168] on div "R ✕" at bounding box center [92, 167] width 17 height 13
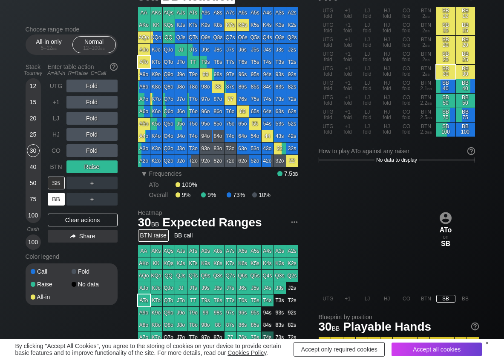
drag, startPoint x: 53, startPoint y: 195, endPoint x: 40, endPoint y: 182, distance: 18.4
click at [51, 195] on div "BB" at bounding box center [56, 199] width 17 height 13
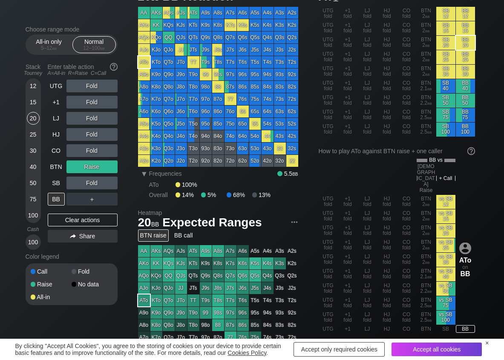
drag, startPoint x: 32, startPoint y: 114, endPoint x: 3, endPoint y: 129, distance: 32.8
click at [32, 114] on div "20" at bounding box center [33, 118] width 13 height 13
click at [87, 185] on div "R ✕" at bounding box center [92, 183] width 17 height 13
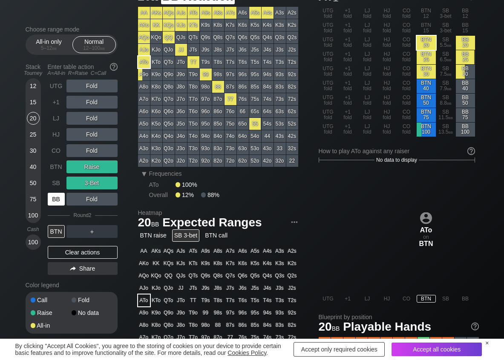
click at [54, 202] on div "BB" at bounding box center [56, 199] width 17 height 13
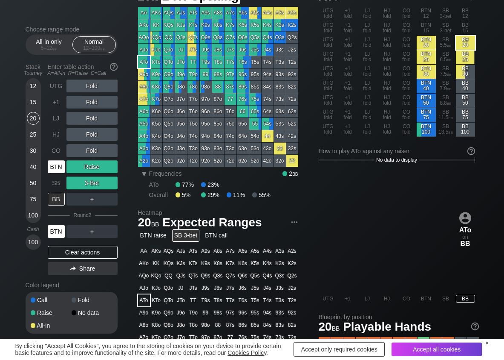
click at [56, 164] on div "BTN" at bounding box center [56, 167] width 17 height 13
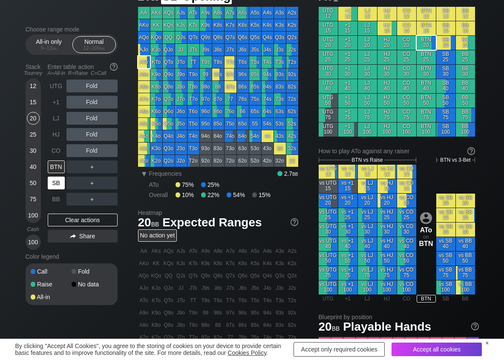
click at [62, 185] on div "SB" at bounding box center [56, 183] width 17 height 13
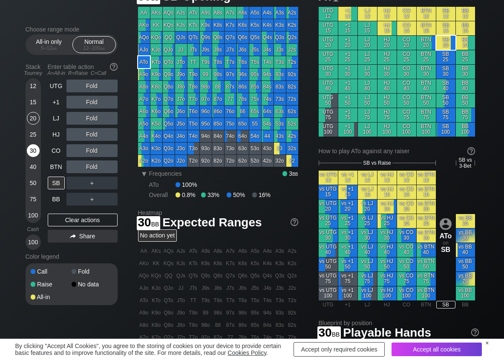
click at [31, 155] on div "30" at bounding box center [33, 150] width 13 height 13
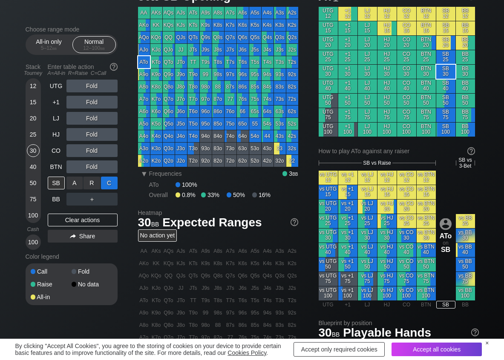
click at [107, 182] on div "C ✕" at bounding box center [109, 183] width 17 height 13
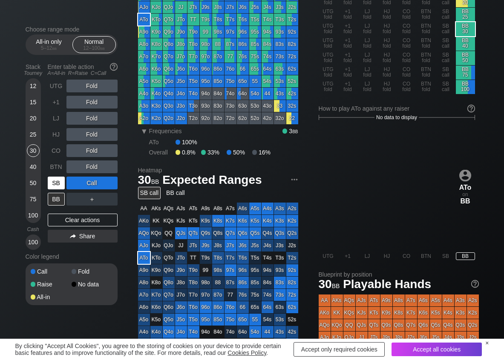
scroll to position [43, 0]
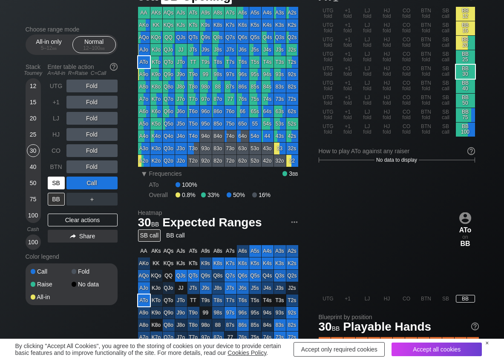
click at [51, 181] on div "SB" at bounding box center [56, 183] width 17 height 13
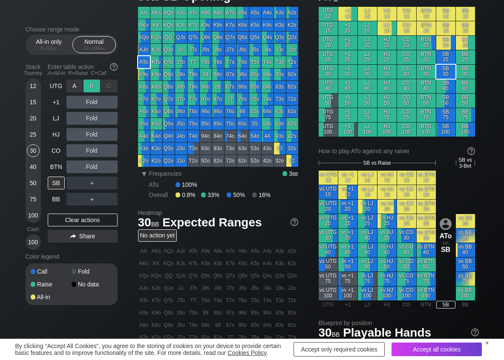
drag, startPoint x: 93, startPoint y: 84, endPoint x: 89, endPoint y: 94, distance: 10.0
click at [91, 86] on div "R ✕" at bounding box center [92, 86] width 17 height 13
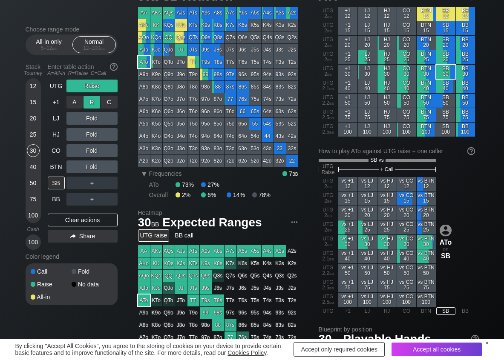
click at [89, 103] on div "R ✕" at bounding box center [92, 102] width 17 height 13
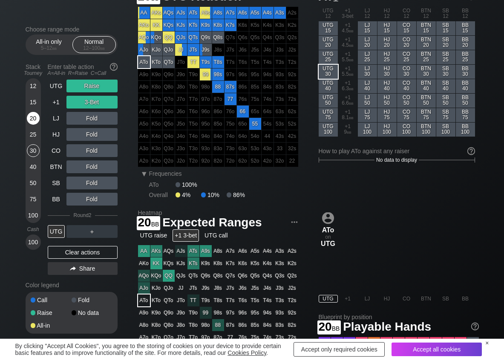
click at [34, 113] on div "20" at bounding box center [33, 118] width 13 height 13
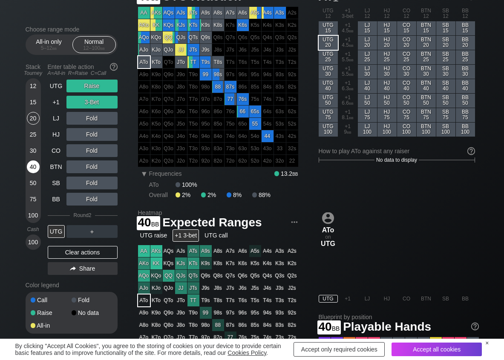
click at [36, 164] on div "40" at bounding box center [33, 167] width 13 height 13
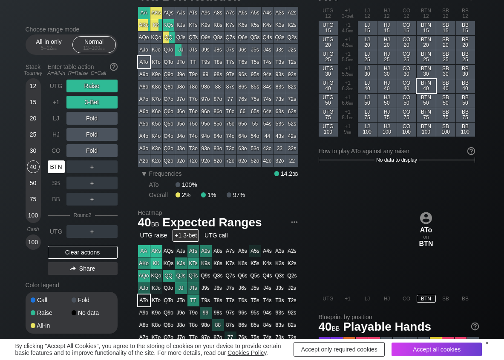
click at [55, 168] on div "BTN" at bounding box center [56, 167] width 17 height 13
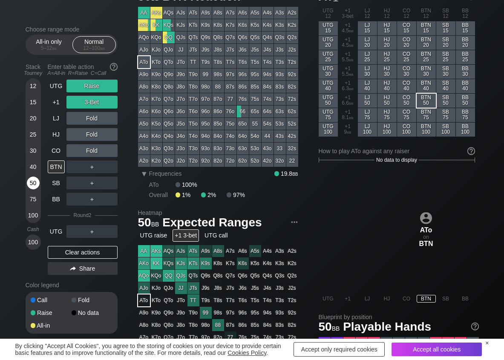
click at [36, 182] on div "50" at bounding box center [33, 183] width 13 height 13
click at [69, 247] on div "Clear actions" at bounding box center [83, 252] width 70 height 13
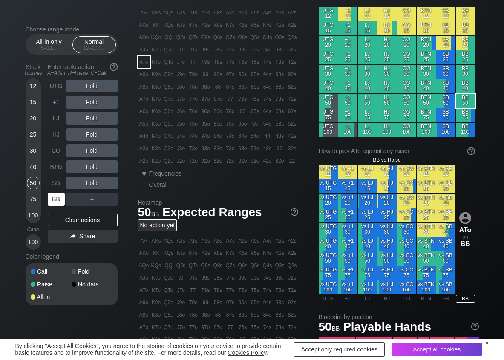
click at [55, 198] on div "BB" at bounding box center [56, 199] width 17 height 13
click at [95, 168] on div "R ✕" at bounding box center [92, 167] width 17 height 13
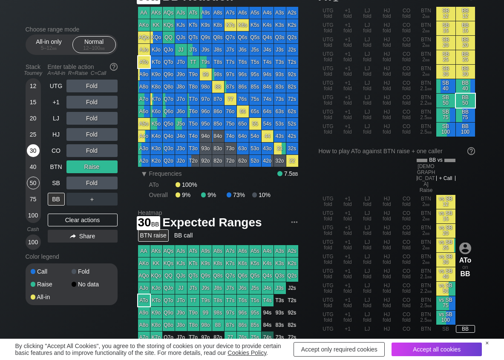
click at [36, 153] on div "30" at bounding box center [33, 150] width 13 height 13
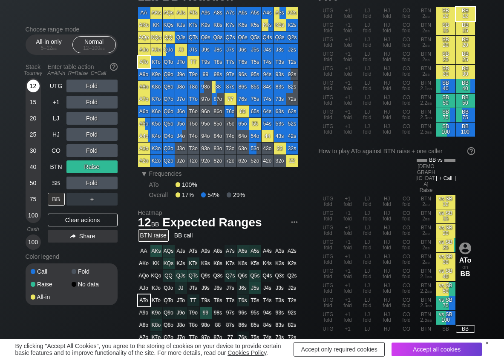
click at [35, 90] on div "12" at bounding box center [33, 86] width 13 height 13
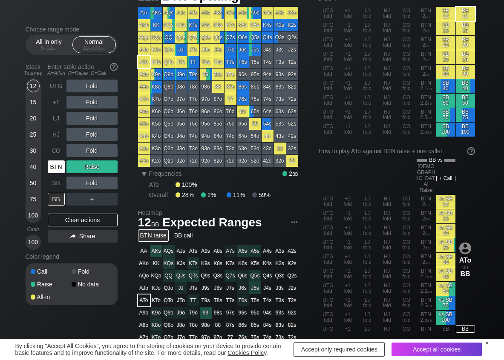
click at [61, 170] on div "BTN" at bounding box center [56, 167] width 17 height 13
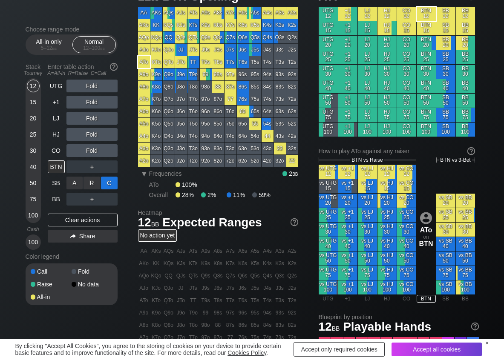
click at [115, 187] on div "C ✕" at bounding box center [109, 183] width 17 height 13
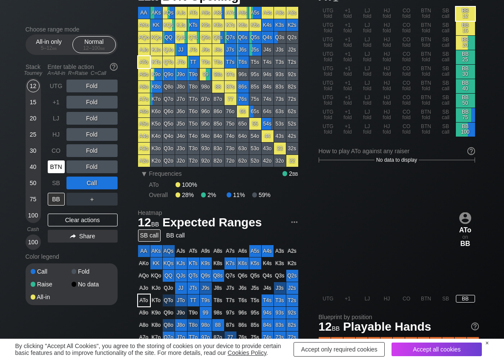
click at [58, 170] on div "BTN" at bounding box center [56, 167] width 17 height 13
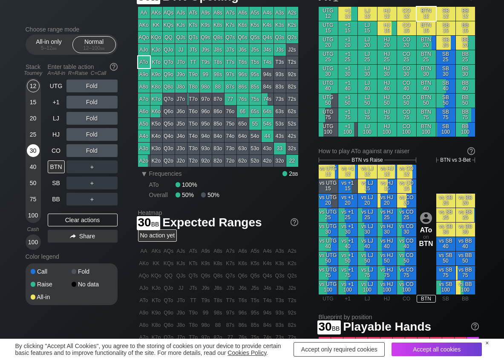
click at [27, 151] on div "30" at bounding box center [33, 150] width 13 height 13
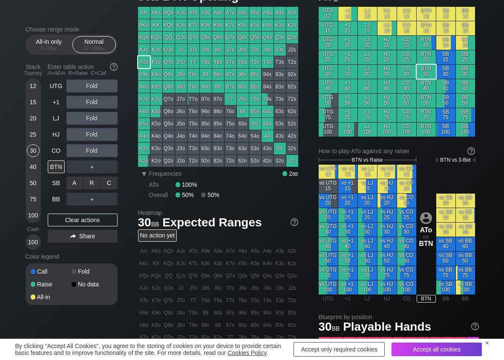
click at [110, 180] on div "C ✕" at bounding box center [109, 183] width 17 height 13
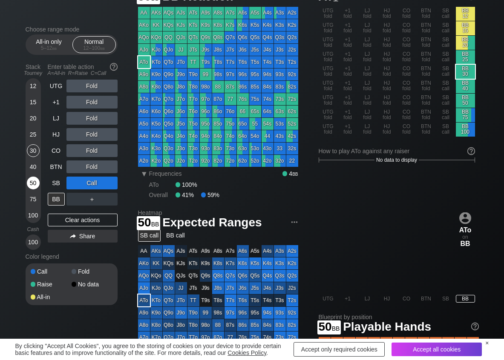
click at [34, 186] on div "50" at bounding box center [33, 183] width 13 height 13
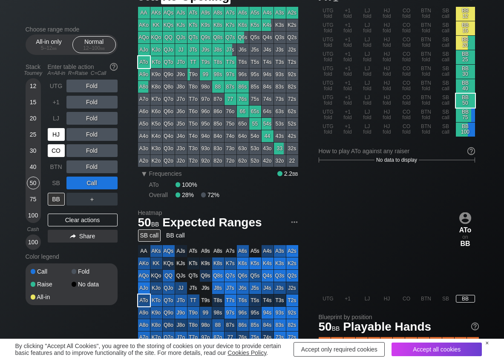
click at [54, 147] on div "CO" at bounding box center [56, 150] width 17 height 13
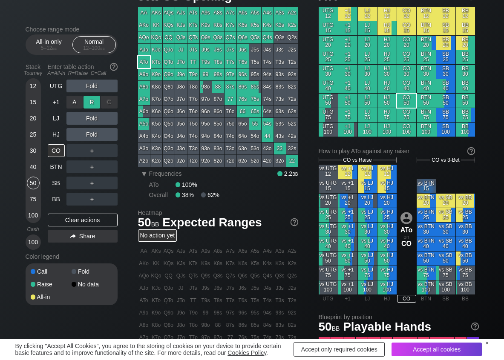
click at [92, 100] on div "R ✕" at bounding box center [92, 102] width 17 height 13
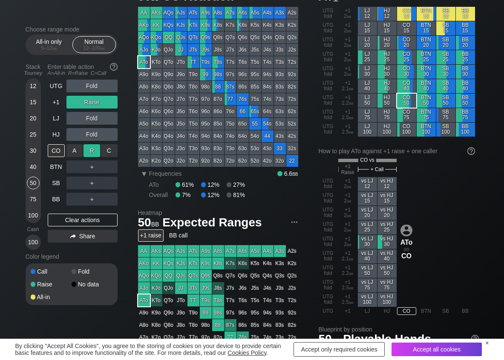
click at [84, 152] on div "R ✕" at bounding box center [92, 150] width 17 height 13
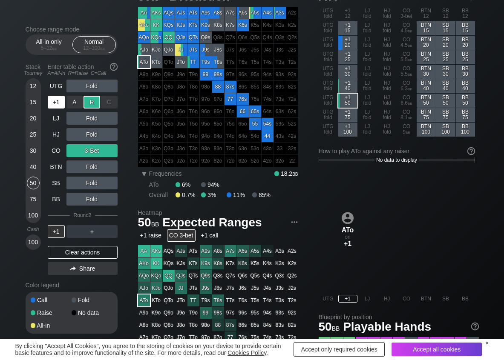
click at [58, 100] on div "+1" at bounding box center [56, 102] width 17 height 13
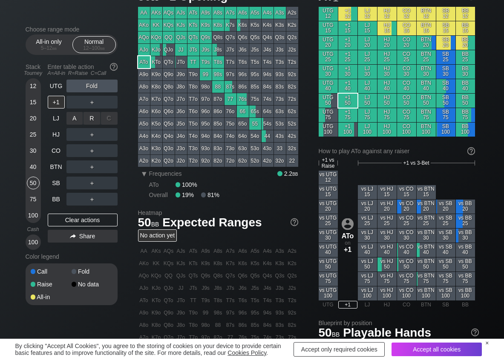
click at [97, 118] on div "R ✕" at bounding box center [92, 118] width 17 height 13
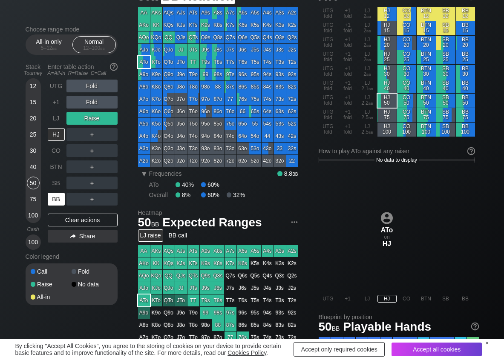
click at [59, 196] on div "BB" at bounding box center [56, 199] width 17 height 13
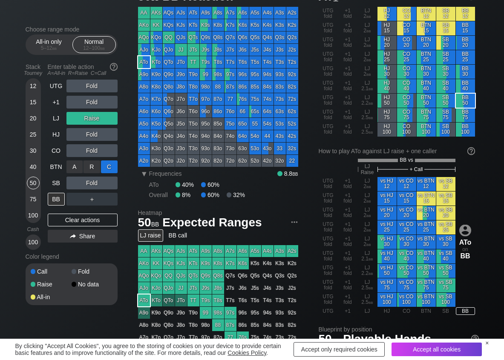
click at [117, 168] on div "C ✕" at bounding box center [109, 167] width 17 height 13
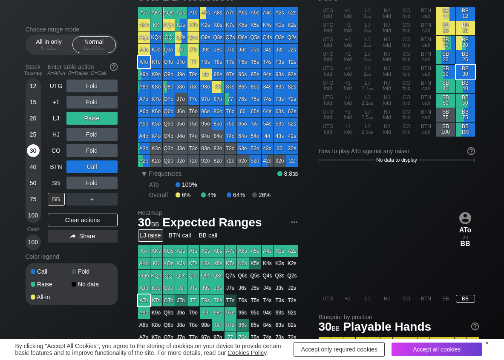
click at [36, 147] on div "30" at bounding box center [33, 150] width 13 height 13
click at [58, 219] on div "Clear actions" at bounding box center [83, 220] width 70 height 13
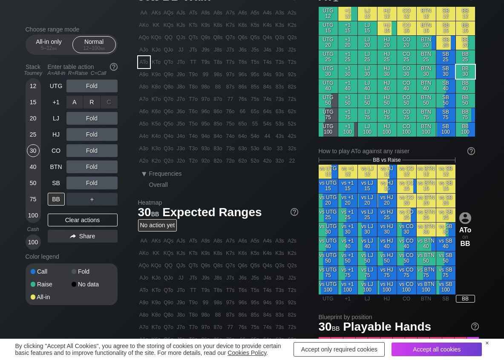
click at [91, 105] on div "R ✕" at bounding box center [92, 102] width 17 height 13
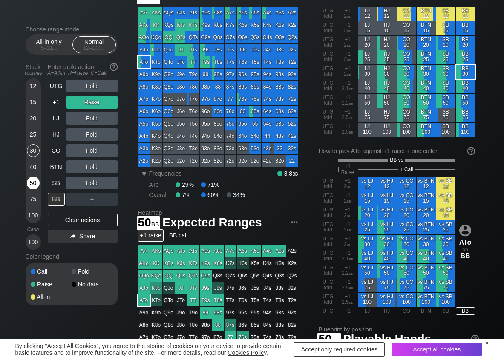
click at [29, 190] on div "50" at bounding box center [33, 185] width 13 height 16
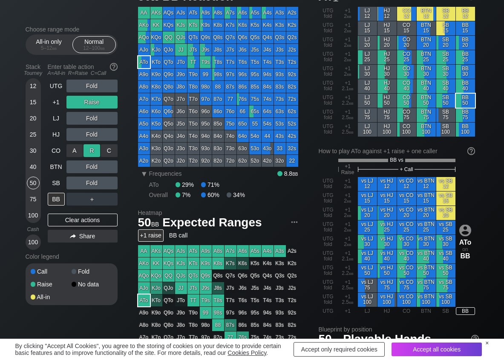
click at [88, 150] on div "R ✕" at bounding box center [92, 150] width 17 height 13
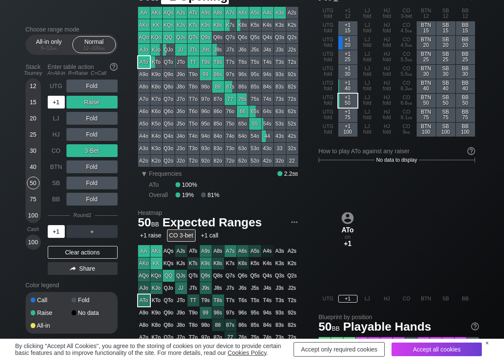
click at [57, 106] on div "+1" at bounding box center [56, 102] width 17 height 13
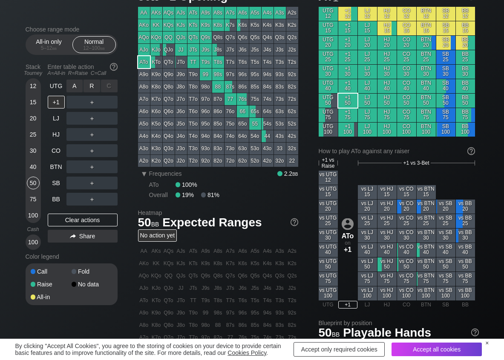
drag, startPoint x: 88, startPoint y: 91, endPoint x: 83, endPoint y: 97, distance: 8.1
click at [87, 86] on div "R ✕" at bounding box center [92, 86] width 17 height 13
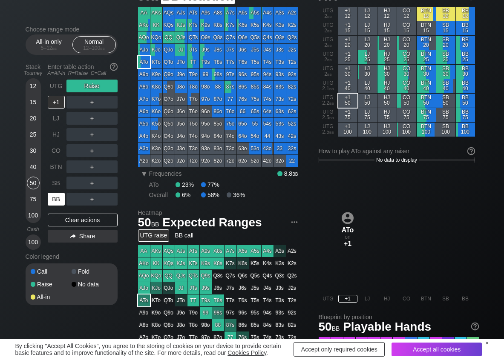
click at [53, 201] on div "BB" at bounding box center [56, 199] width 17 height 13
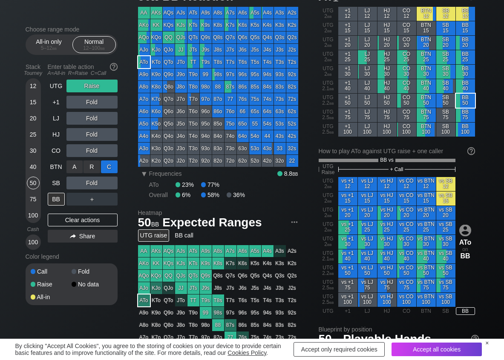
click at [106, 170] on div "C ✕" at bounding box center [109, 167] width 17 height 13
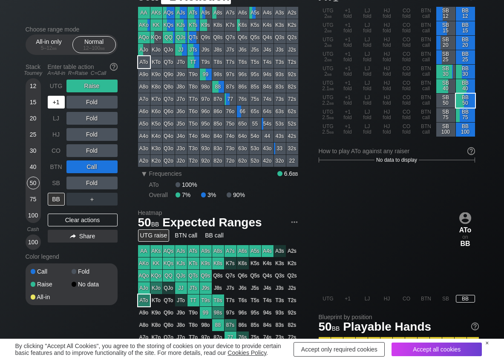
click at [54, 89] on div "UTG" at bounding box center [56, 86] width 17 height 13
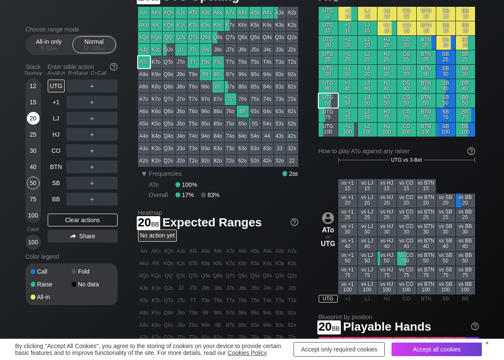
drag, startPoint x: 36, startPoint y: 115, endPoint x: 36, endPoint y: 119, distance: 4.7
click at [36, 118] on div "20" at bounding box center [33, 118] width 13 height 13
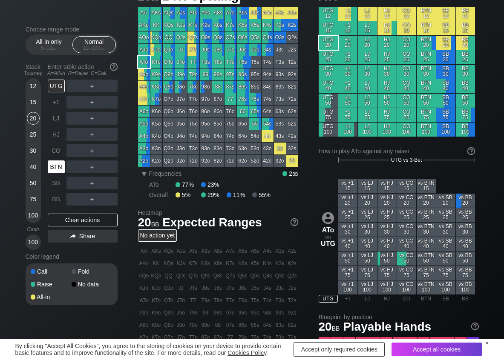
click at [52, 164] on div "BTN" at bounding box center [56, 167] width 17 height 13
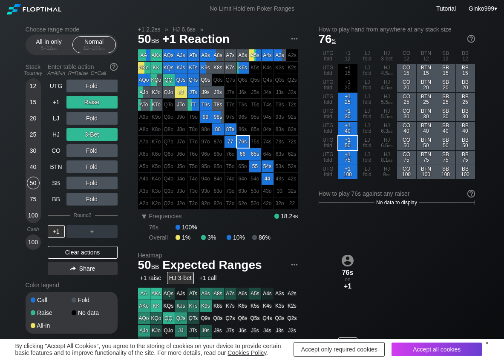
scroll to position [43, 0]
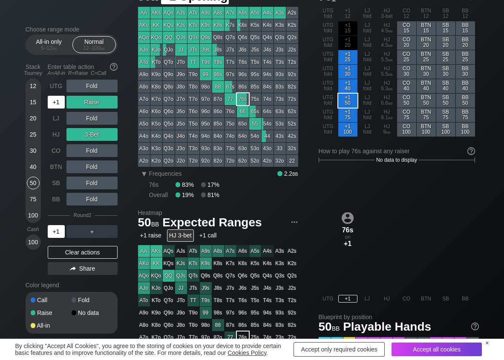
click at [60, 102] on div "+1" at bounding box center [56, 102] width 17 height 13
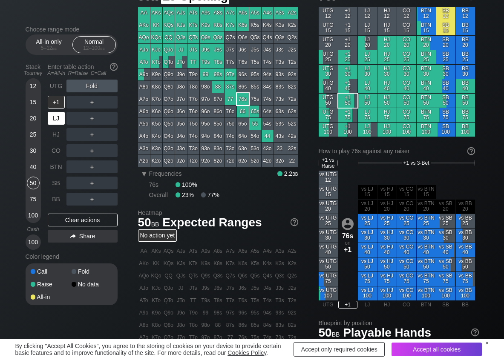
click at [57, 122] on div "LJ" at bounding box center [56, 118] width 17 height 13
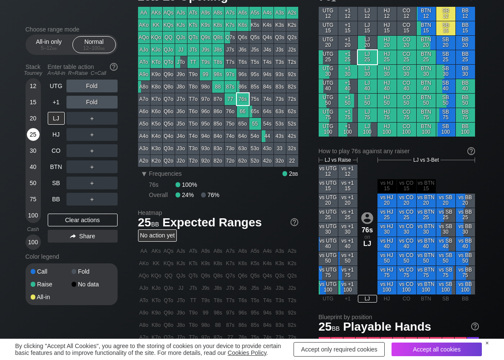
click at [37, 138] on div "25" at bounding box center [33, 134] width 13 height 13
drag, startPoint x: 94, startPoint y: 124, endPoint x: 84, endPoint y: 144, distance: 22.3
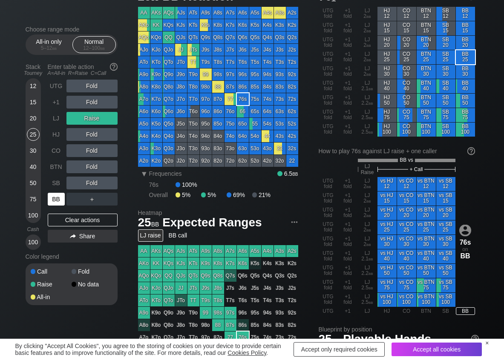
click at [60, 202] on div "BB" at bounding box center [56, 199] width 17 height 13
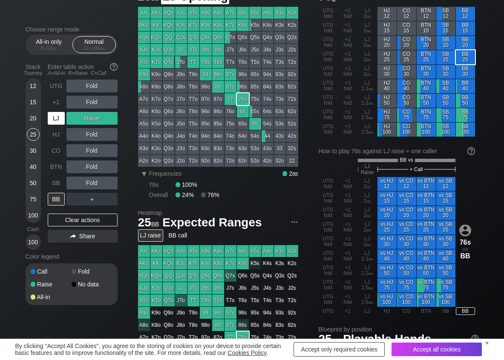
click at [58, 121] on div "LJ" at bounding box center [56, 118] width 17 height 13
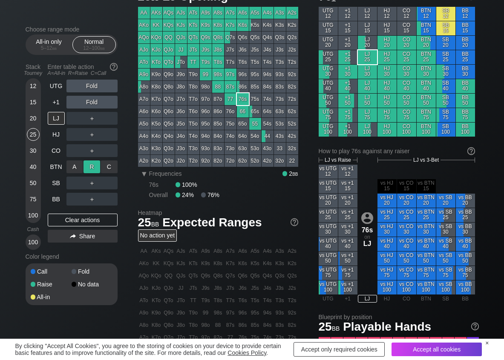
drag, startPoint x: 90, startPoint y: 164, endPoint x: 71, endPoint y: 177, distance: 22.8
click at [90, 166] on div "R ✕" at bounding box center [92, 167] width 17 height 13
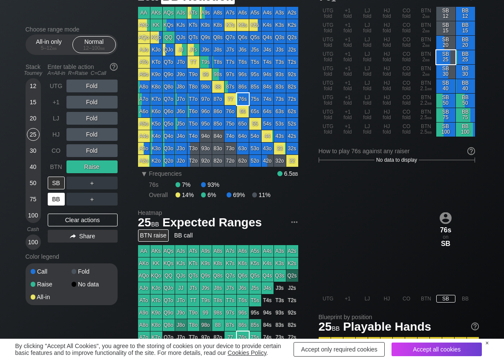
click at [60, 195] on div "BB" at bounding box center [56, 199] width 17 height 13
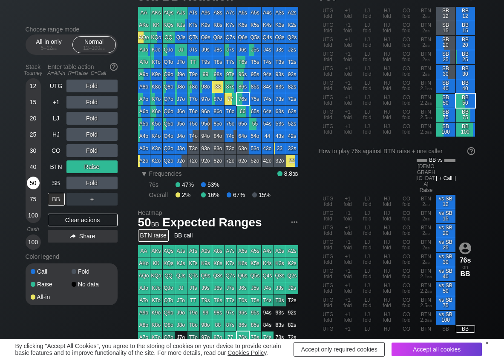
click at [31, 180] on div "50" at bounding box center [33, 183] width 13 height 13
click at [89, 187] on div "R ✕" at bounding box center [92, 183] width 17 height 13
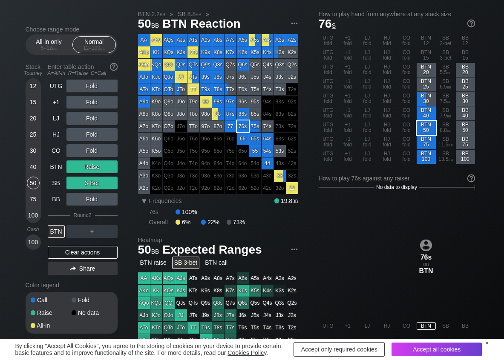
scroll to position [43, 0]
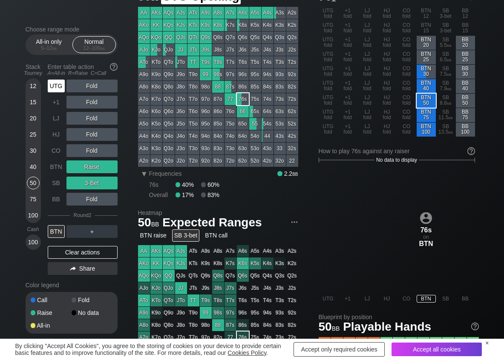
drag, startPoint x: 57, startPoint y: 86, endPoint x: 72, endPoint y: 86, distance: 15.3
click at [58, 86] on div "UTG" at bounding box center [56, 86] width 17 height 13
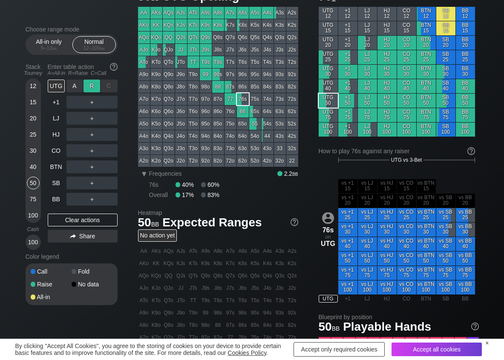
drag, startPoint x: 94, startPoint y: 83, endPoint x: 82, endPoint y: 95, distance: 17.2
click at [90, 87] on div "R ✕" at bounding box center [92, 86] width 17 height 13
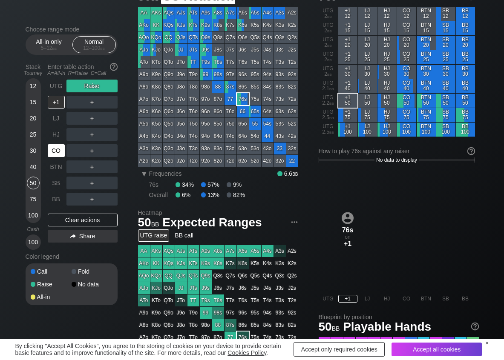
click at [55, 149] on div "CO" at bounding box center [56, 150] width 17 height 13
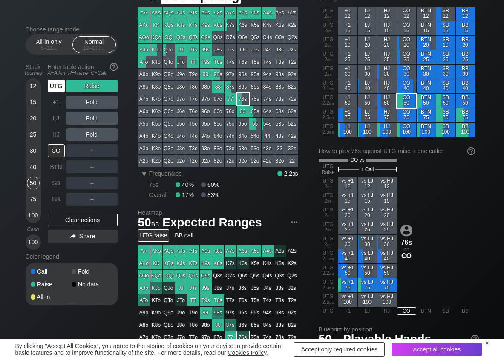
click at [61, 84] on div "UTG" at bounding box center [56, 86] width 17 height 13
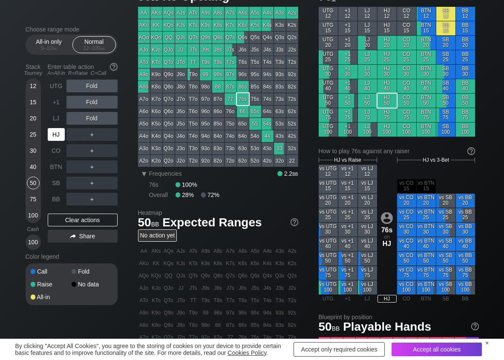
click at [55, 135] on div "HJ" at bounding box center [56, 134] width 17 height 13
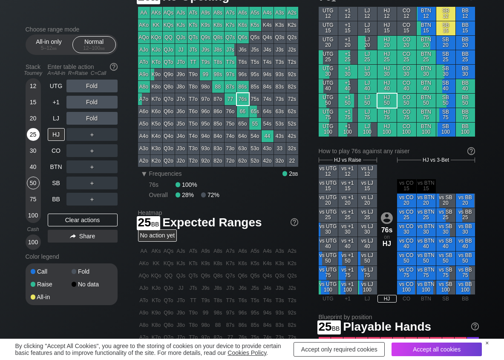
click at [32, 131] on div "25" at bounding box center [33, 134] width 13 height 13
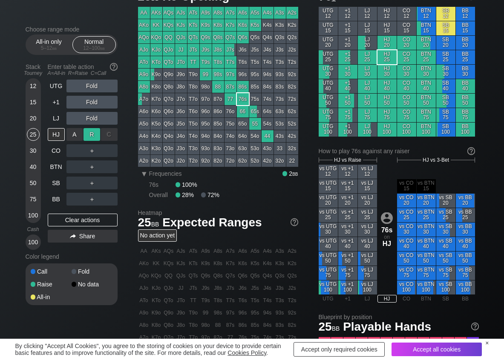
drag, startPoint x: 90, startPoint y: 132, endPoint x: 84, endPoint y: 136, distance: 7.6
click at [89, 133] on div "R ✕" at bounding box center [92, 134] width 17 height 13
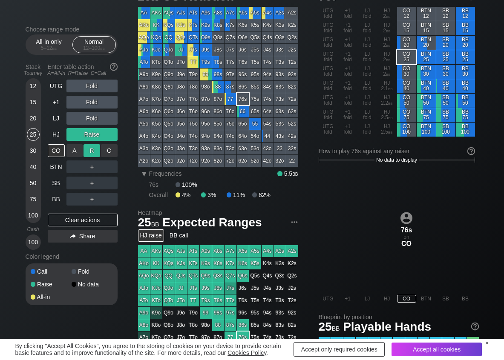
click at [88, 154] on div "R ✕" at bounding box center [92, 150] width 17 height 13
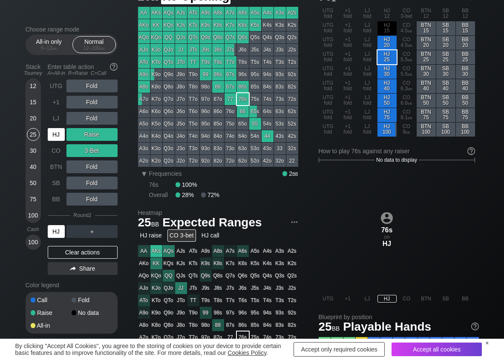
click at [62, 131] on div "HJ" at bounding box center [56, 134] width 17 height 13
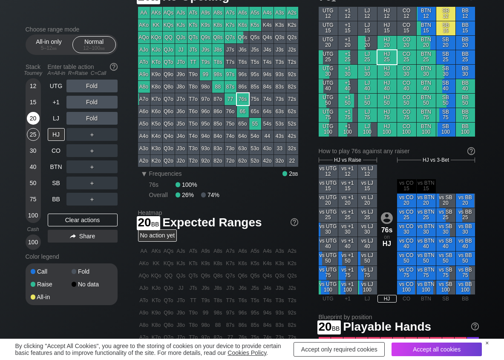
click at [29, 121] on div "20" at bounding box center [33, 118] width 13 height 13
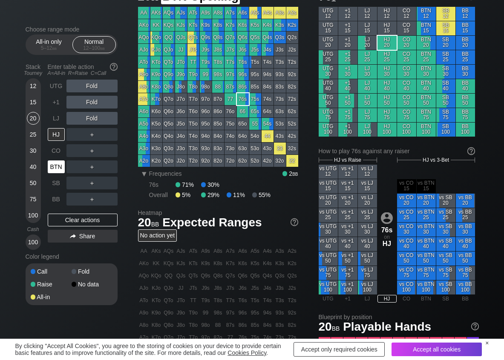
click at [57, 166] on div "BTN" at bounding box center [56, 167] width 17 height 13
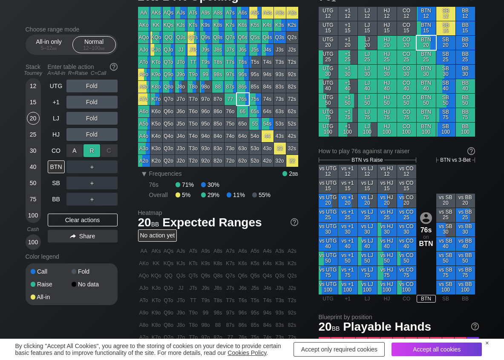
click at [87, 152] on div "R ✕" at bounding box center [92, 150] width 17 height 13
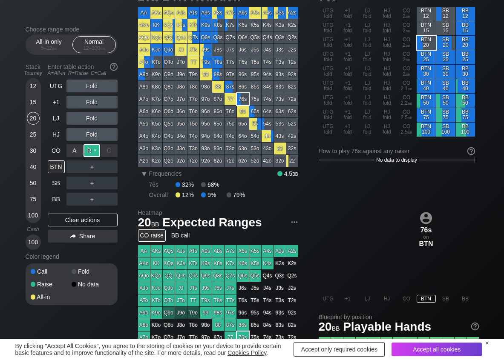
click at [87, 152] on div "R ✕" at bounding box center [92, 150] width 17 height 13
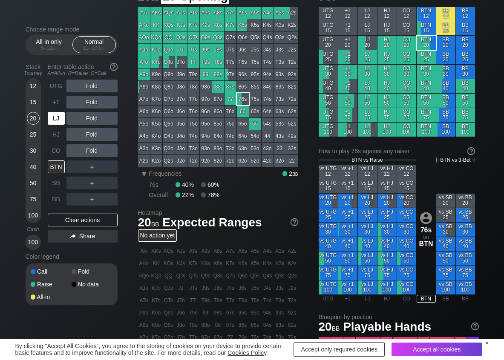
click at [55, 124] on div "LJ" at bounding box center [56, 118] width 17 height 13
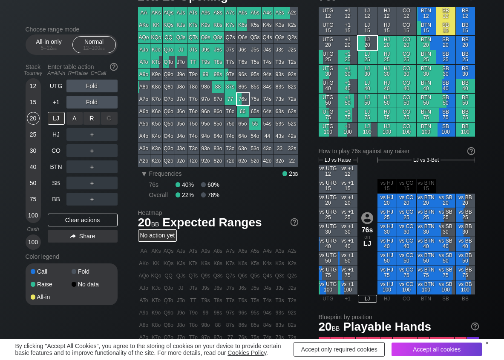
drag, startPoint x: 91, startPoint y: 120, endPoint x: 69, endPoint y: 150, distance: 37.2
click at [90, 121] on div "R ✕" at bounding box center [92, 118] width 17 height 13
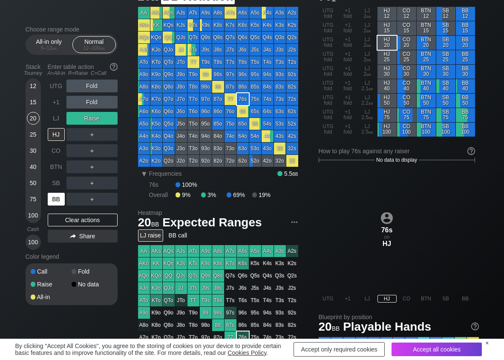
click at [56, 197] on div "BB" at bounding box center [56, 199] width 17 height 13
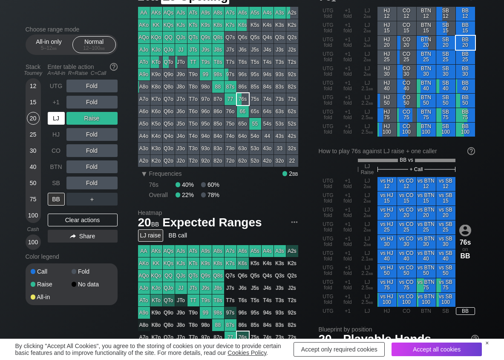
click at [61, 118] on div "LJ" at bounding box center [56, 118] width 17 height 13
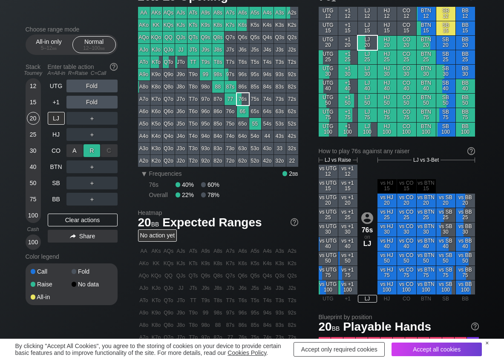
click at [91, 145] on div "R ✕" at bounding box center [92, 150] width 17 height 13
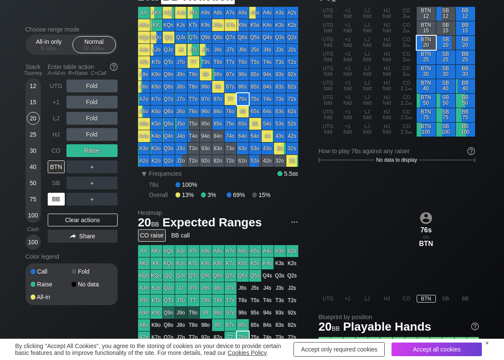
drag, startPoint x: 54, startPoint y: 201, endPoint x: 48, endPoint y: 196, distance: 7.9
click at [54, 200] on div "BB" at bounding box center [56, 199] width 17 height 13
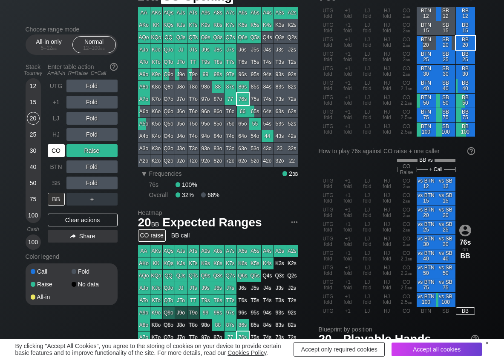
click at [55, 158] on div "CO" at bounding box center [57, 151] width 19 height 16
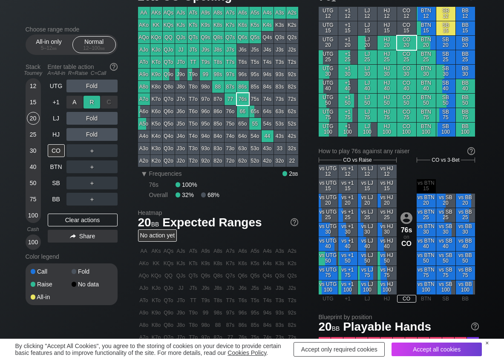
click at [91, 100] on div "R ✕" at bounding box center [92, 102] width 17 height 13
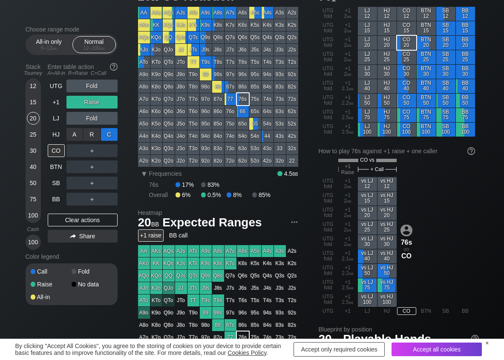
click at [110, 131] on div "C ✕" at bounding box center [109, 134] width 17 height 13
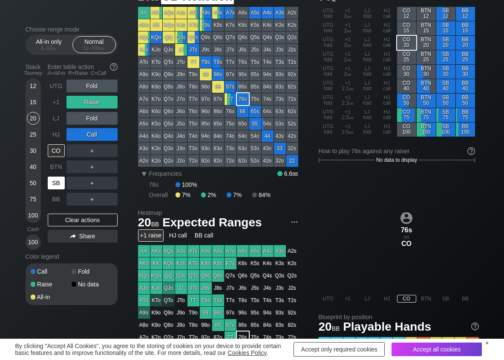
click at [59, 185] on div "SB" at bounding box center [56, 183] width 17 height 13
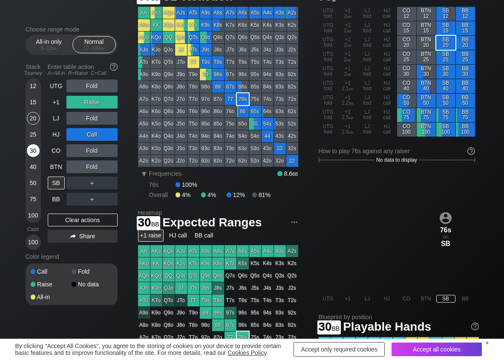
click at [32, 153] on div "30" at bounding box center [33, 150] width 13 height 13
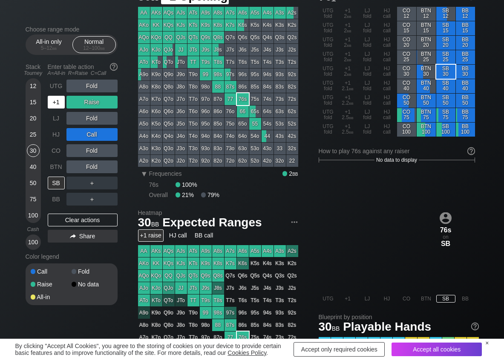
drag, startPoint x: 58, startPoint y: 102, endPoint x: 157, endPoint y: 44, distance: 114.4
click at [61, 101] on div "+1" at bounding box center [56, 102] width 17 height 13
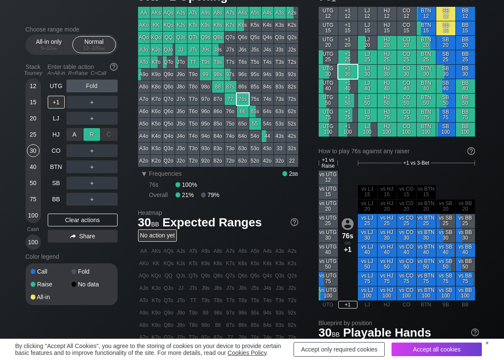
click at [88, 132] on div "R ✕" at bounding box center [92, 134] width 17 height 13
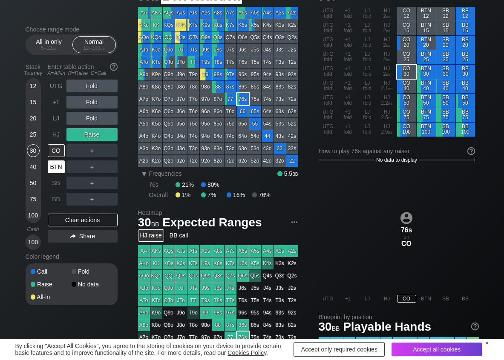
click at [58, 169] on div "BTN" at bounding box center [56, 167] width 17 height 13
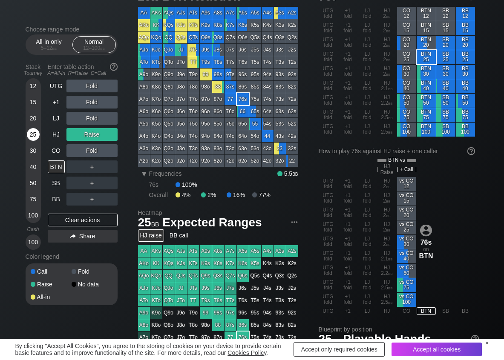
click at [34, 134] on div "25" at bounding box center [33, 134] width 13 height 13
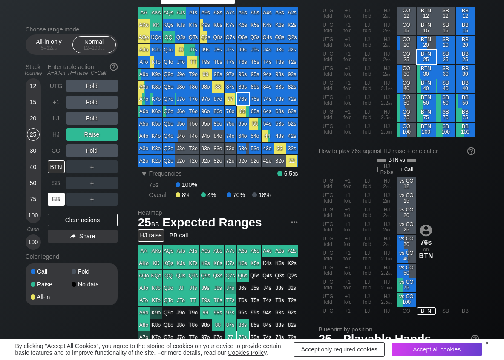
click at [51, 198] on div "BB" at bounding box center [56, 199] width 17 height 13
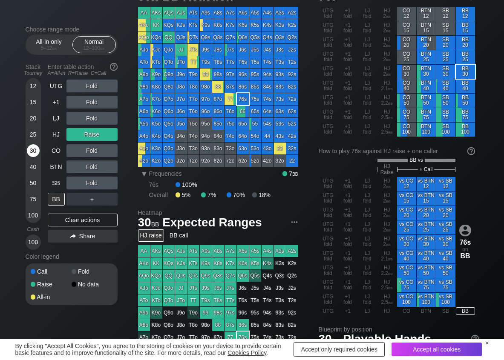
click at [38, 153] on div "30" at bounding box center [33, 150] width 13 height 13
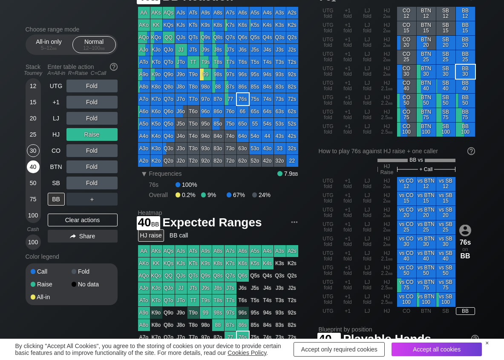
click at [35, 166] on div "40" at bounding box center [33, 167] width 13 height 13
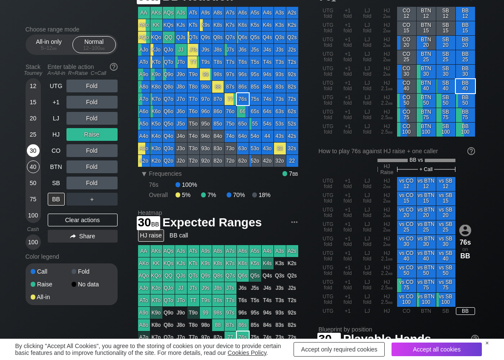
click at [35, 153] on div "30" at bounding box center [33, 150] width 13 height 13
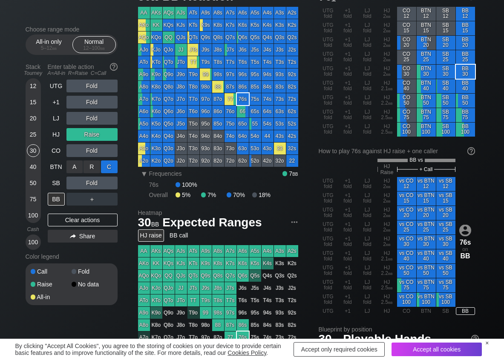
click at [105, 167] on div "C ✕" at bounding box center [109, 167] width 17 height 13
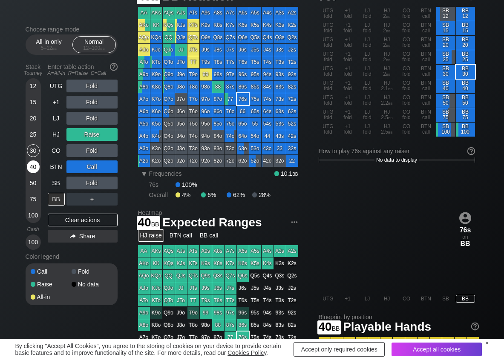
click at [34, 168] on div "40" at bounding box center [33, 167] width 13 height 13
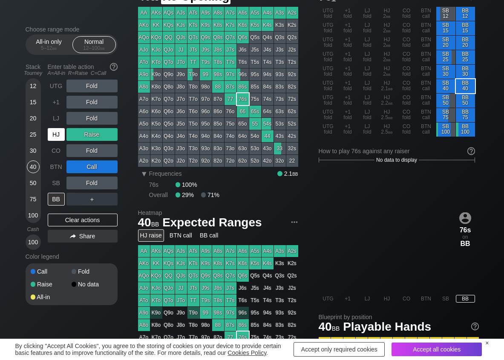
drag, startPoint x: 54, startPoint y: 131, endPoint x: 51, endPoint y: 138, distance: 7.4
click at [54, 132] on div "HJ" at bounding box center [56, 134] width 17 height 13
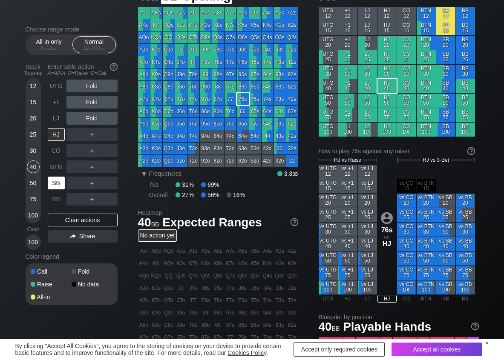
click at [55, 182] on div "SB" at bounding box center [56, 183] width 17 height 13
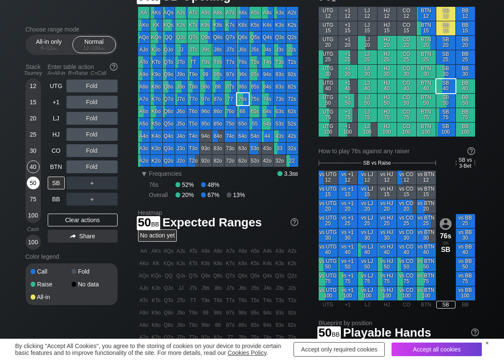
click at [34, 184] on div "50" at bounding box center [33, 183] width 13 height 13
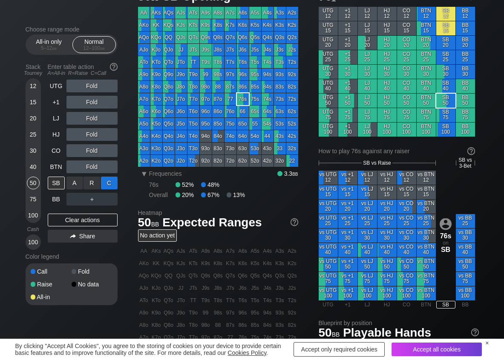
click at [104, 184] on div "C ✕" at bounding box center [109, 183] width 17 height 13
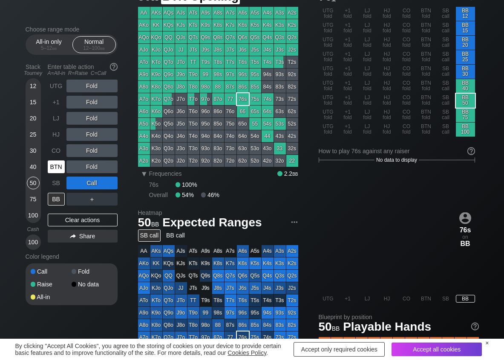
click at [60, 165] on div "BTN" at bounding box center [56, 167] width 17 height 13
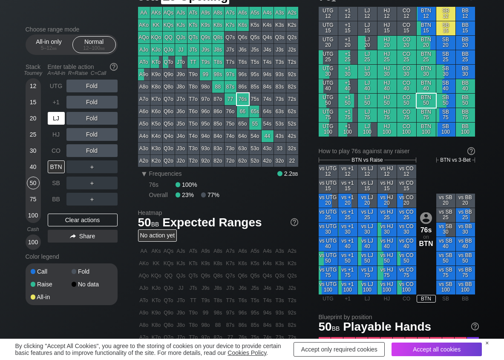
click at [61, 118] on div "LJ" at bounding box center [56, 118] width 17 height 13
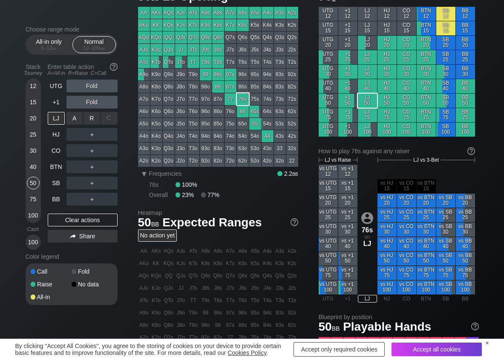
drag, startPoint x: 76, startPoint y: 123, endPoint x: 89, endPoint y: 125, distance: 13.0
click at [92, 121] on div "R ✕" at bounding box center [92, 118] width 17 height 13
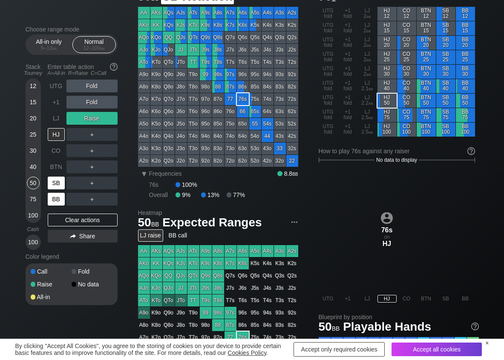
click at [54, 202] on div "BB" at bounding box center [56, 199] width 17 height 13
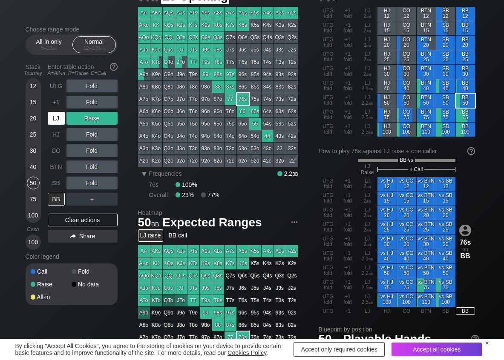
click at [59, 125] on div "LJ" at bounding box center [57, 118] width 19 height 16
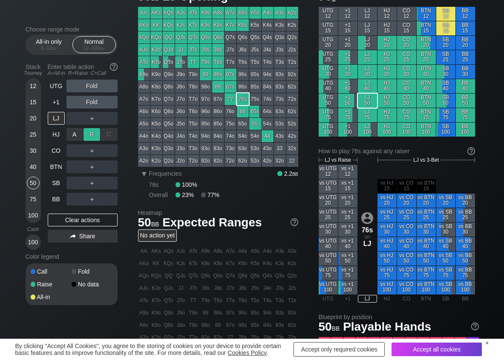
drag, startPoint x: 93, startPoint y: 131, endPoint x: 85, endPoint y: 134, distance: 8.8
click at [89, 132] on div "R ✕" at bounding box center [92, 134] width 17 height 13
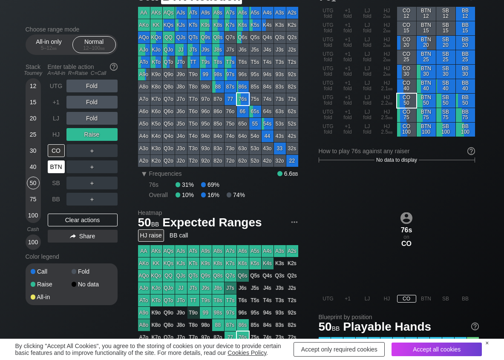
drag, startPoint x: 61, startPoint y: 168, endPoint x: 56, endPoint y: 170, distance: 5.9
click at [56, 170] on div "BTN" at bounding box center [56, 167] width 17 height 13
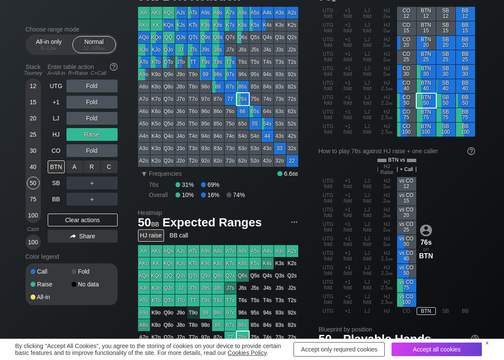
click at [88, 166] on div "R ✕" at bounding box center [92, 167] width 17 height 13
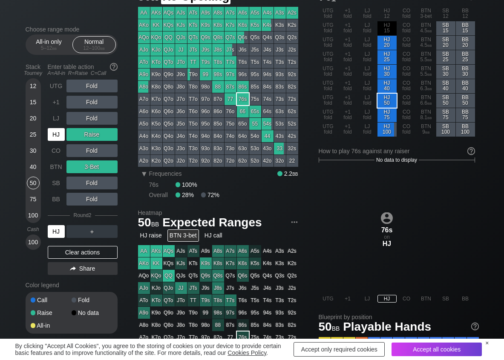
click at [63, 132] on div "HJ" at bounding box center [56, 134] width 17 height 13
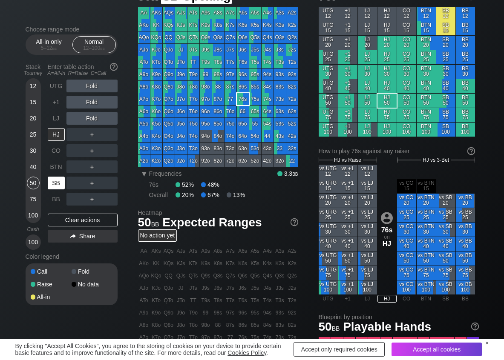
click at [50, 185] on div "SB" at bounding box center [56, 183] width 17 height 13
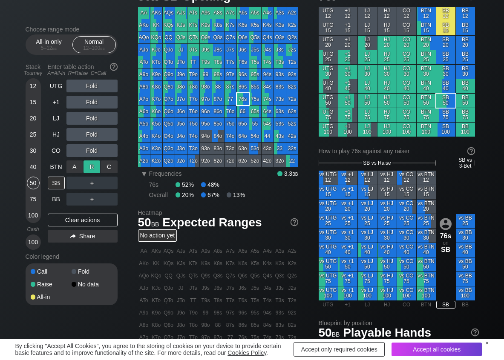
click at [89, 165] on div "R ✕" at bounding box center [92, 167] width 17 height 13
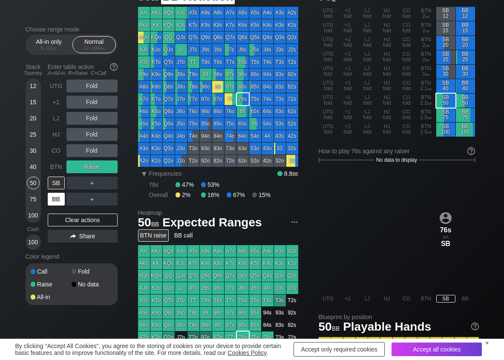
click at [56, 199] on div "BB" at bounding box center [56, 199] width 17 height 13
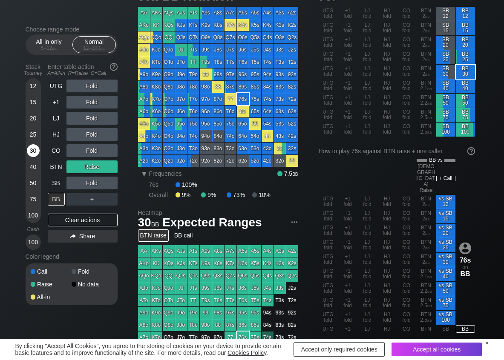
click at [34, 150] on div "30" at bounding box center [33, 150] width 13 height 13
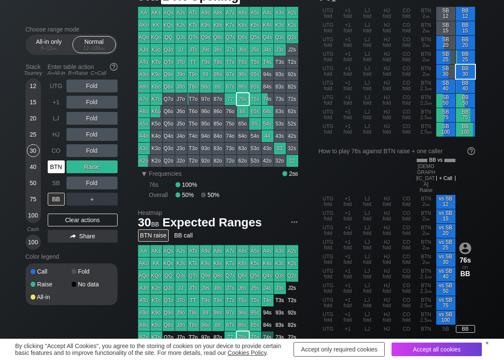
click at [49, 163] on div "BTN" at bounding box center [56, 167] width 17 height 13
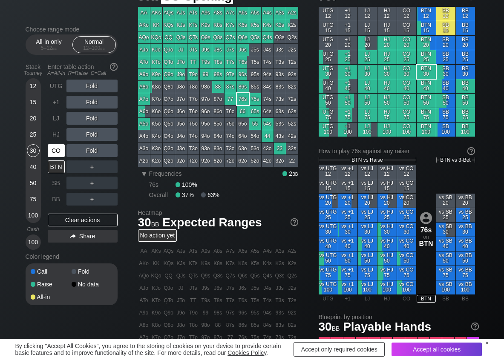
click at [61, 151] on div "CO" at bounding box center [56, 150] width 17 height 13
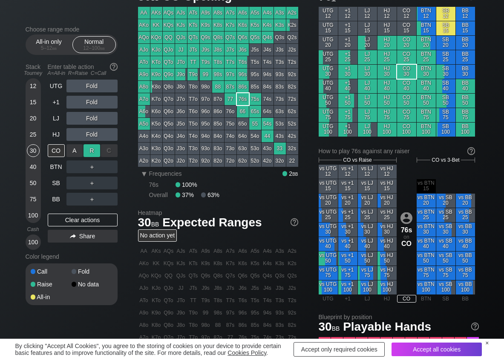
click at [86, 151] on div "R ✕" at bounding box center [92, 150] width 17 height 13
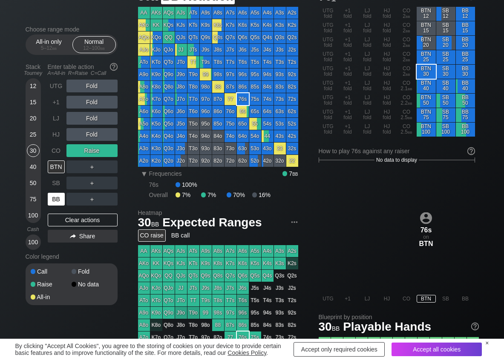
click at [59, 203] on div "BB" at bounding box center [56, 199] width 17 height 13
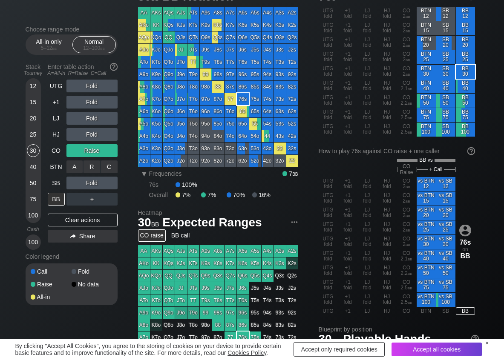
click at [94, 170] on div "R ✕" at bounding box center [92, 167] width 17 height 13
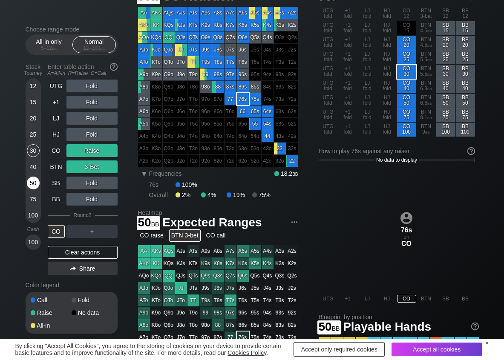
click at [35, 183] on div "50" at bounding box center [33, 183] width 13 height 13
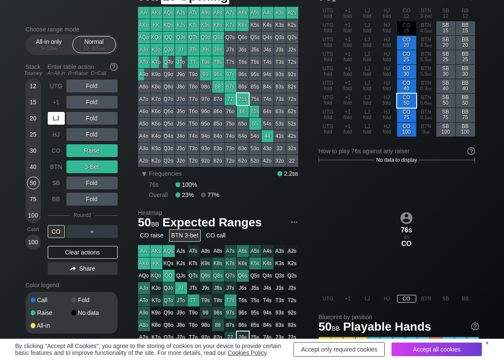
click at [55, 121] on div "LJ" at bounding box center [56, 118] width 17 height 13
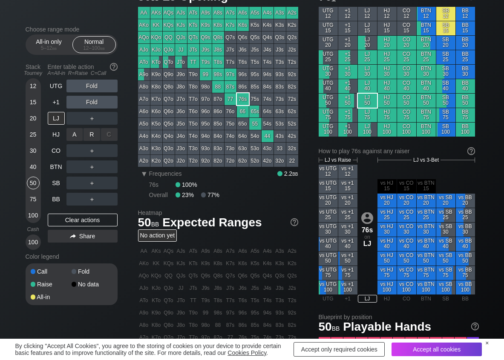
click at [90, 135] on div "R ✕" at bounding box center [92, 134] width 17 height 13
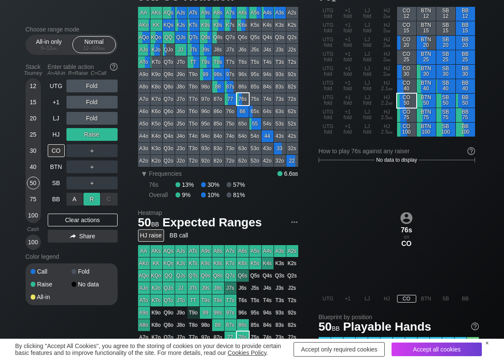
click at [88, 197] on div "R ✕" at bounding box center [92, 199] width 17 height 13
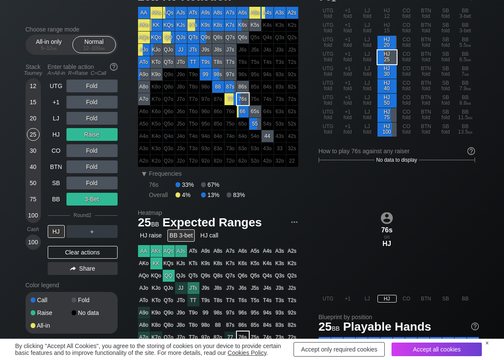
drag, startPoint x: 35, startPoint y: 136, endPoint x: 11, endPoint y: 145, distance: 25.1
click at [34, 136] on div "25" at bounding box center [33, 134] width 13 height 13
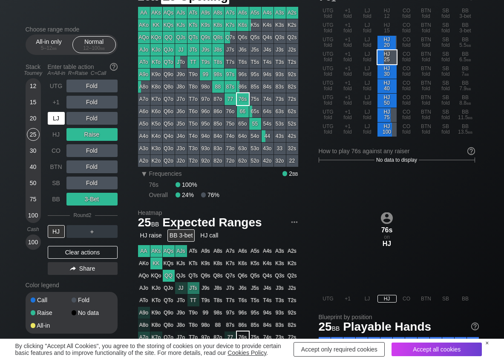
click at [56, 116] on div "LJ" at bounding box center [56, 118] width 17 height 13
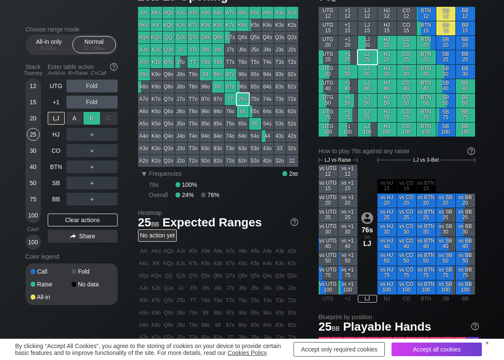
click at [89, 115] on div "R ✕" at bounding box center [92, 118] width 17 height 13
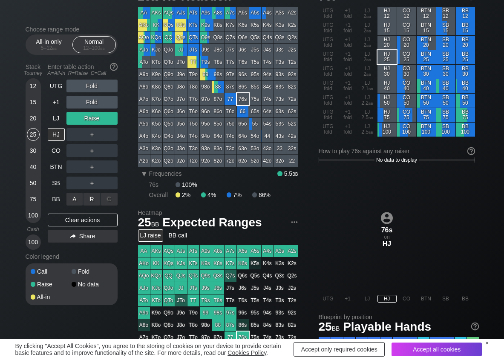
click at [87, 193] on div "A ✕ R ✕ C ✕ ＋" at bounding box center [91, 200] width 51 height 20
click at [92, 196] on div "R ✕" at bounding box center [92, 199] width 17 height 13
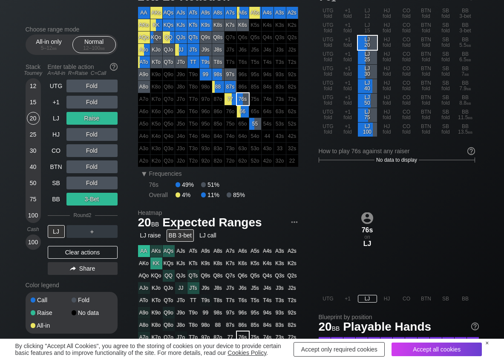
drag, startPoint x: 35, startPoint y: 121, endPoint x: 10, endPoint y: 122, distance: 24.7
click at [35, 121] on div "20" at bounding box center [33, 118] width 13 height 13
click at [78, 194] on div "A ✕" at bounding box center [74, 199] width 17 height 13
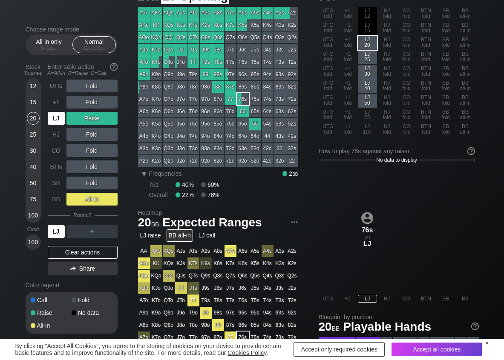
click at [61, 118] on div "LJ" at bounding box center [56, 118] width 17 height 13
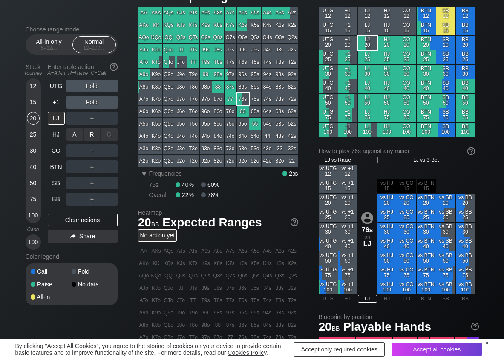
drag, startPoint x: 91, startPoint y: 131, endPoint x: 104, endPoint y: 141, distance: 16.6
click at [93, 135] on div "R ✕" at bounding box center [92, 134] width 17 height 13
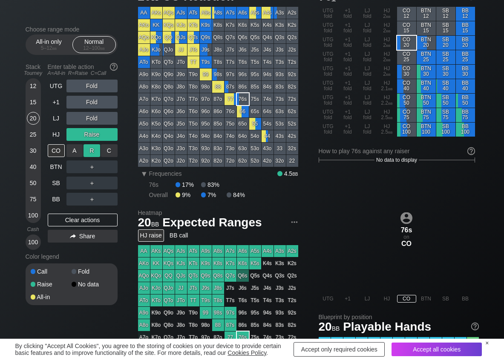
click at [96, 150] on div "R ✕" at bounding box center [92, 150] width 17 height 13
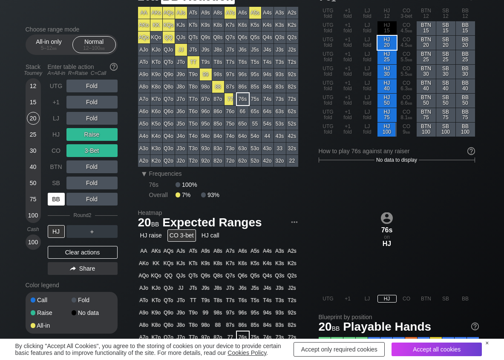
click at [59, 197] on div "BB" at bounding box center [56, 199] width 17 height 13
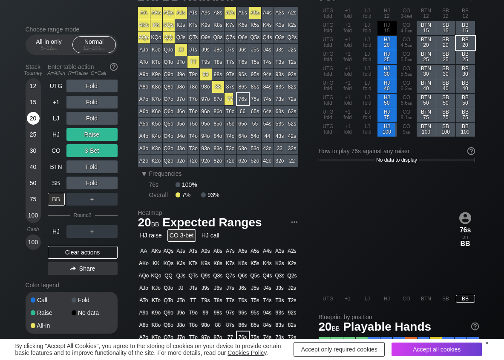
click at [34, 122] on div "20" at bounding box center [33, 118] width 13 height 13
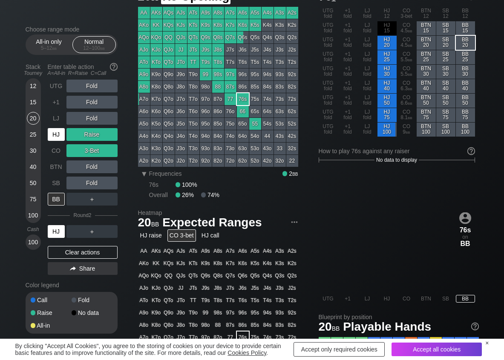
click at [59, 137] on div "HJ" at bounding box center [56, 134] width 17 height 13
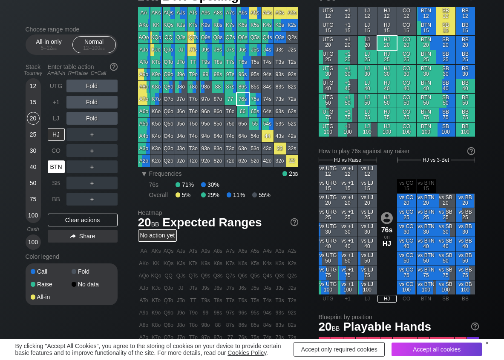
click at [54, 165] on div "BTN" at bounding box center [56, 167] width 17 height 13
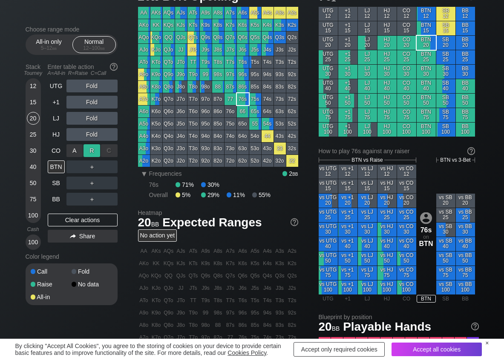
click at [88, 145] on div "R ✕" at bounding box center [92, 150] width 17 height 13
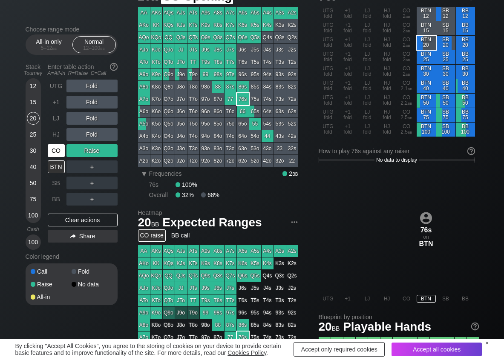
click at [61, 154] on div "CO" at bounding box center [56, 150] width 17 height 13
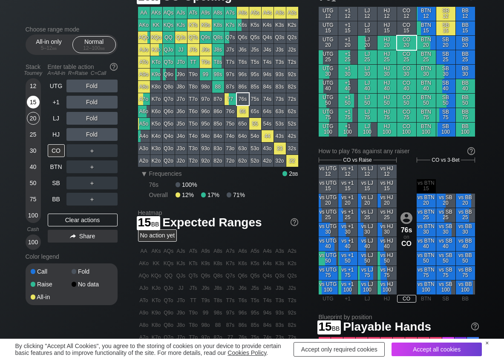
drag, startPoint x: 30, startPoint y: 103, endPoint x: 38, endPoint y: 107, distance: 9.0
click at [30, 103] on div "15" at bounding box center [33, 102] width 13 height 13
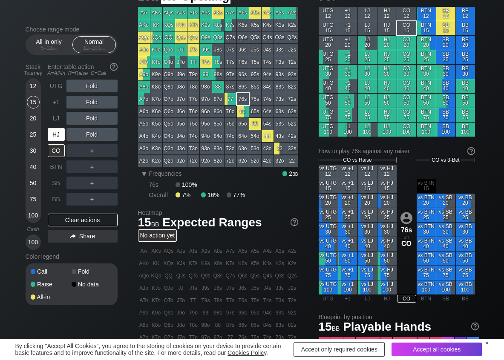
click at [57, 132] on div "HJ" at bounding box center [56, 134] width 17 height 13
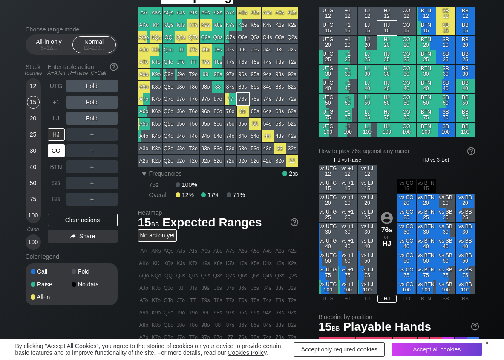
click at [59, 146] on div "CO" at bounding box center [56, 150] width 17 height 13
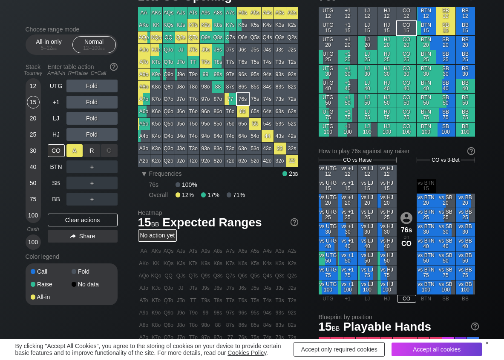
click at [75, 150] on div "A ✕" at bounding box center [74, 150] width 17 height 13
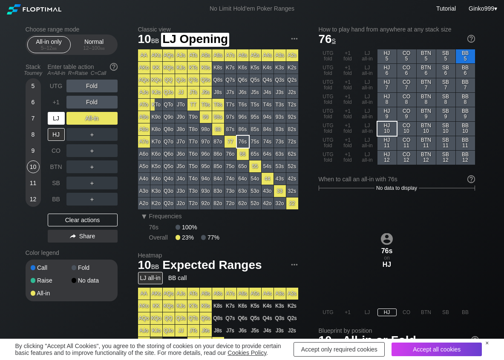
scroll to position [43, 0]
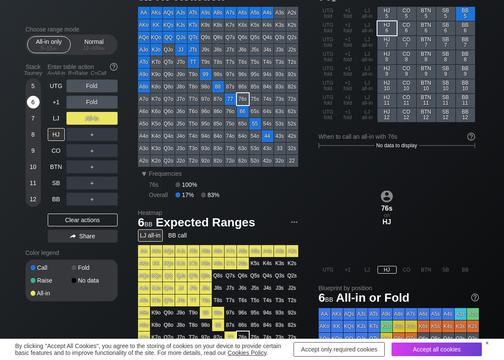
click at [37, 105] on div "6" at bounding box center [33, 102] width 13 height 13
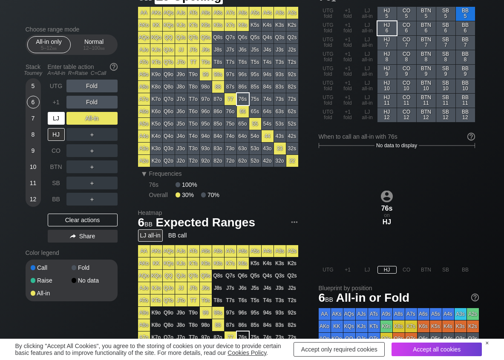
click at [60, 118] on div "LJ" at bounding box center [56, 118] width 17 height 13
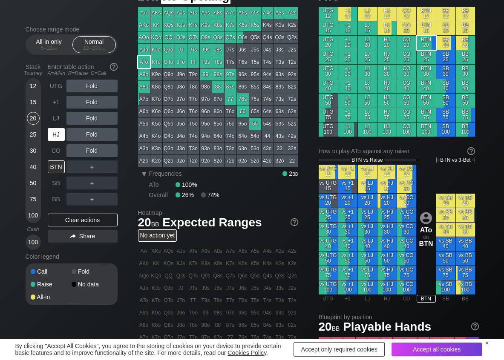
scroll to position [43, 0]
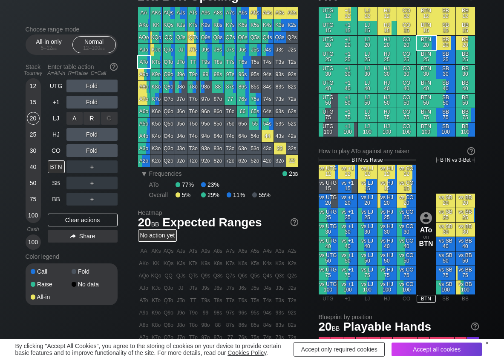
drag, startPoint x: 92, startPoint y: 120, endPoint x: 73, endPoint y: 133, distance: 22.6
click at [90, 121] on div "R ✕" at bounding box center [92, 118] width 17 height 13
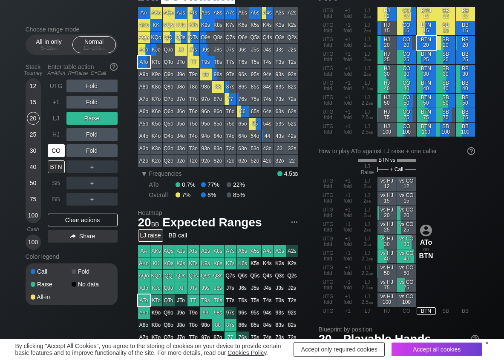
click at [58, 148] on div "CO" at bounding box center [56, 150] width 17 height 13
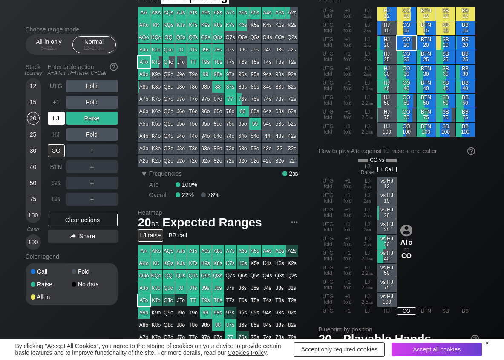
drag, startPoint x: 50, startPoint y: 116, endPoint x: 53, endPoint y: 124, distance: 8.2
click at [52, 119] on div "LJ" at bounding box center [56, 118] width 17 height 13
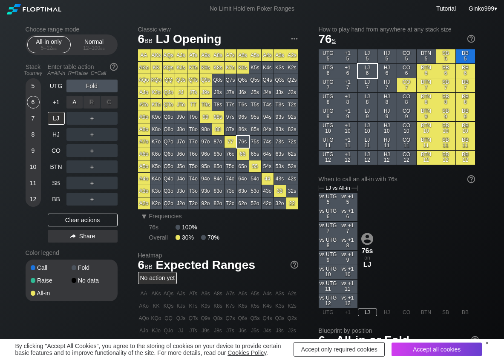
scroll to position [43, 0]
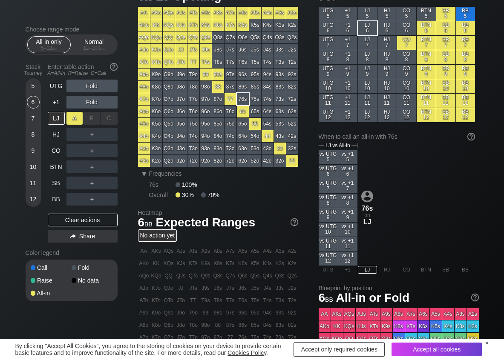
click at [72, 117] on div "A ✕" at bounding box center [74, 118] width 17 height 13
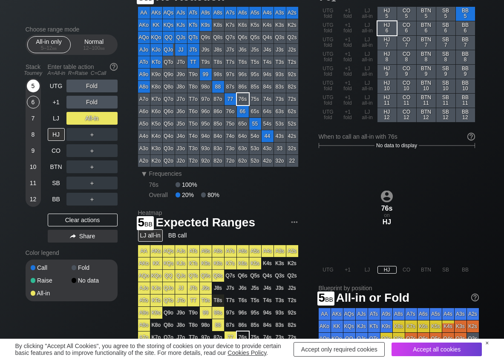
click at [37, 85] on div "5" at bounding box center [33, 86] width 13 height 13
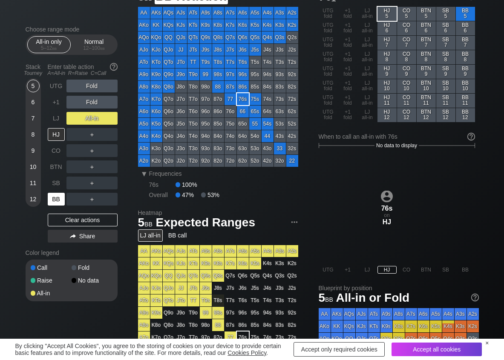
click at [58, 196] on div "BB" at bounding box center [56, 199] width 17 height 13
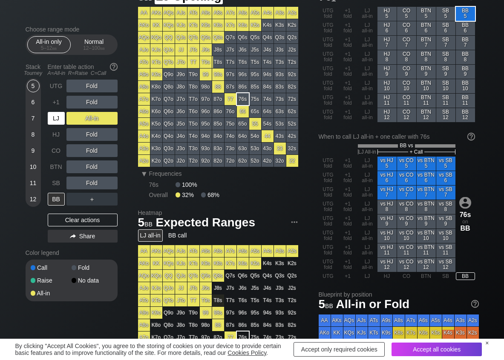
click at [61, 118] on div "LJ" at bounding box center [56, 118] width 17 height 13
